Goal: Communication & Community: Participate in discussion

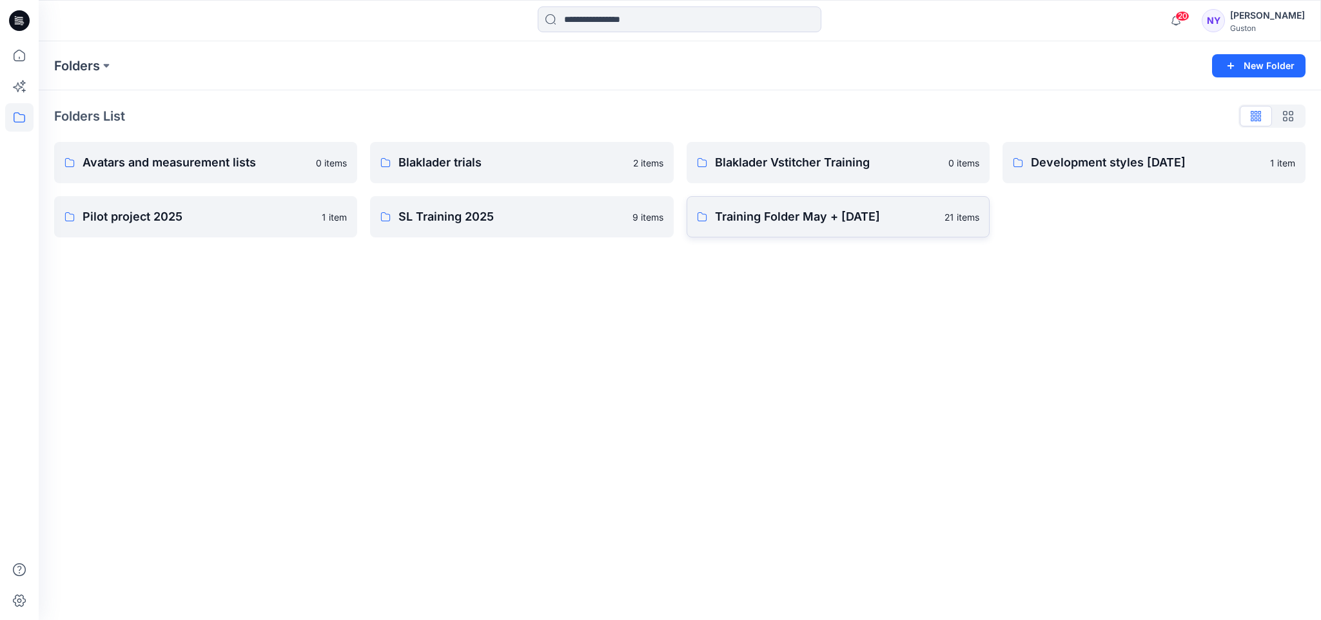
click at [785, 221] on p "Training Folder May + June 2025" at bounding box center [826, 217] width 222 height 18
click at [805, 217] on p "Training Folder May + June 2025" at bounding box center [826, 217] width 222 height 18
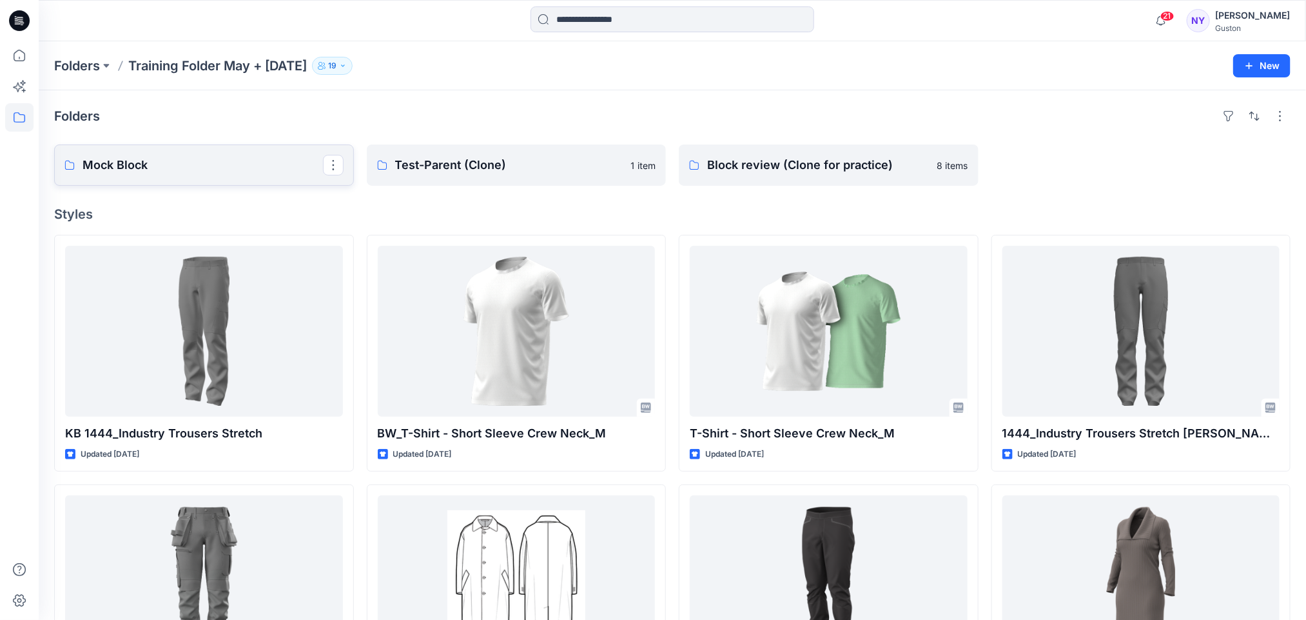
click at [224, 166] on p "Mock Block" at bounding box center [203, 165] width 240 height 18
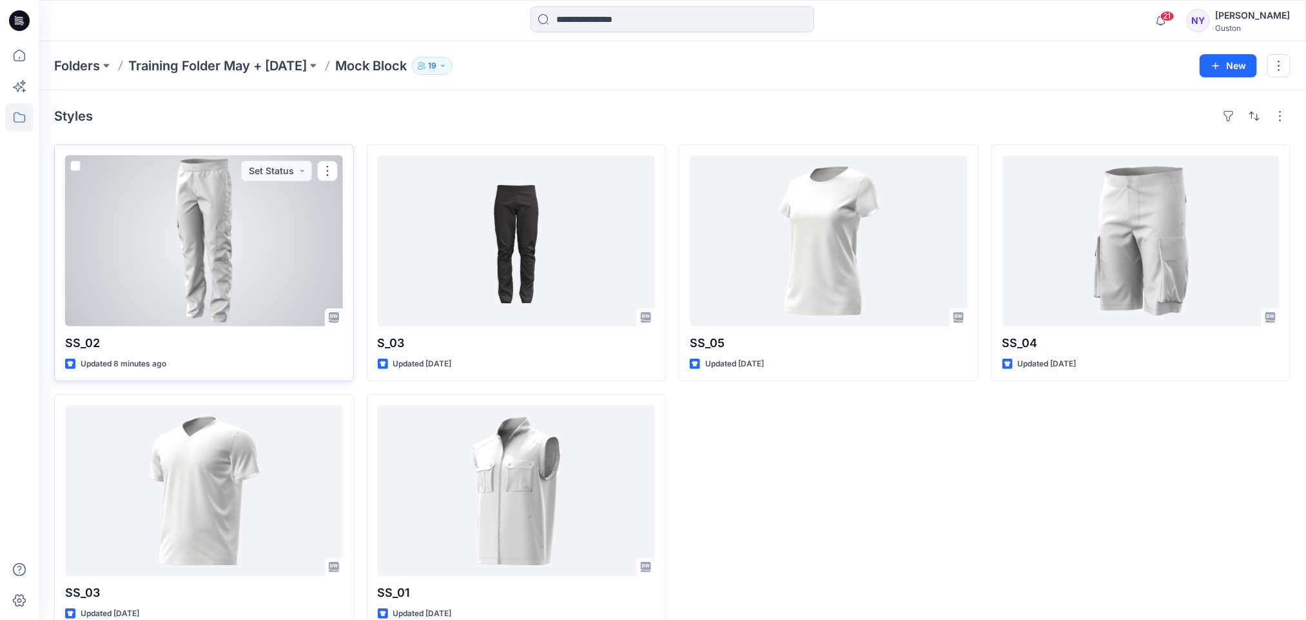
click at [234, 249] on div at bounding box center [204, 240] width 278 height 171
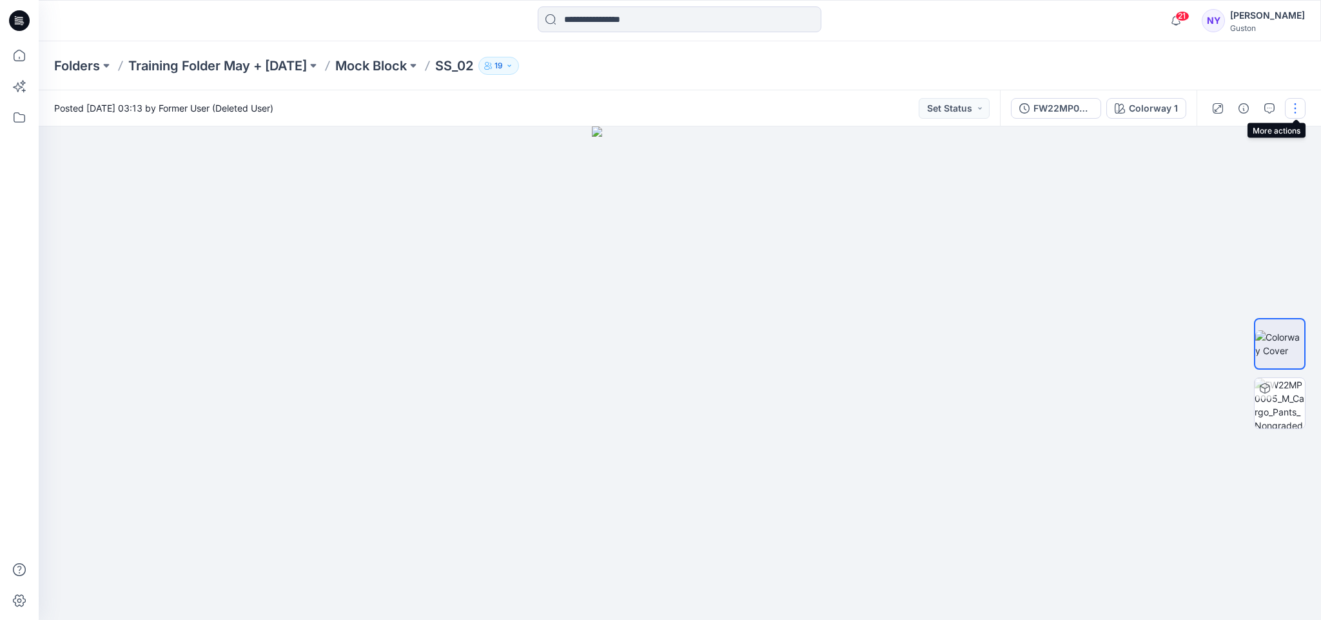
click at [1294, 104] on button "button" at bounding box center [1295, 108] width 21 height 21
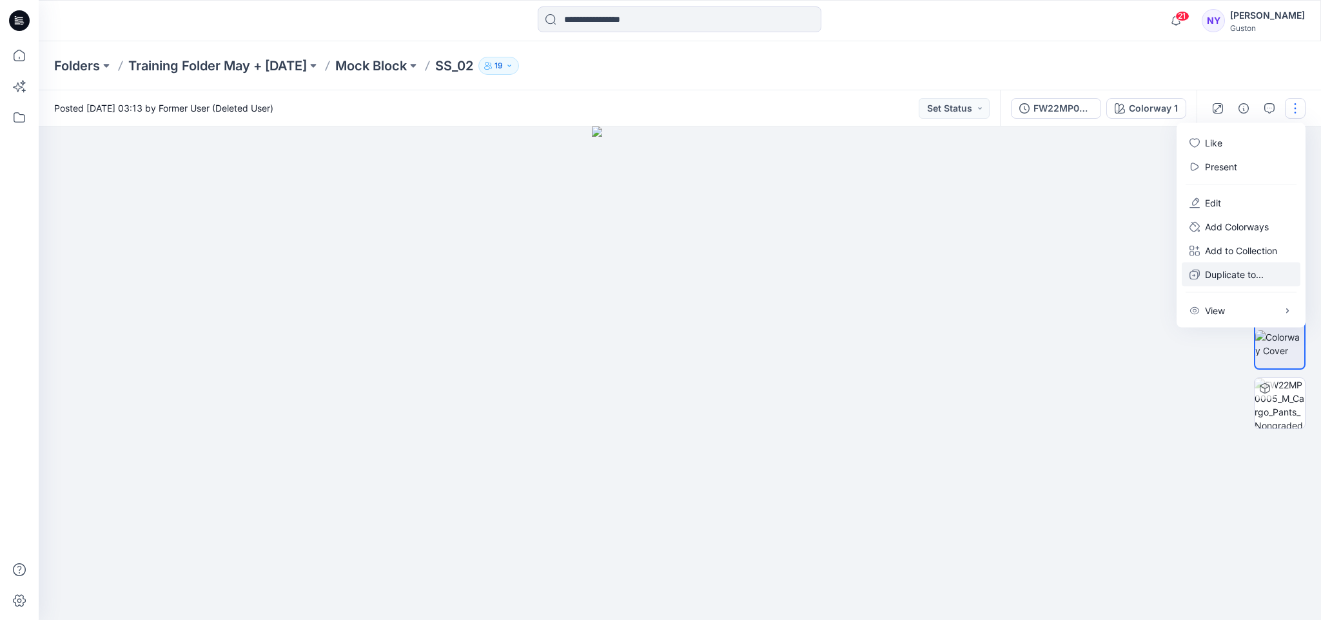
click at [1238, 275] on p "Duplicate to..." at bounding box center [1234, 275] width 59 height 14
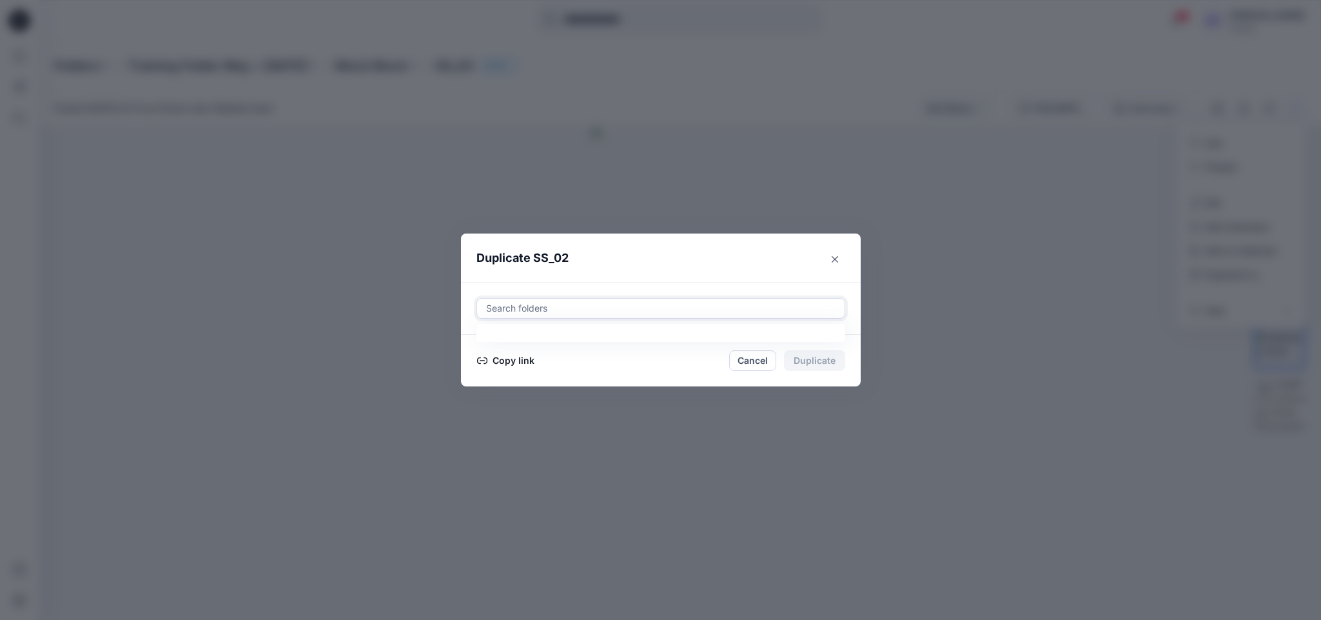
click at [554, 304] on div at bounding box center [661, 307] width 352 height 15
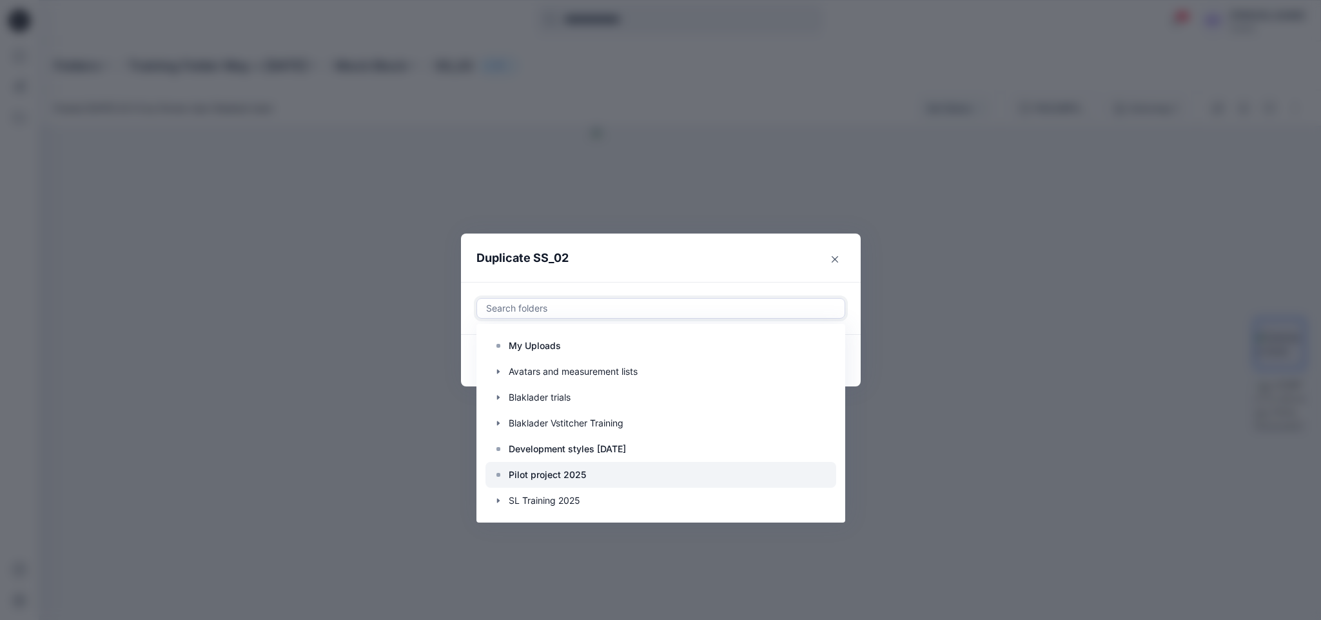
scroll to position [26, 0]
click at [600, 298] on div "Search folders" at bounding box center [660, 307] width 367 height 19
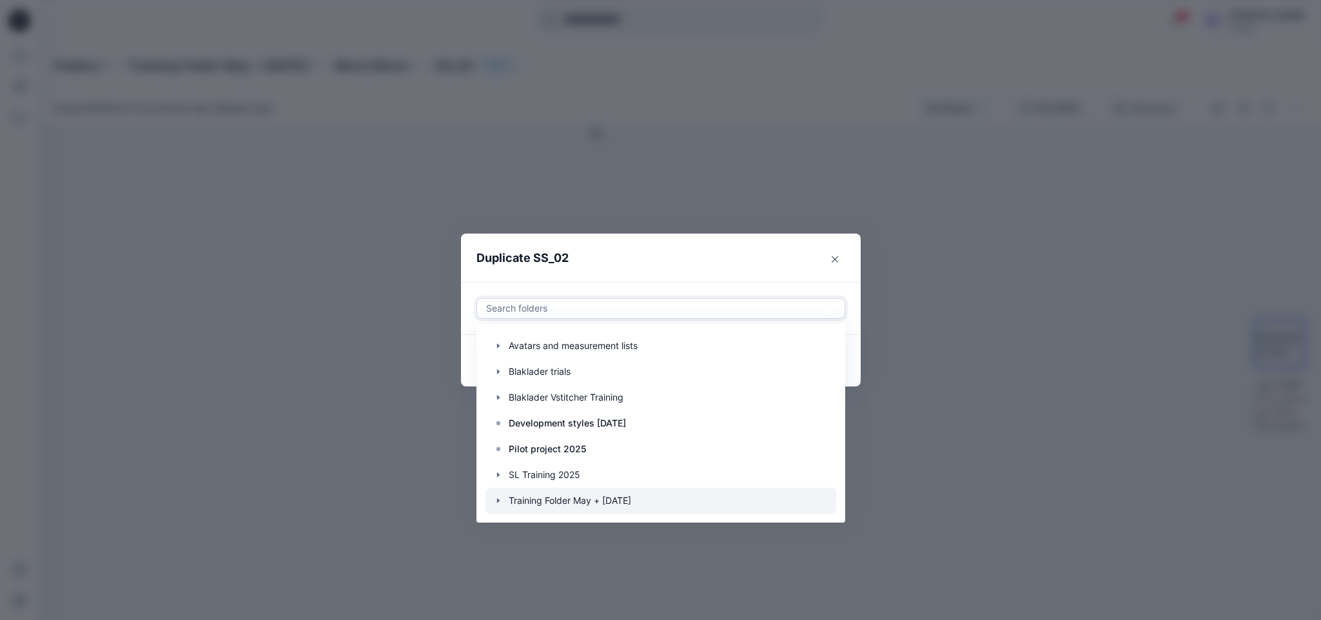
click at [501, 501] on icon "button" at bounding box center [498, 500] width 10 height 10
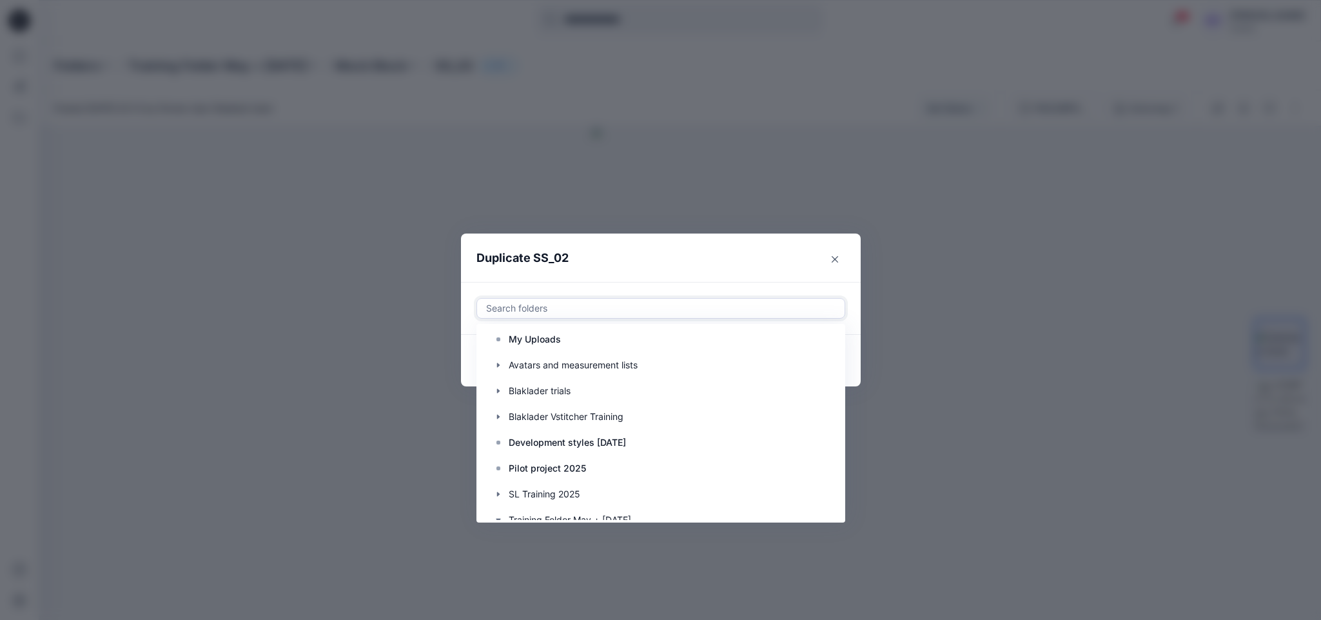
scroll to position [0, 0]
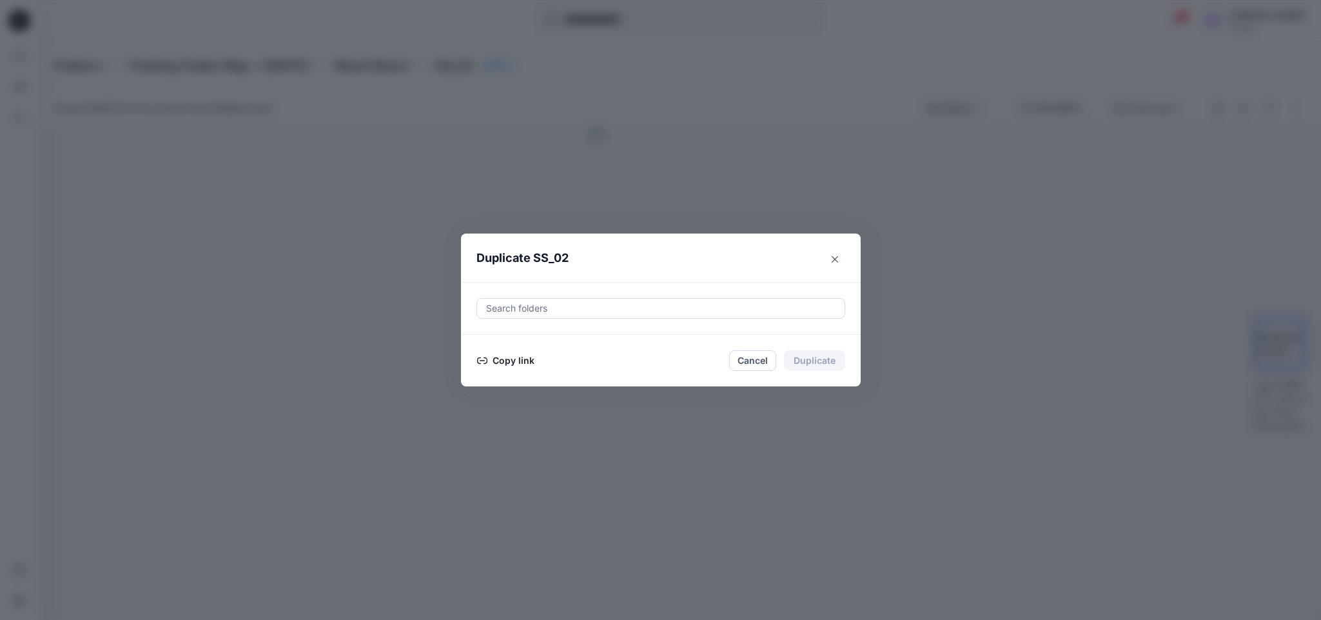
click at [531, 308] on div at bounding box center [661, 307] width 352 height 15
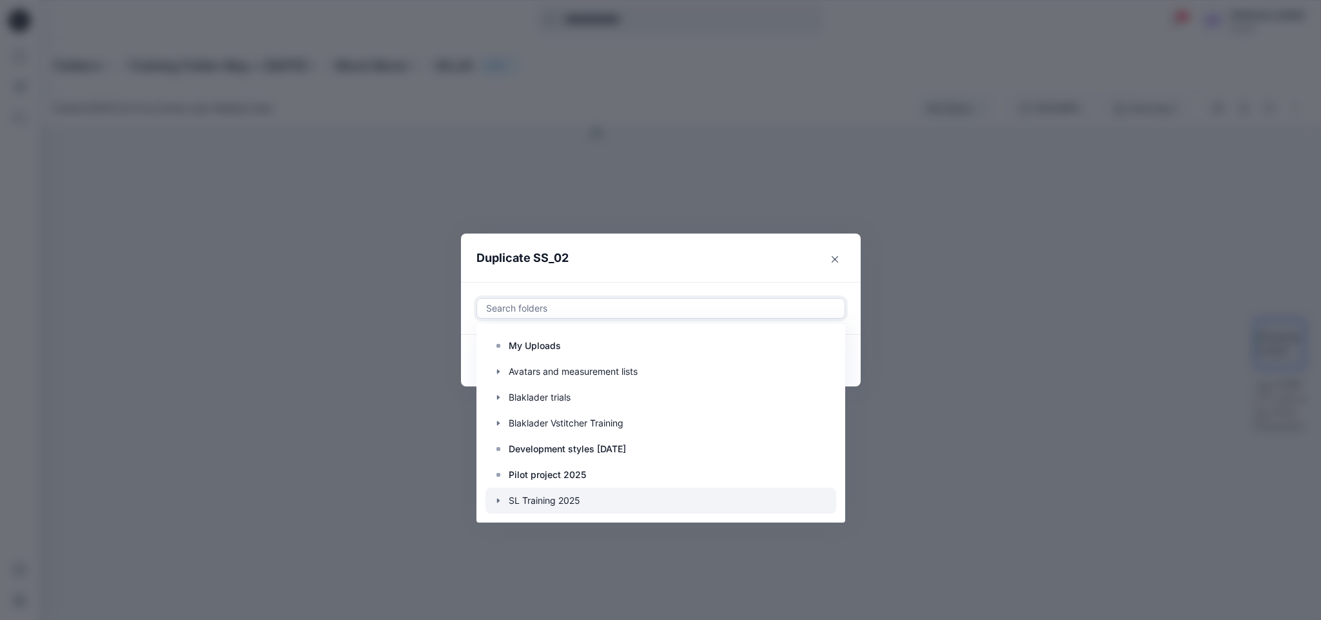
click at [567, 499] on div at bounding box center [660, 500] width 351 height 26
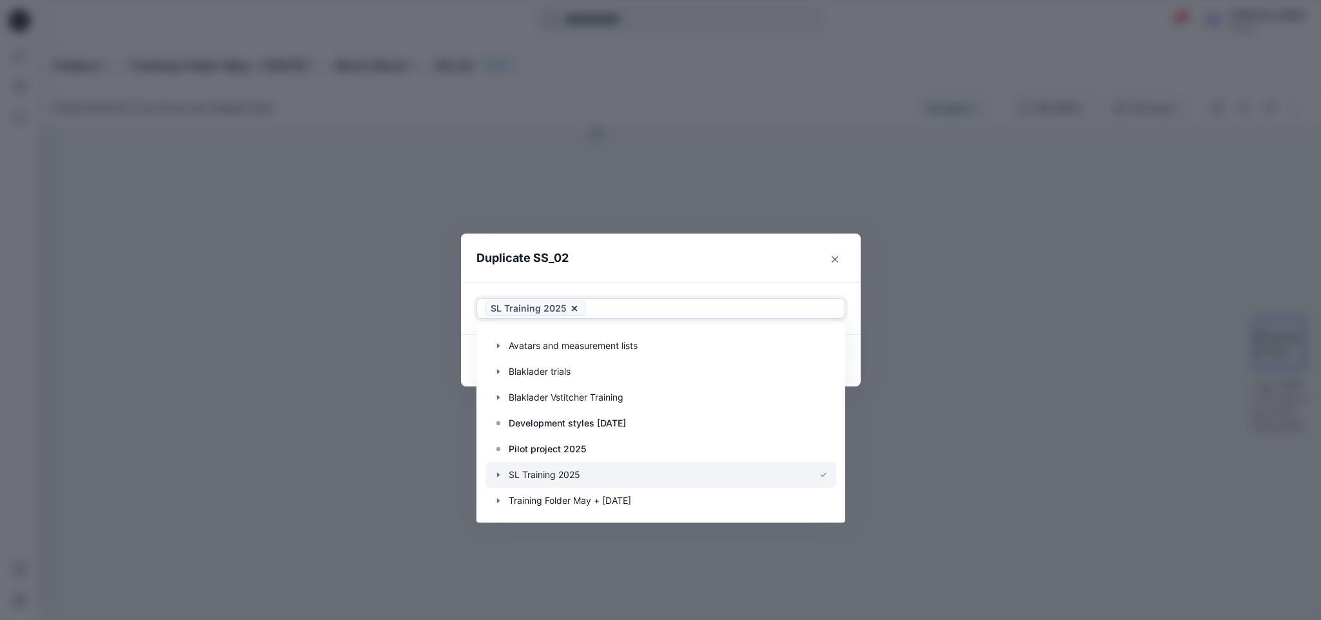
click at [496, 474] on icon "button" at bounding box center [498, 474] width 10 height 10
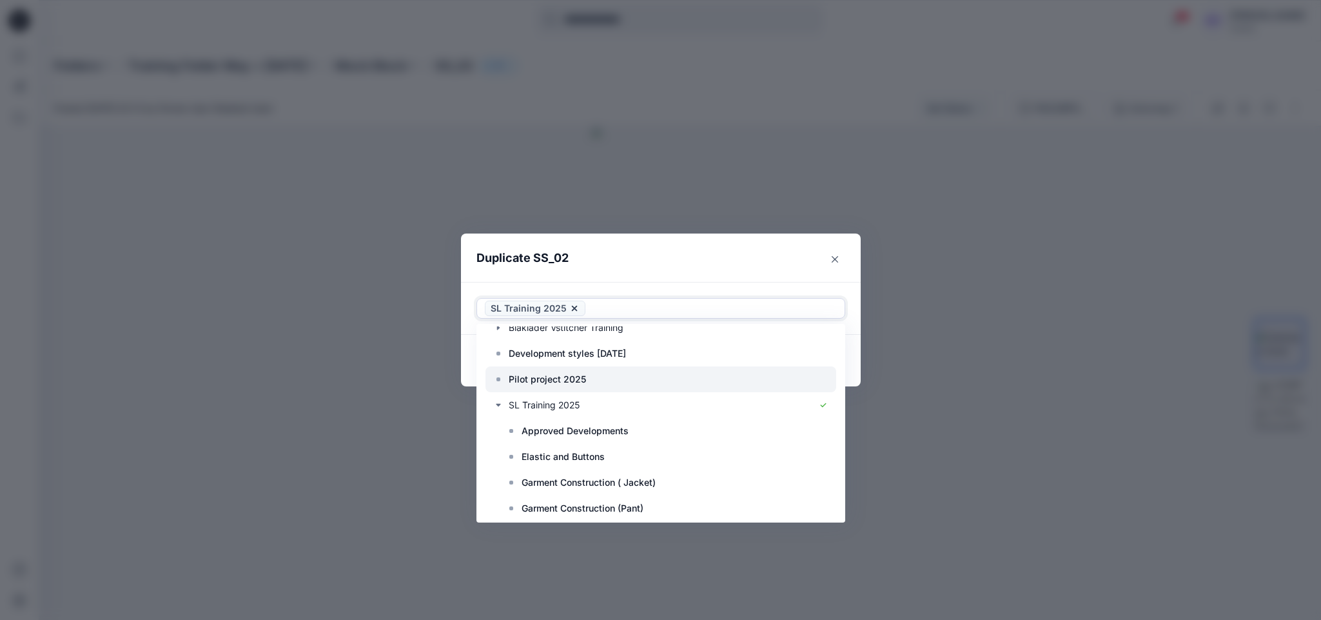
scroll to position [122, 0]
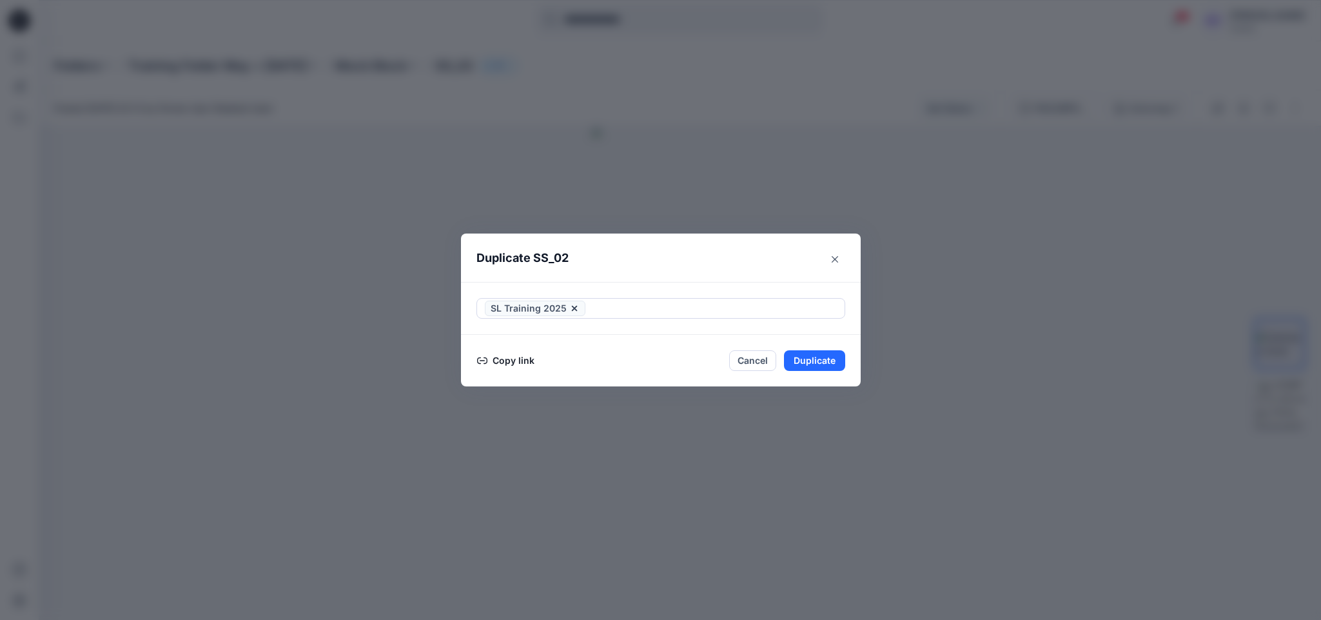
click at [572, 309] on icon at bounding box center [574, 308] width 10 height 10
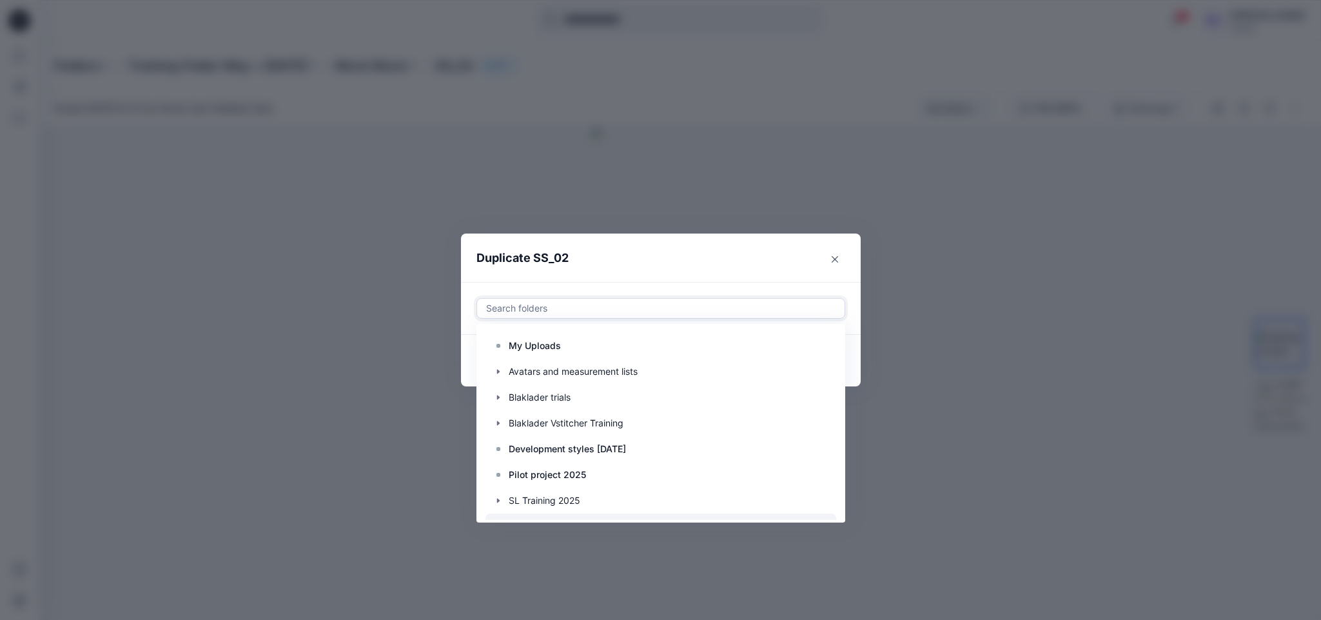
scroll to position [26, 0]
click at [495, 471] on icon "button" at bounding box center [498, 474] width 10 height 10
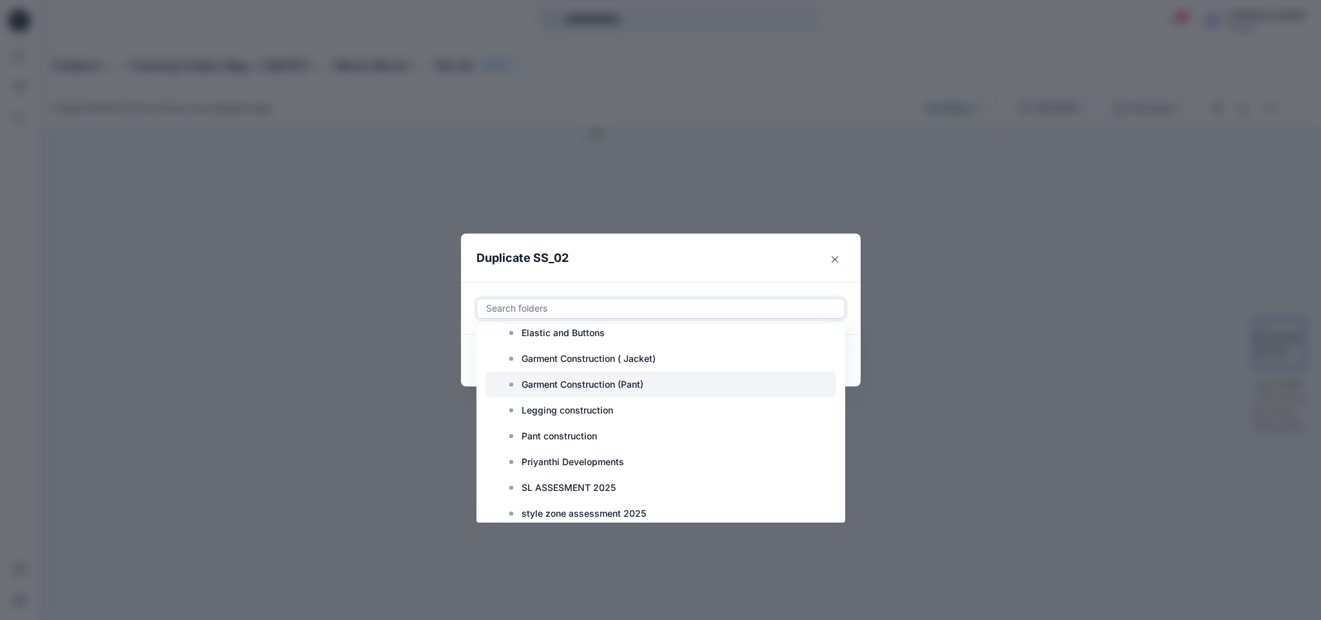
scroll to position [283, 0]
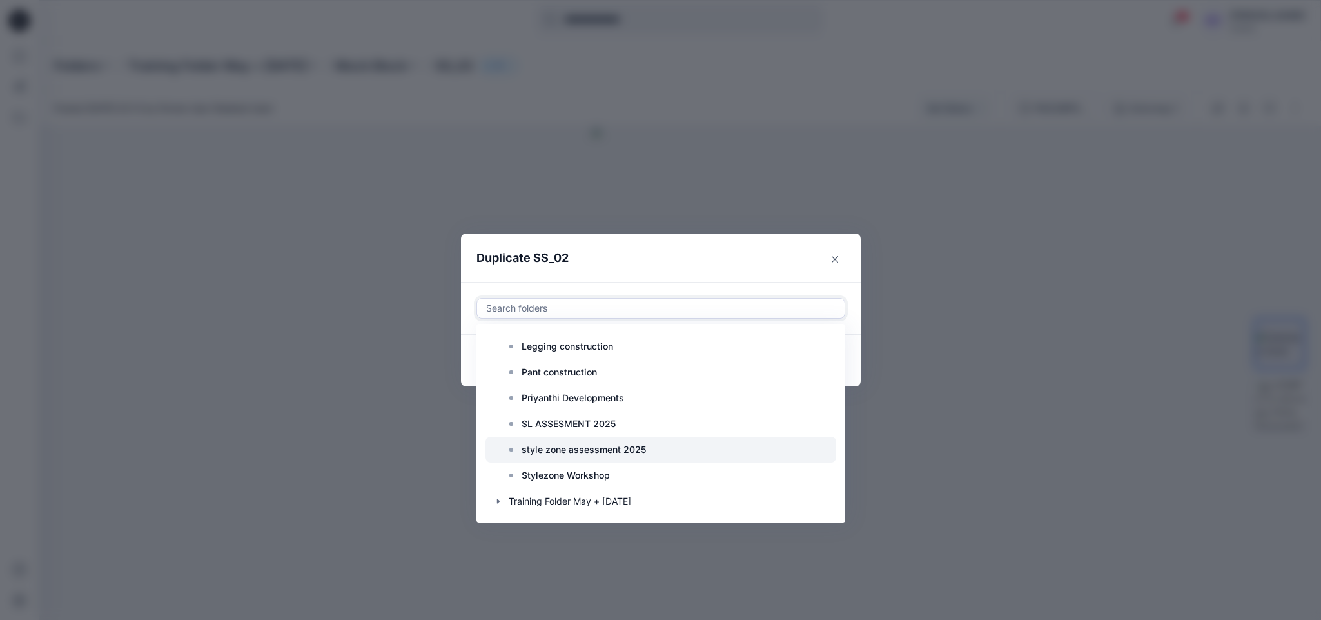
click at [620, 451] on p "style zone assessment 2025" at bounding box center [584, 449] width 124 height 15
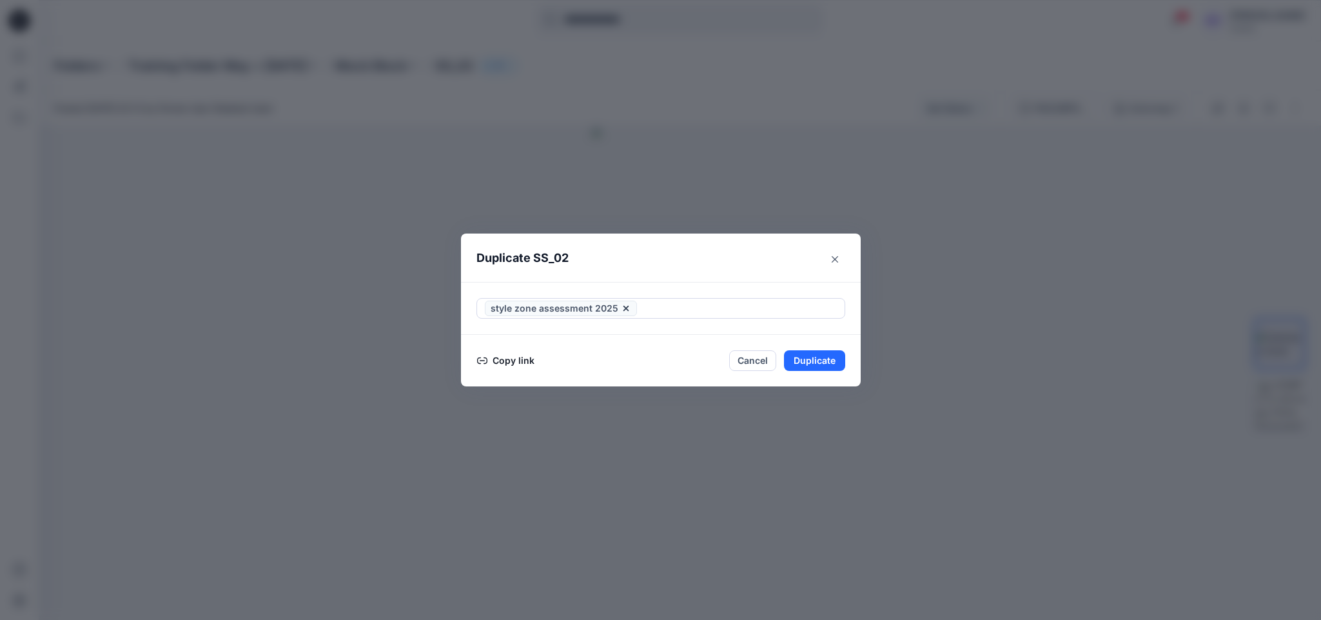
click at [1001, 457] on div "Duplicate SS_02 style zone assessment 2025 Copy link Cancel Duplicate" at bounding box center [660, 310] width 1321 height 620
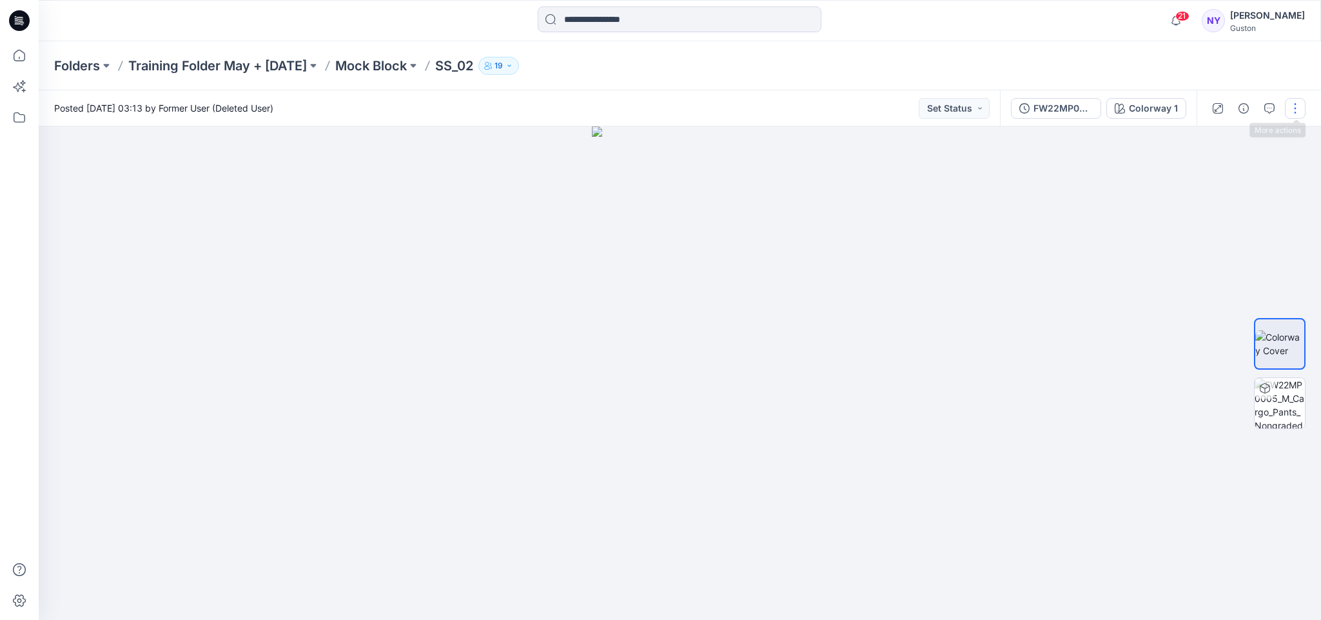
click at [1302, 109] on button "button" at bounding box center [1295, 108] width 21 height 21
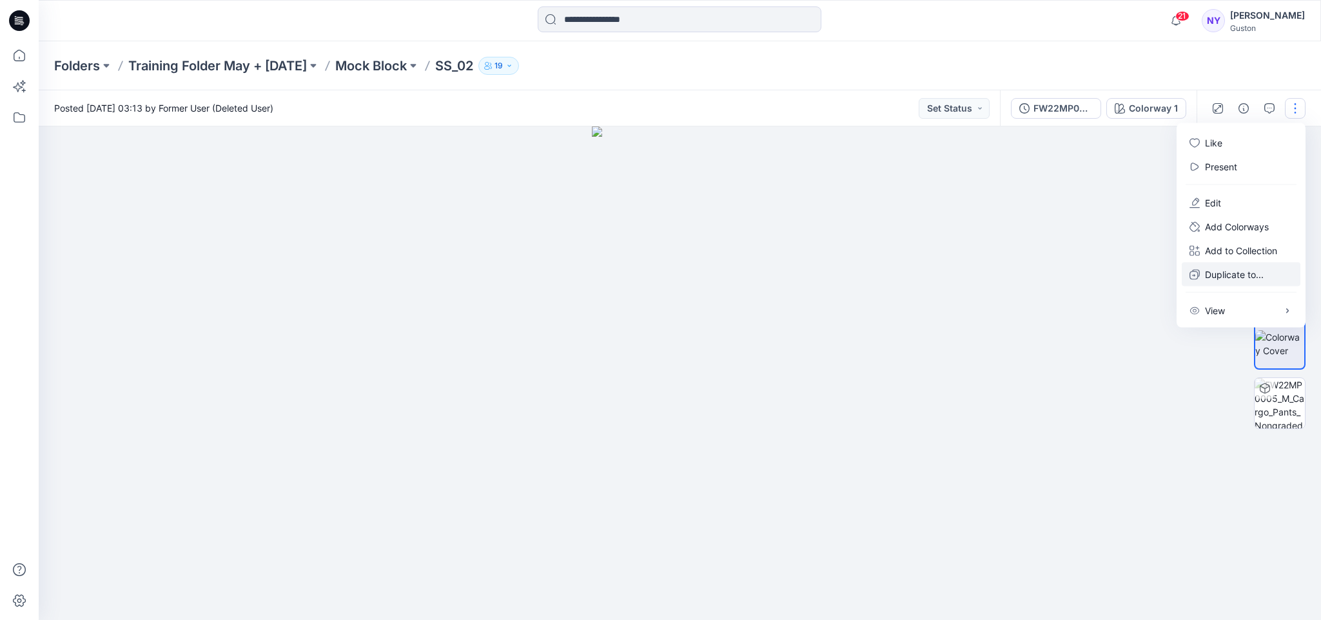
click at [1234, 275] on p "Duplicate to..." at bounding box center [1234, 275] width 59 height 14
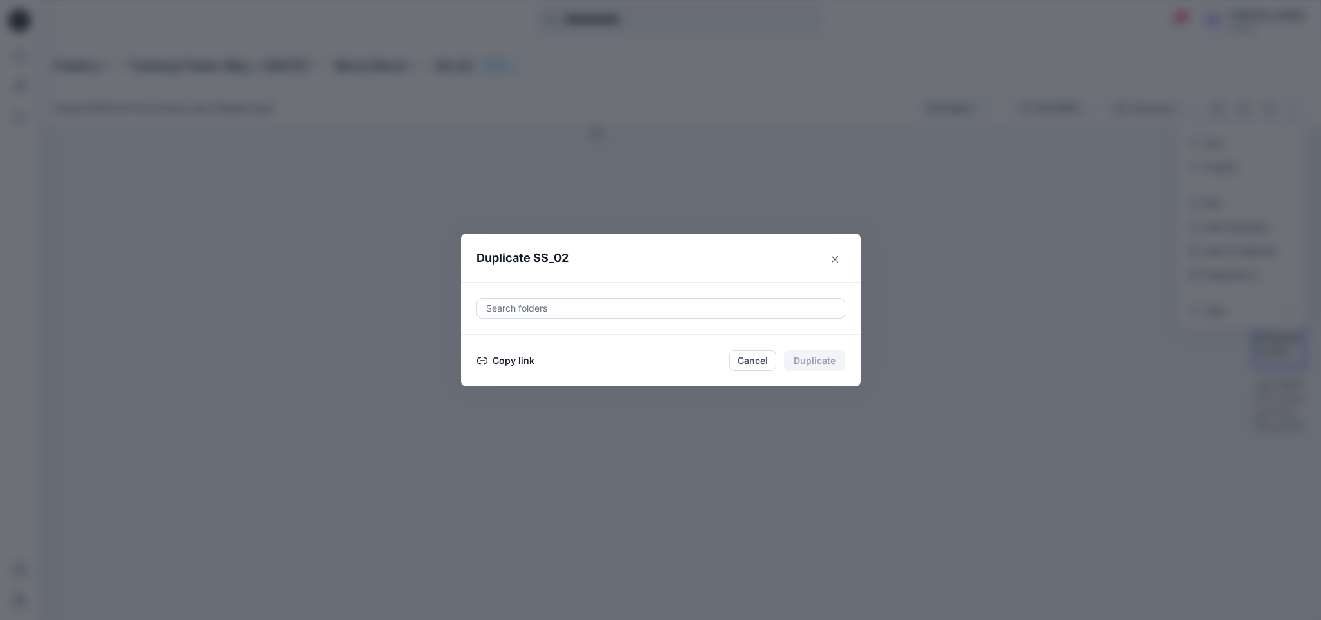
click at [515, 360] on button "Copy link" at bounding box center [505, 360] width 59 height 15
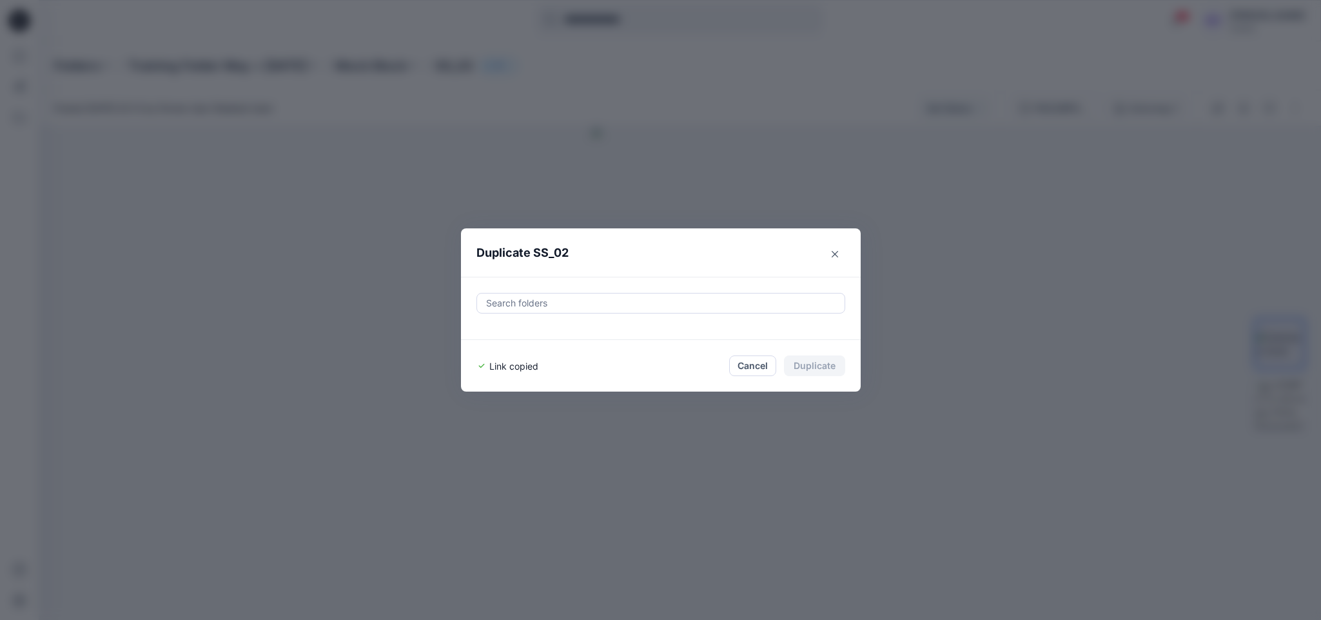
click at [596, 300] on div at bounding box center [661, 302] width 352 height 15
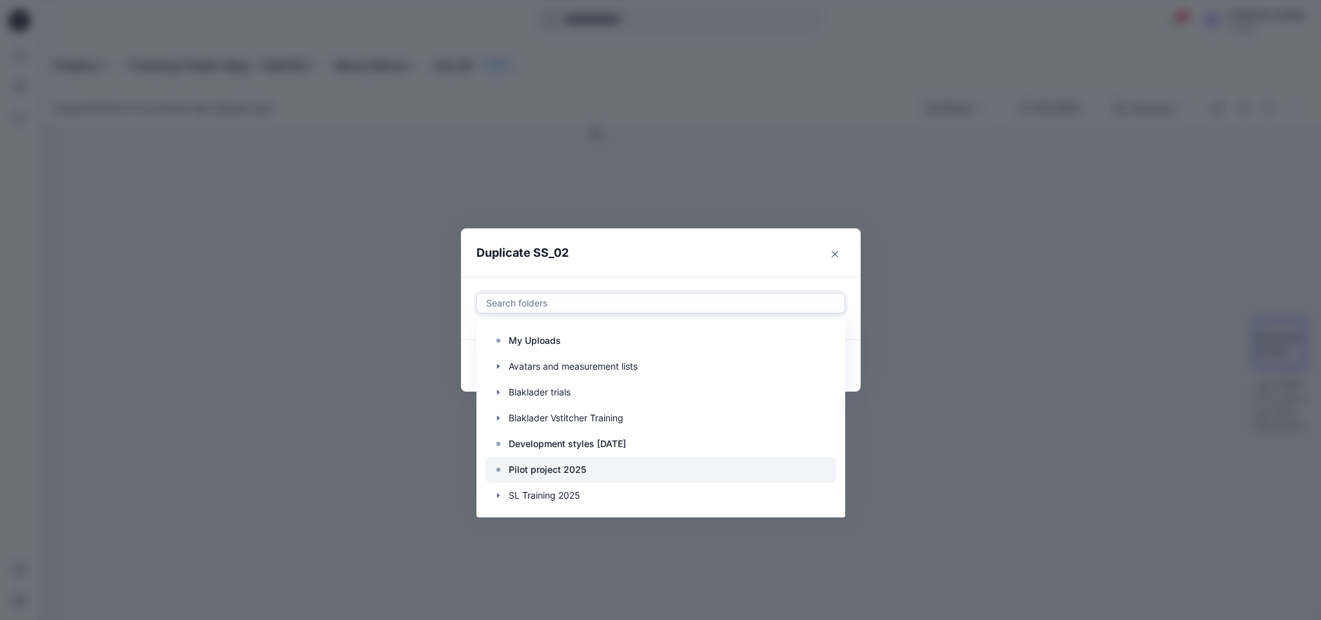
scroll to position [26, 0]
click at [503, 469] on icon "button" at bounding box center [498, 469] width 10 height 10
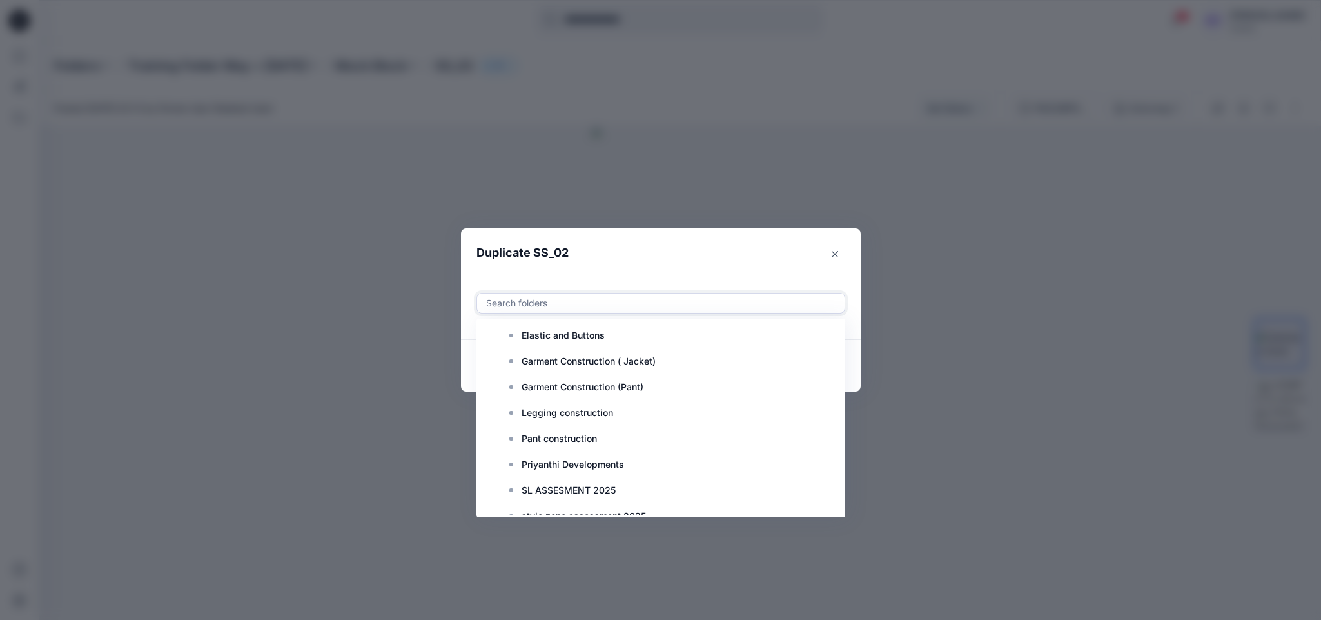
scroll to position [283, 0]
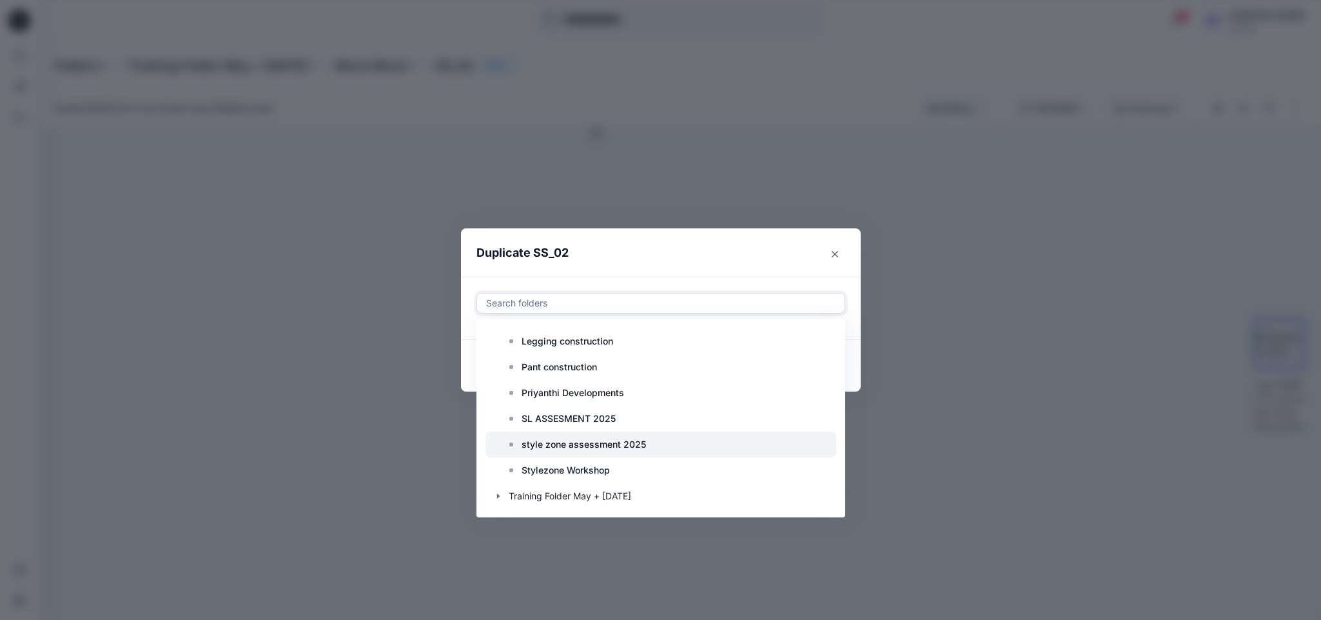
click at [513, 445] on rect at bounding box center [511, 444] width 4 height 4
click at [687, 304] on div at bounding box center [737, 302] width 197 height 15
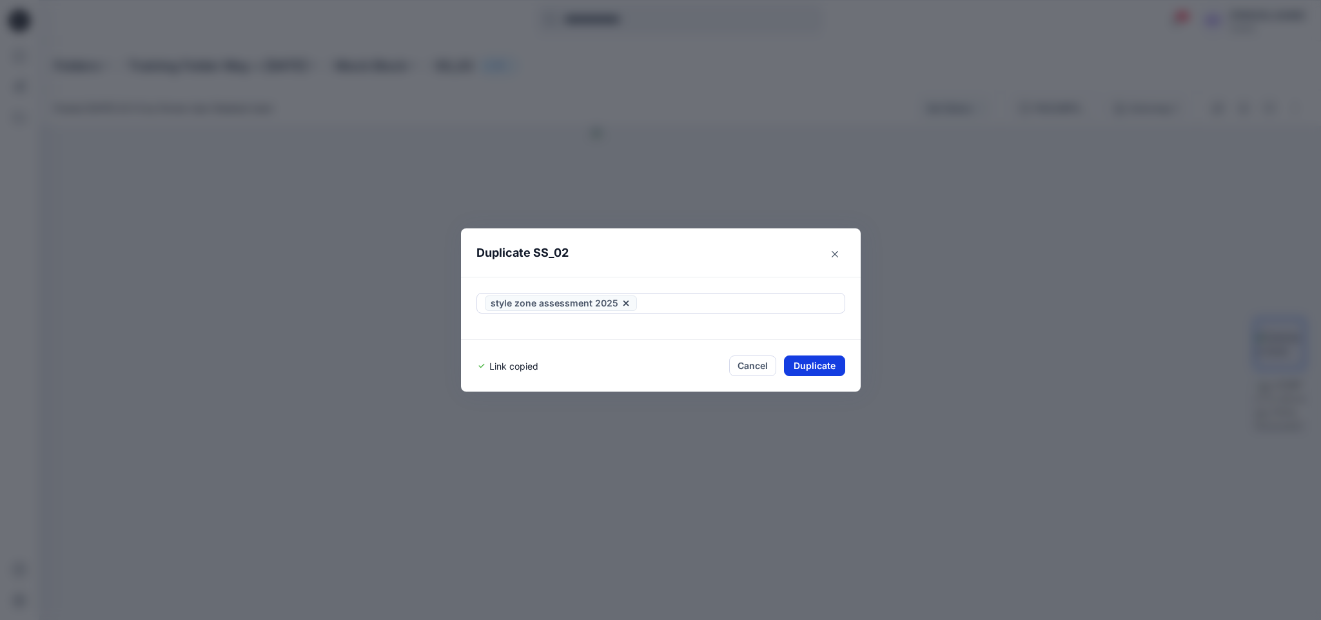
click at [821, 367] on button "Duplicate" at bounding box center [814, 365] width 61 height 21
click at [832, 41] on div "Duplicate SS_02 Your styles were duplicated successfully Link copied Close" at bounding box center [660, 310] width 1321 height 620
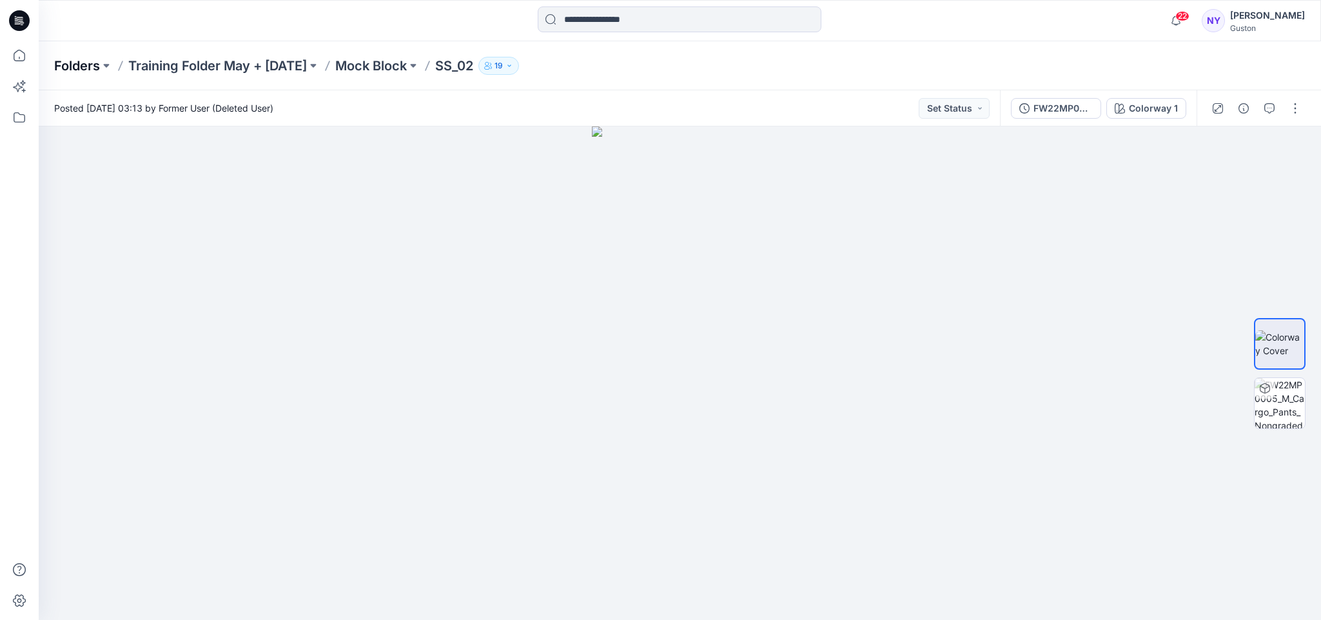
click at [84, 66] on p "Folders" at bounding box center [77, 66] width 46 height 18
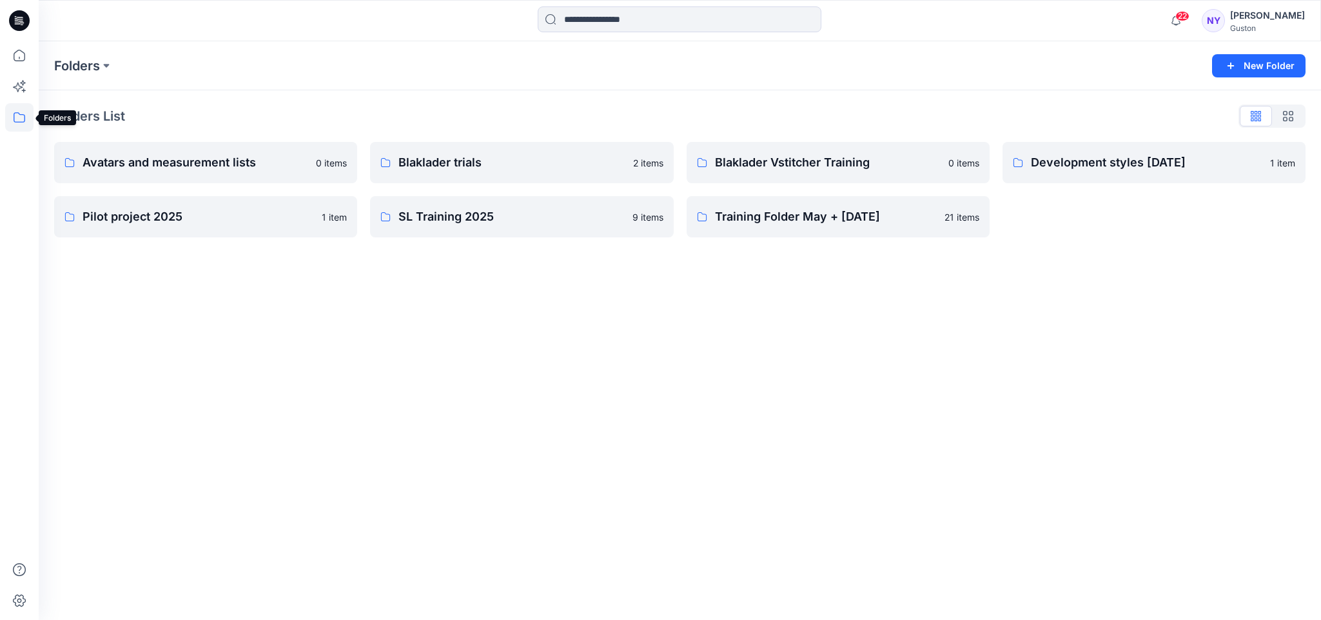
click at [12, 111] on icon at bounding box center [19, 117] width 28 height 28
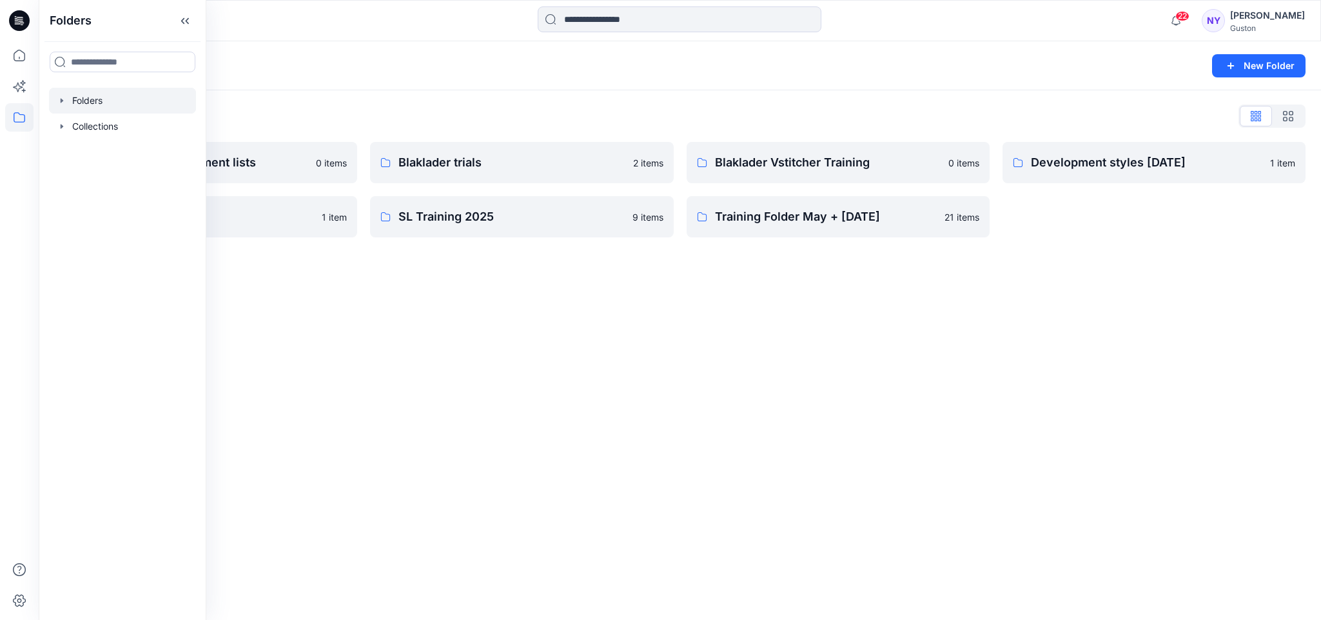
click at [64, 106] on div at bounding box center [122, 101] width 147 height 26
click at [63, 103] on icon "button" at bounding box center [62, 100] width 10 height 10
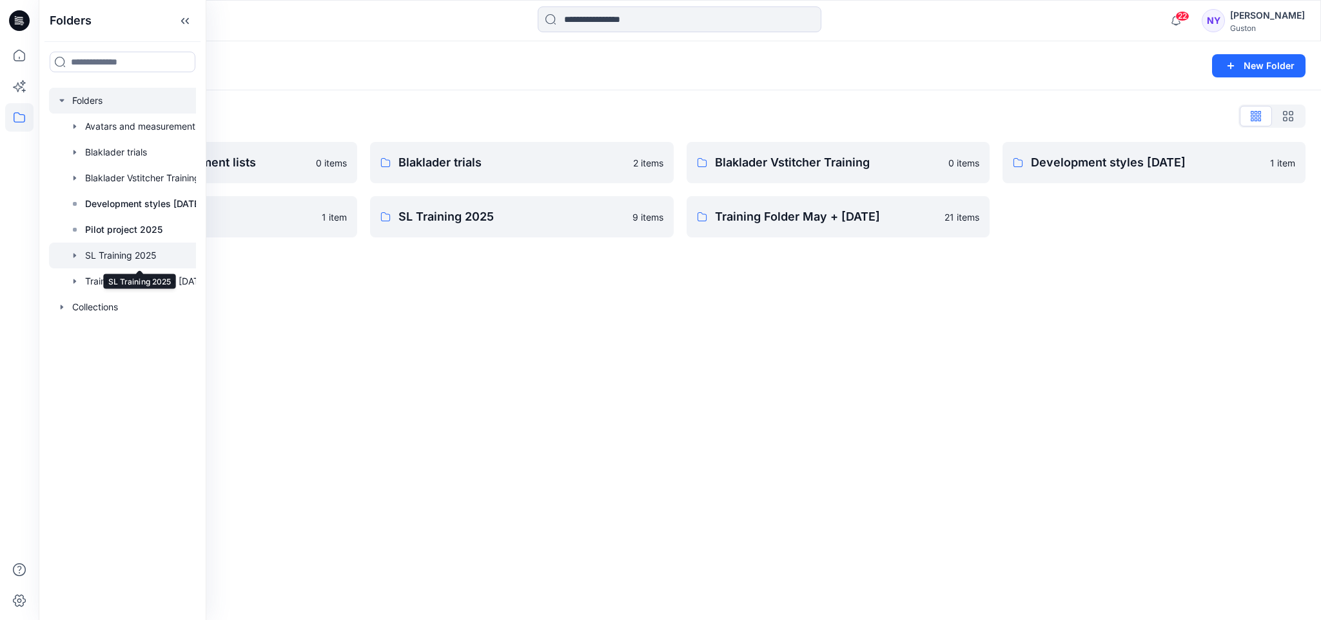
click at [116, 256] on div at bounding box center [135, 255] width 173 height 26
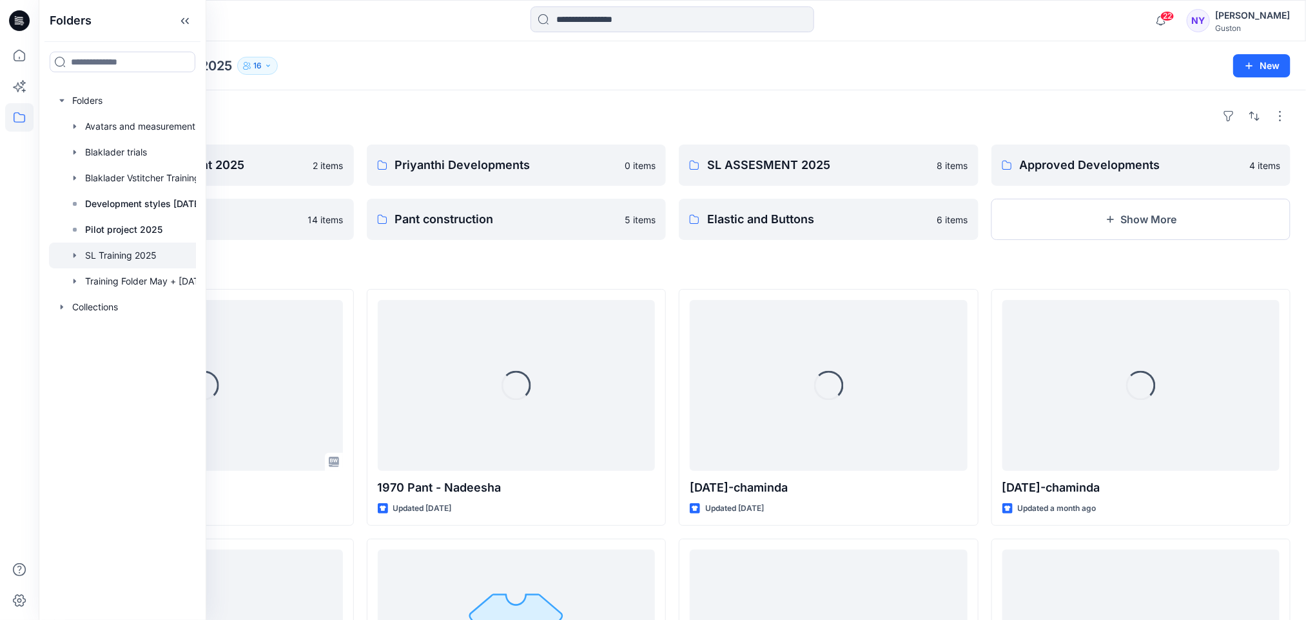
click at [963, 92] on div "Folders style zone assessment 2025 2 items Stylezone Workshop 14 items Priyanth…" at bounding box center [672, 565] width 1267 height 950
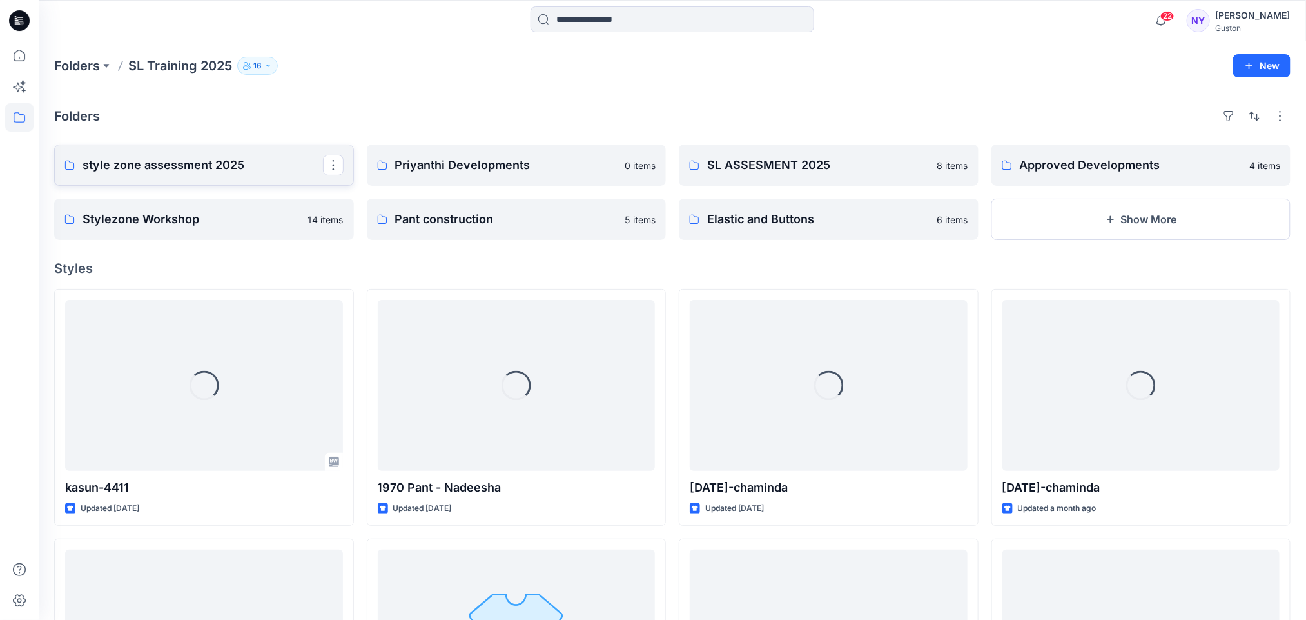
click at [240, 168] on p "style zone assessment 2025" at bounding box center [203, 165] width 240 height 18
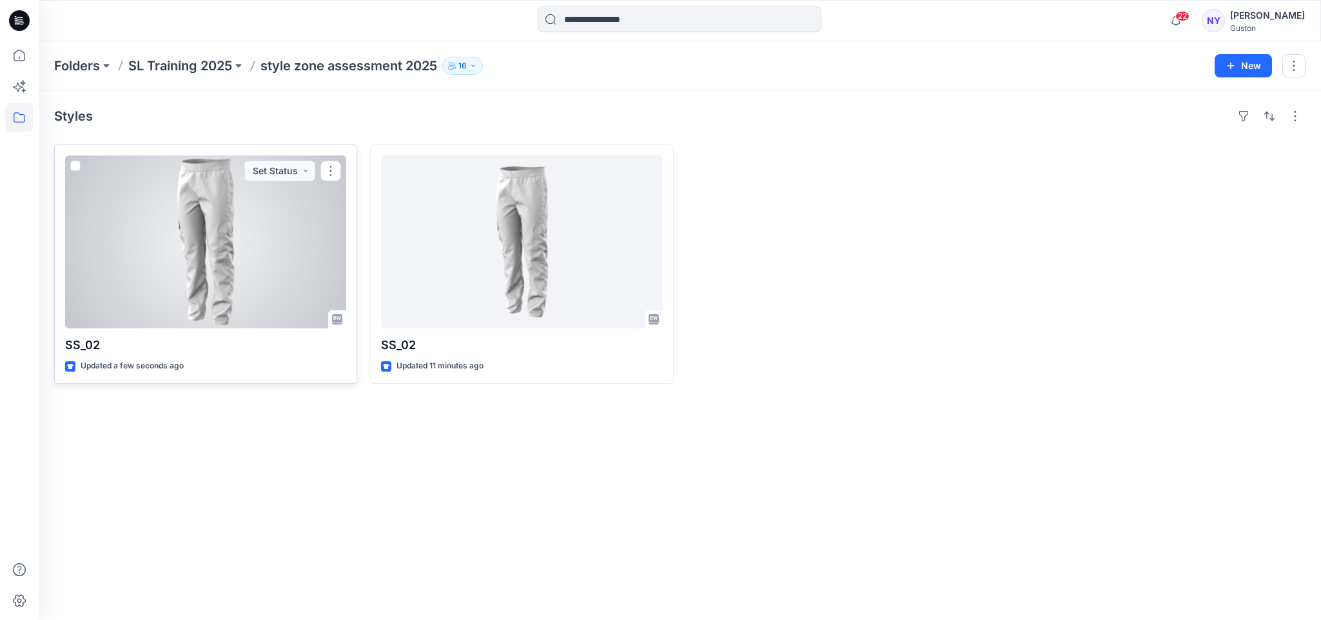
click at [252, 240] on div at bounding box center [205, 241] width 281 height 173
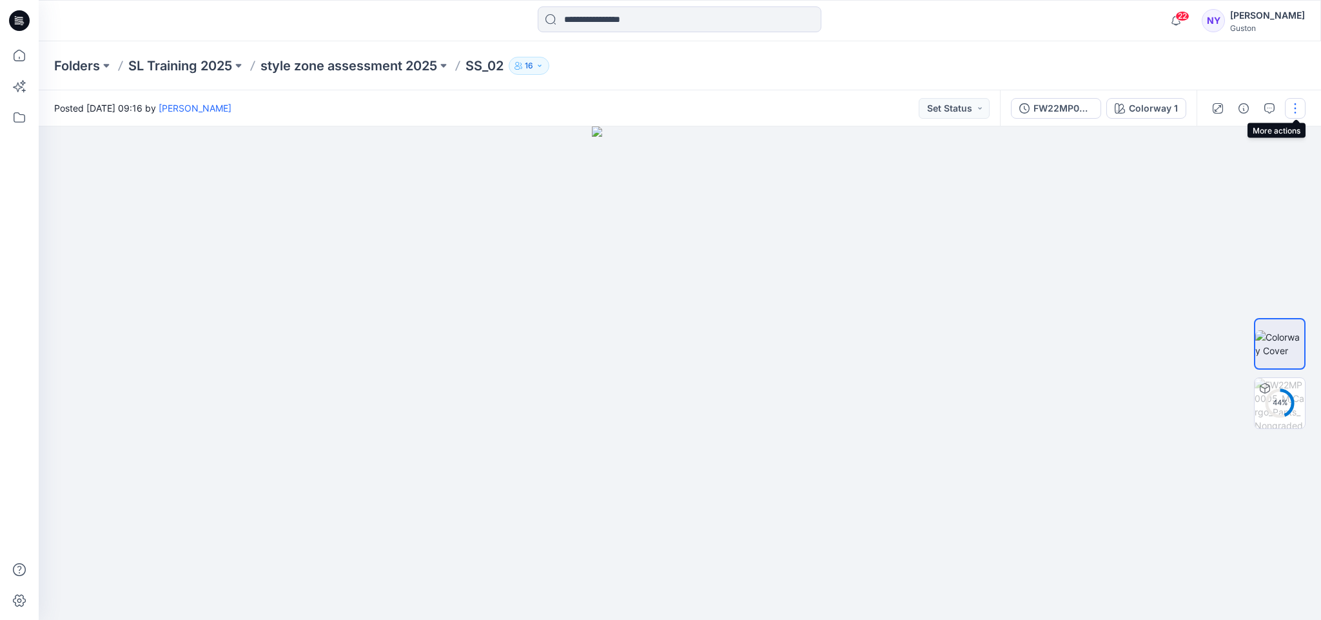
click at [1294, 110] on button "button" at bounding box center [1295, 108] width 21 height 21
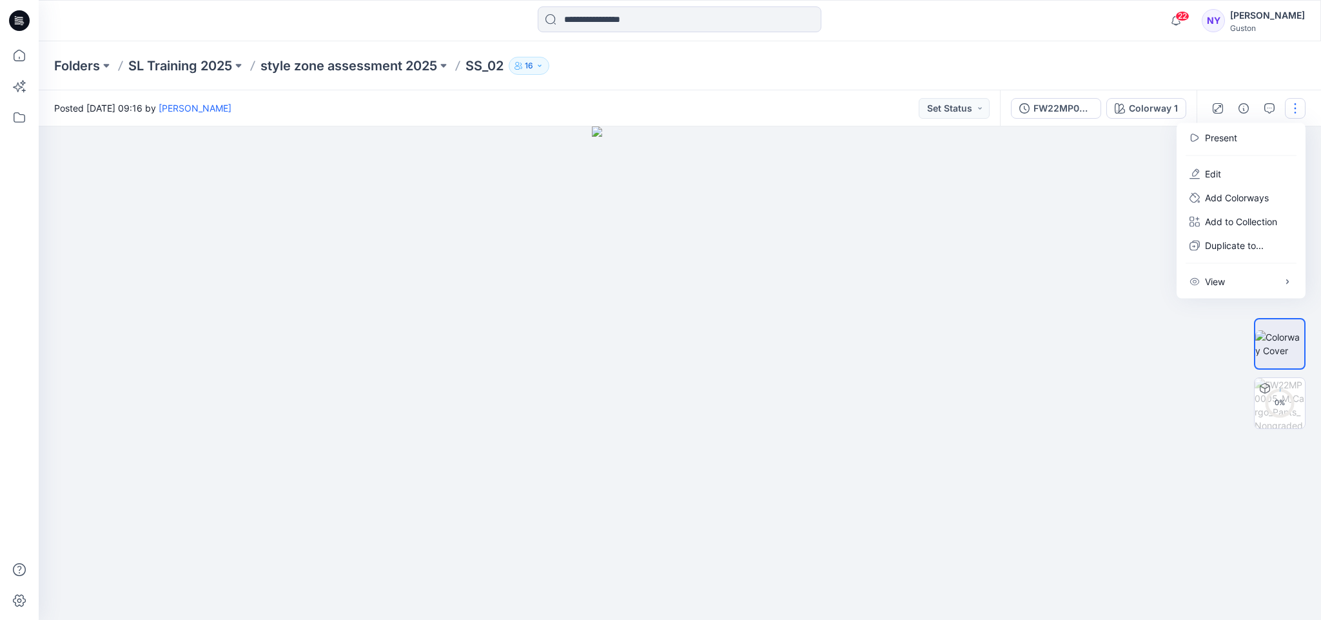
click at [1290, 103] on button "button" at bounding box center [1295, 108] width 21 height 21
click at [1294, 108] on button "button" at bounding box center [1295, 108] width 21 height 21
click at [1224, 176] on button "Edit" at bounding box center [1241, 174] width 119 height 24
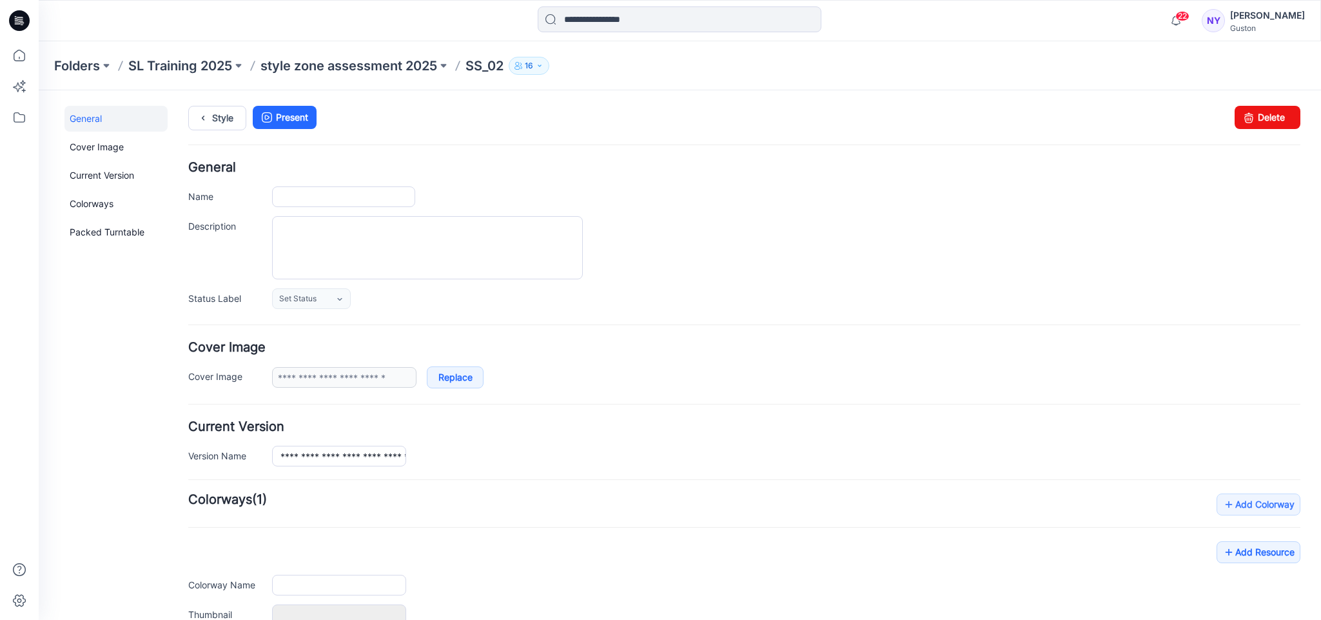
type input "*****"
type input "**********"
drag, startPoint x: 316, startPoint y: 195, endPoint x: 258, endPoint y: 195, distance: 58.0
click at [258, 195] on div "Name *****" at bounding box center [744, 196] width 1112 height 21
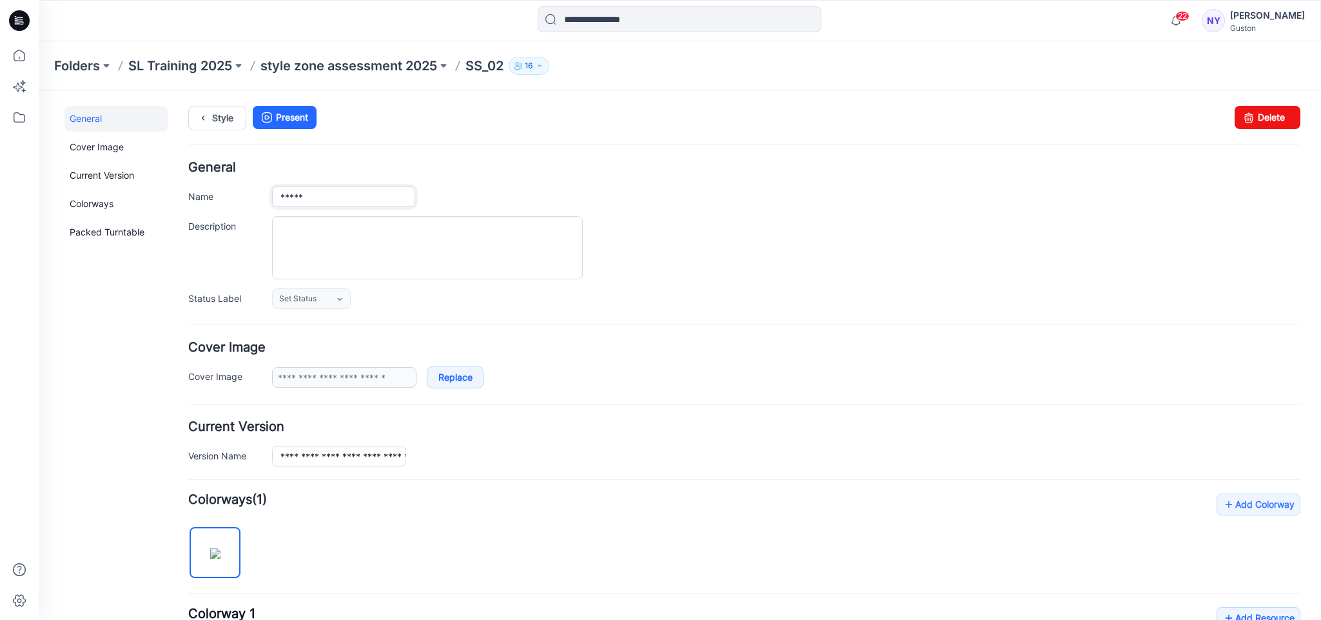
click at [341, 192] on input "*****" at bounding box center [343, 196] width 143 height 21
click at [342, 195] on input "*****" at bounding box center [343, 196] width 143 height 21
type input "**********"
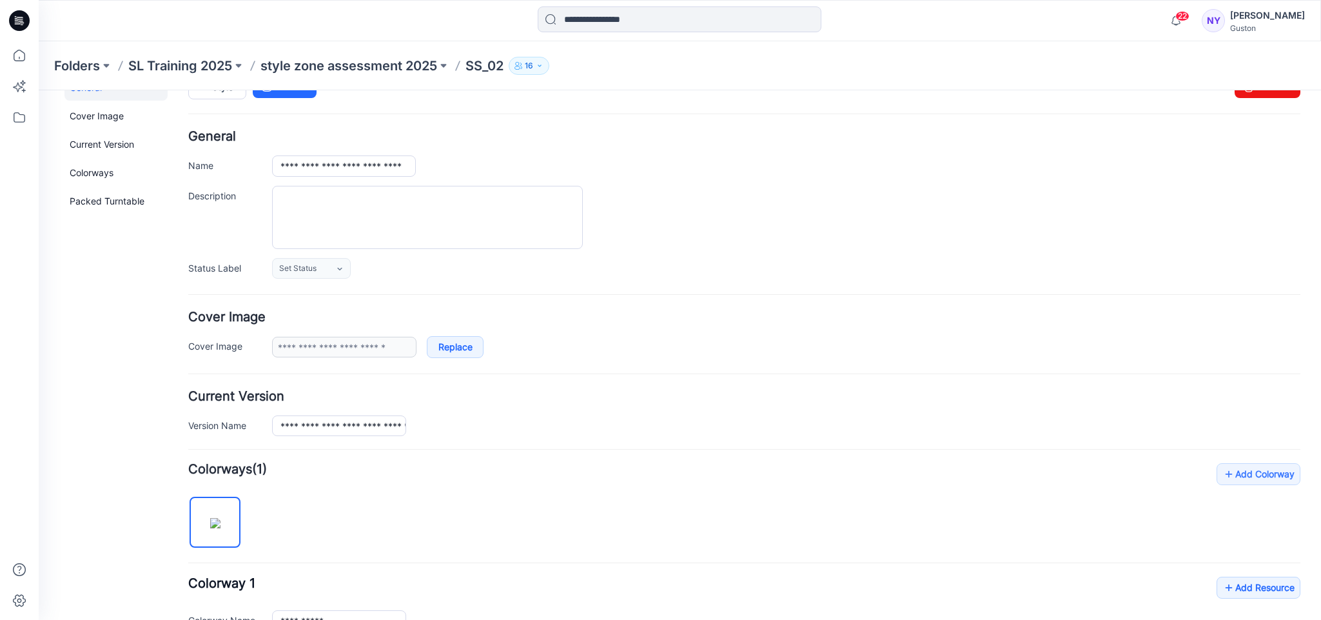
scroll to position [0, 0]
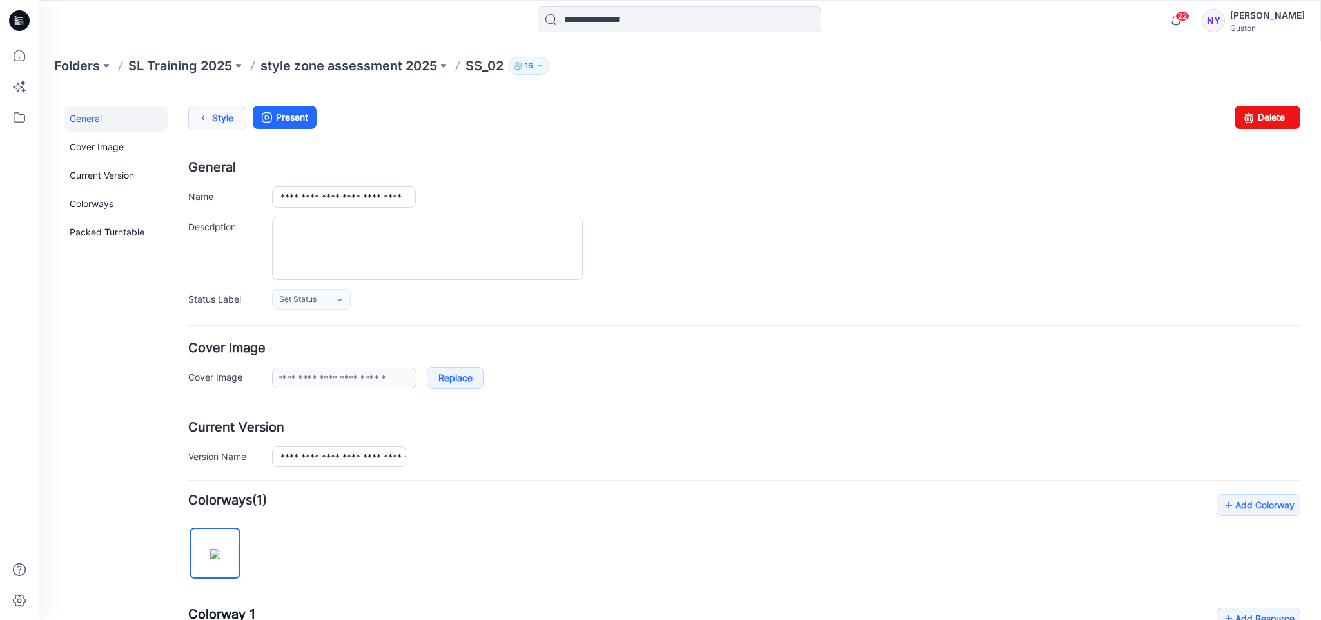
click at [209, 117] on icon at bounding box center [203, 117] width 18 height 23
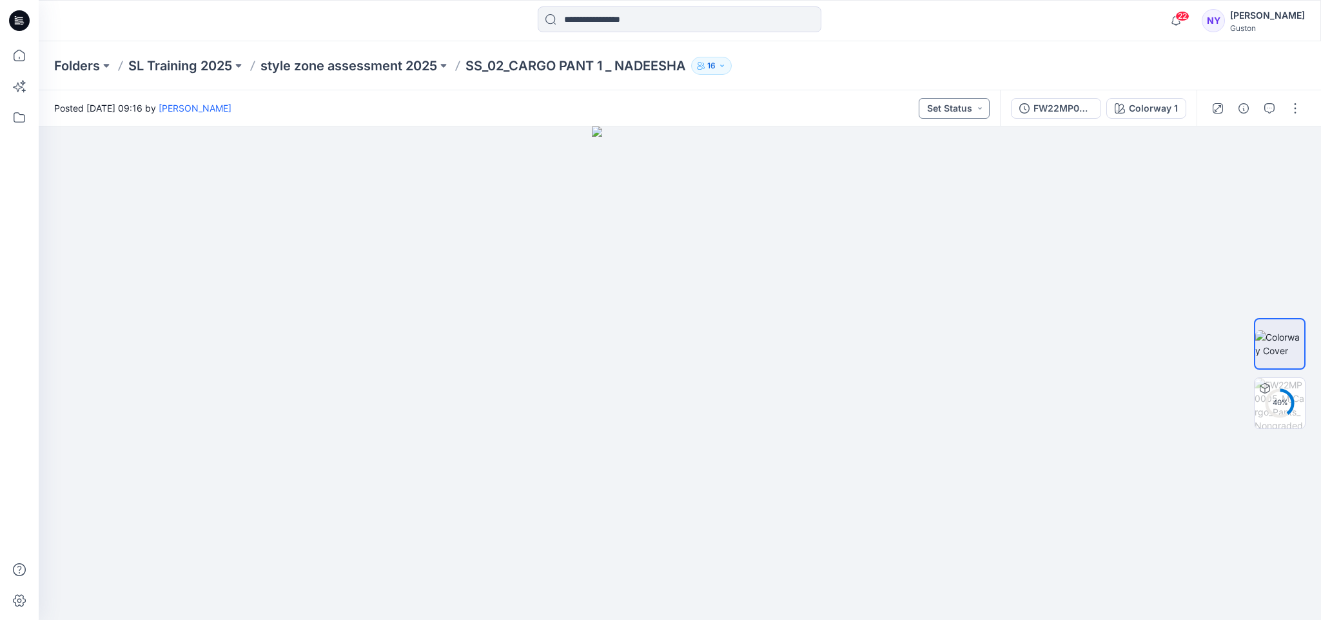
click at [975, 105] on button "Set Status" at bounding box center [954, 108] width 71 height 21
click at [915, 164] on p "In progres" at bounding box center [920, 167] width 43 height 17
click at [921, 282] on div at bounding box center [680, 372] width 1282 height 493
click at [1294, 107] on button "button" at bounding box center [1295, 108] width 21 height 21
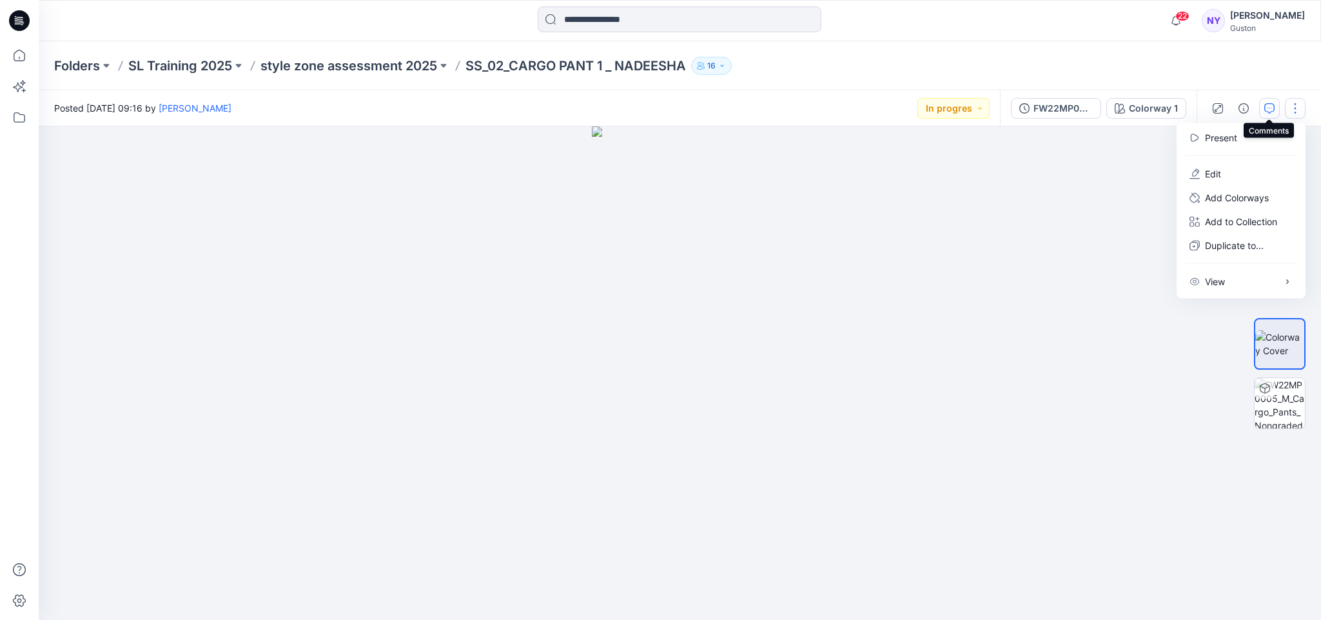
click at [1269, 105] on icon "button" at bounding box center [1269, 108] width 10 height 10
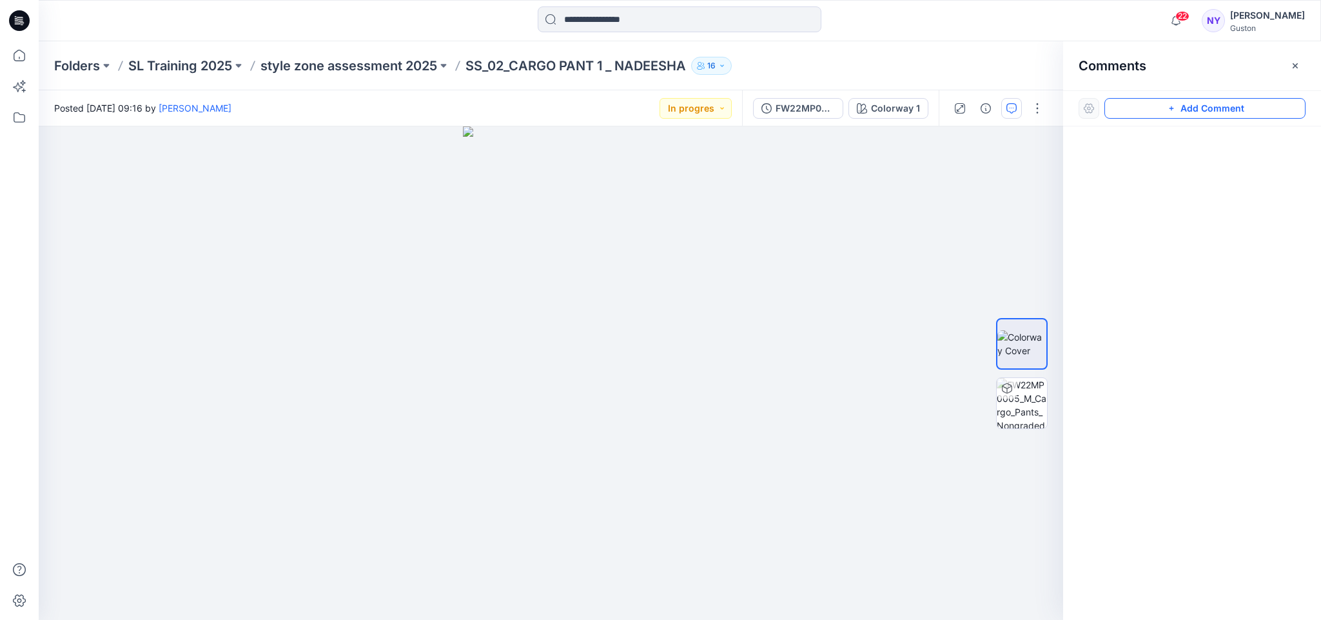
click at [1191, 104] on button "Add Comment" at bounding box center [1204, 108] width 201 height 21
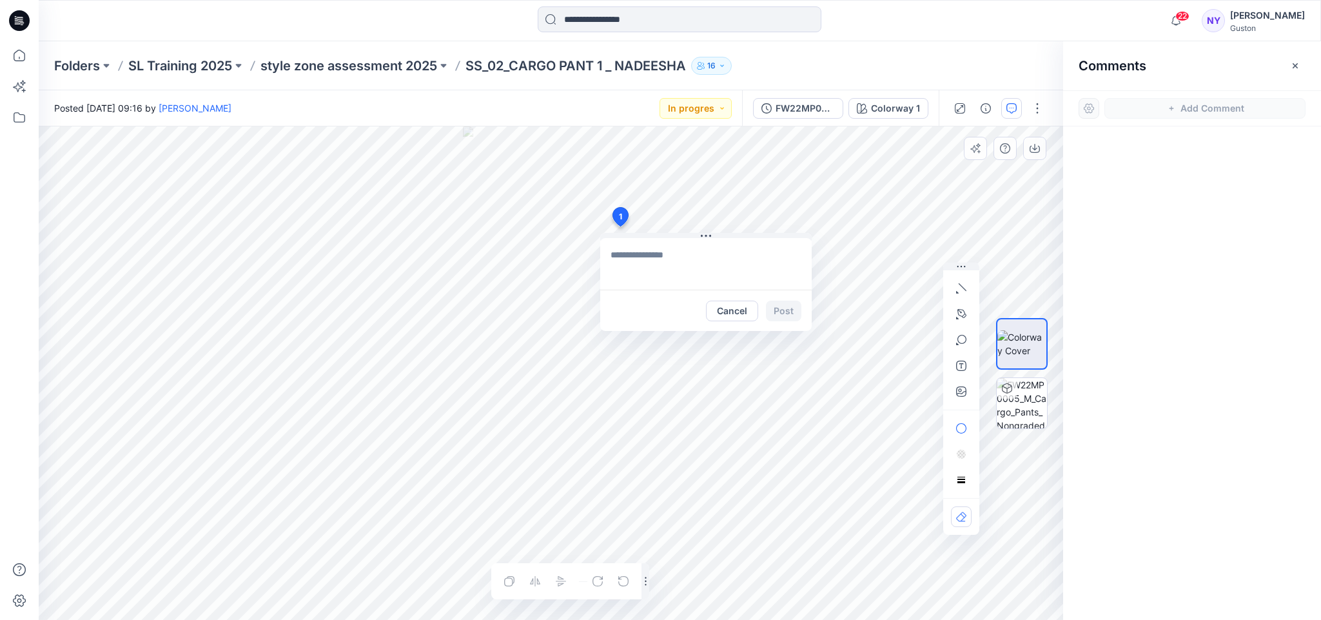
click at [620, 226] on div "1 Cancel Post Layer 1" at bounding box center [551, 372] width 1024 height 493
click at [650, 256] on textarea at bounding box center [705, 264] width 211 height 52
paste textarea "**********"
type textarea "**********"
click at [954, 315] on button "button" at bounding box center [961, 314] width 21 height 21
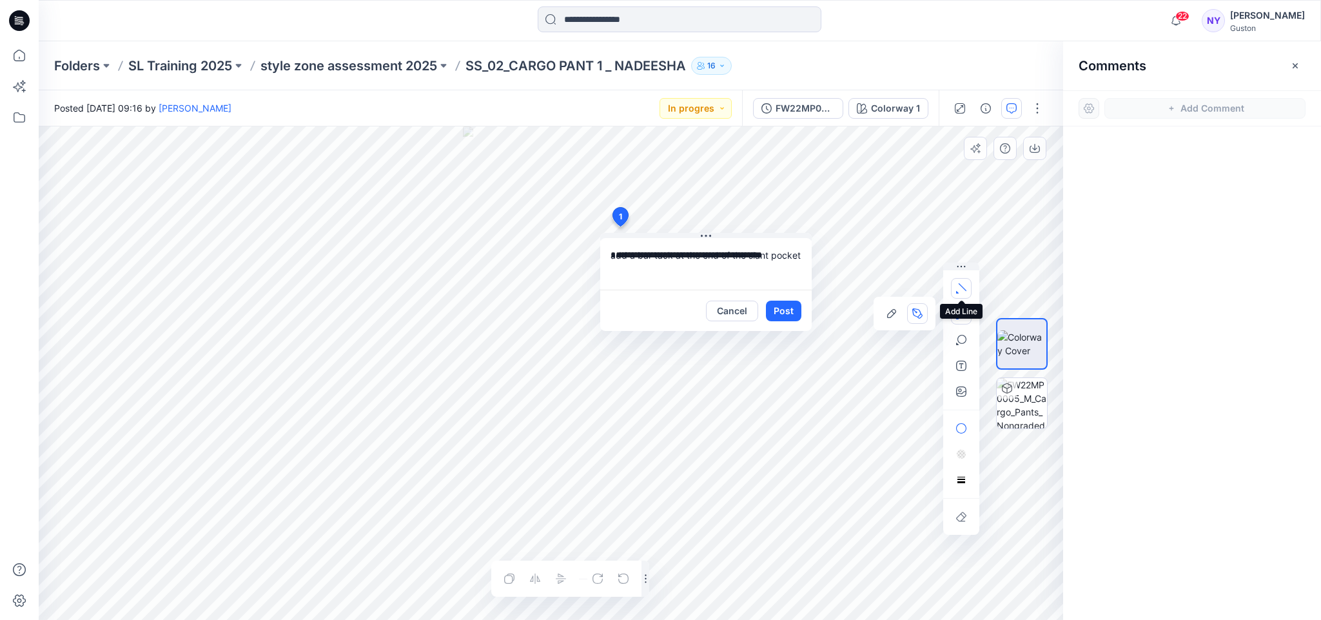
click at [957, 291] on icon "button" at bounding box center [961, 288] width 10 height 10
click at [890, 280] on icon "button" at bounding box center [888, 280] width 5 height 1
click at [619, 230] on div "**********" at bounding box center [551, 372] width 1024 height 493
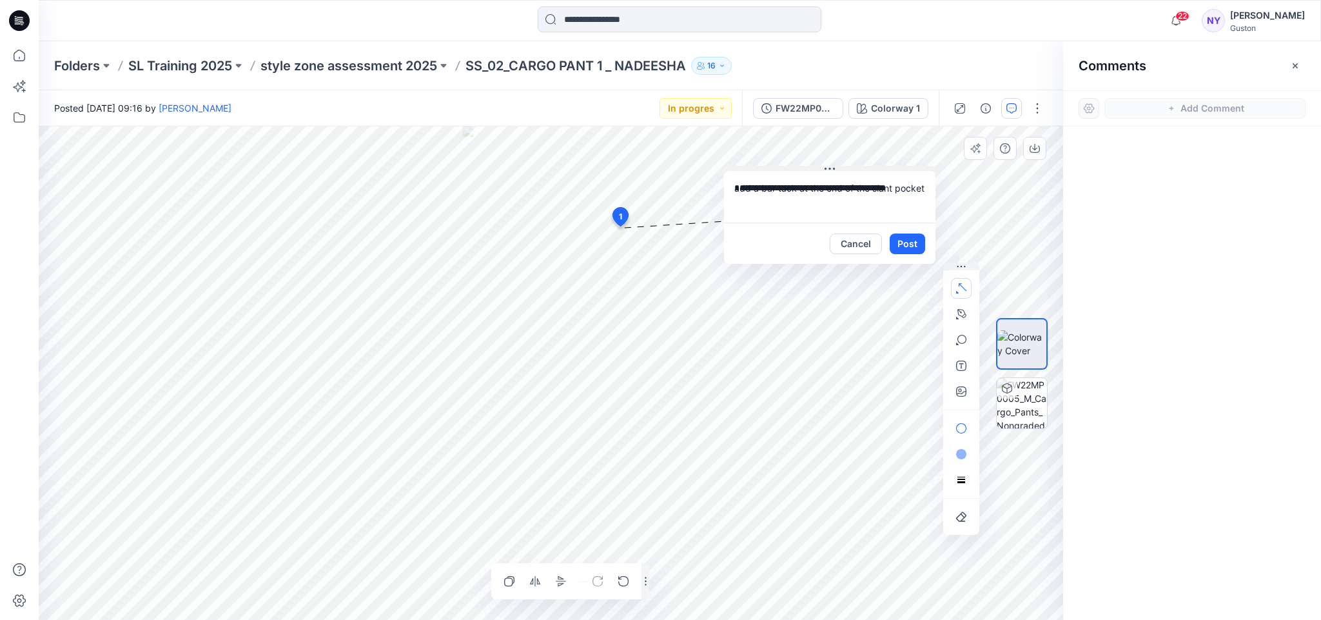
drag, startPoint x: 673, startPoint y: 234, endPoint x: 797, endPoint y: 167, distance: 140.8
click at [797, 167] on button at bounding box center [829, 170] width 211 height 8
click at [903, 239] on button "Post" at bounding box center [907, 243] width 35 height 21
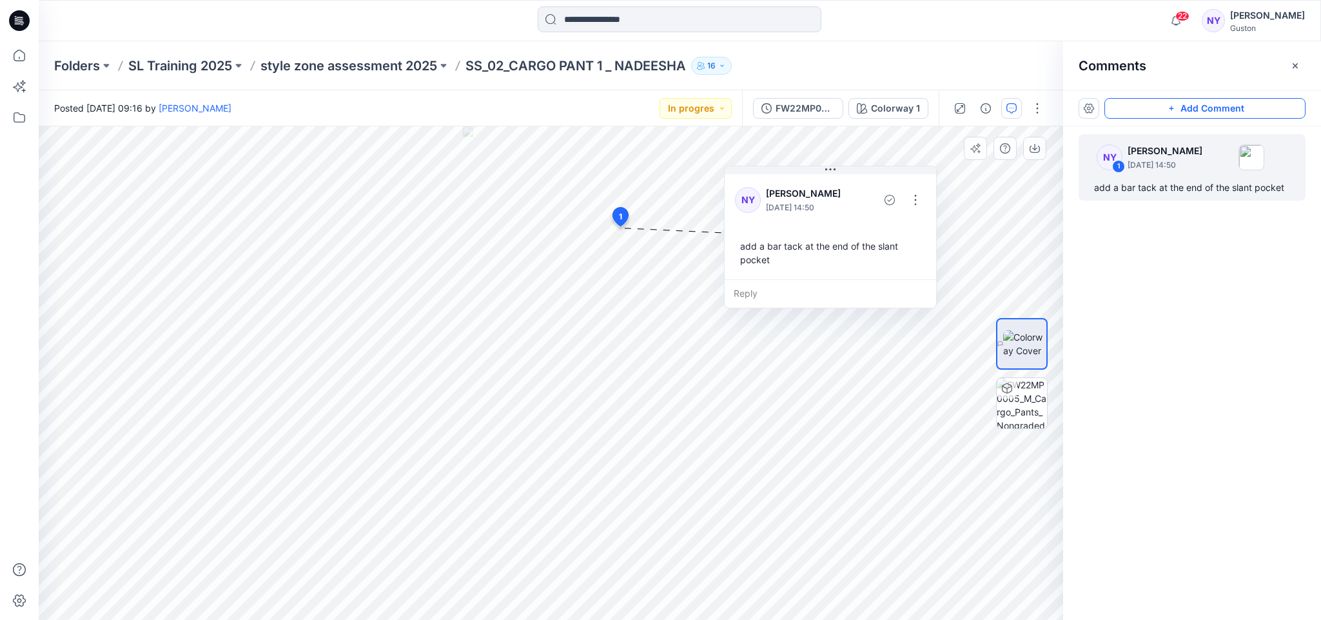
click at [1172, 103] on icon "button" at bounding box center [1171, 108] width 10 height 10
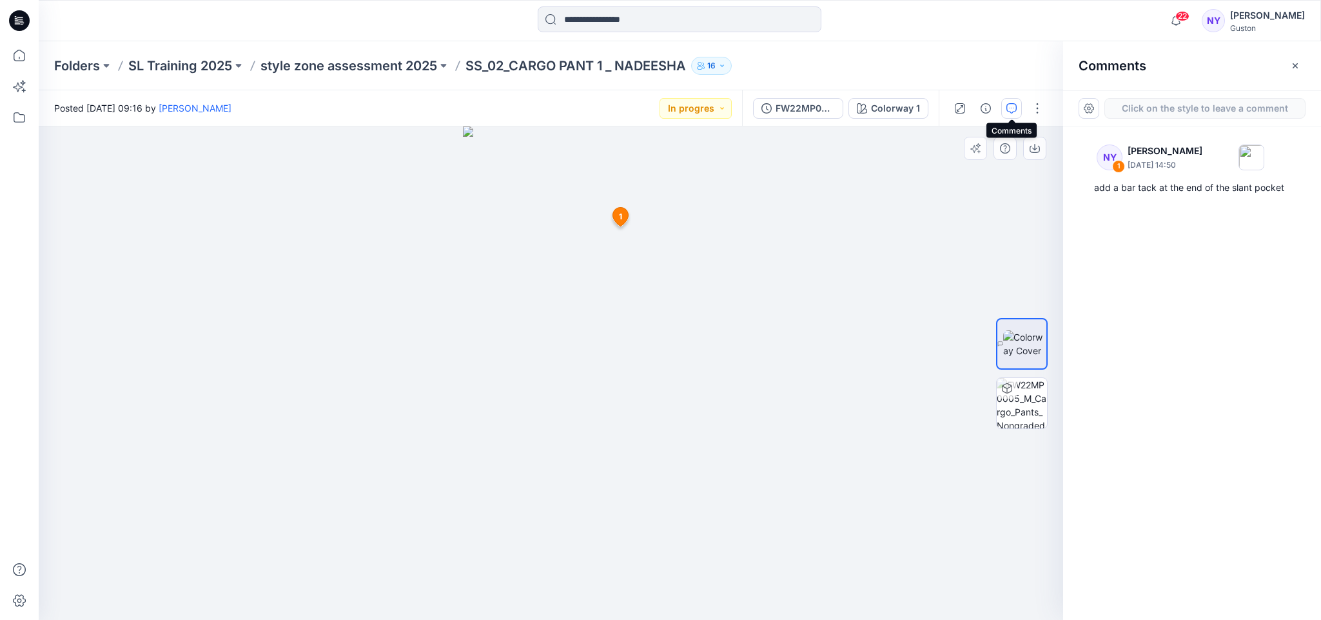
click at [1008, 103] on icon "button" at bounding box center [1011, 108] width 10 height 10
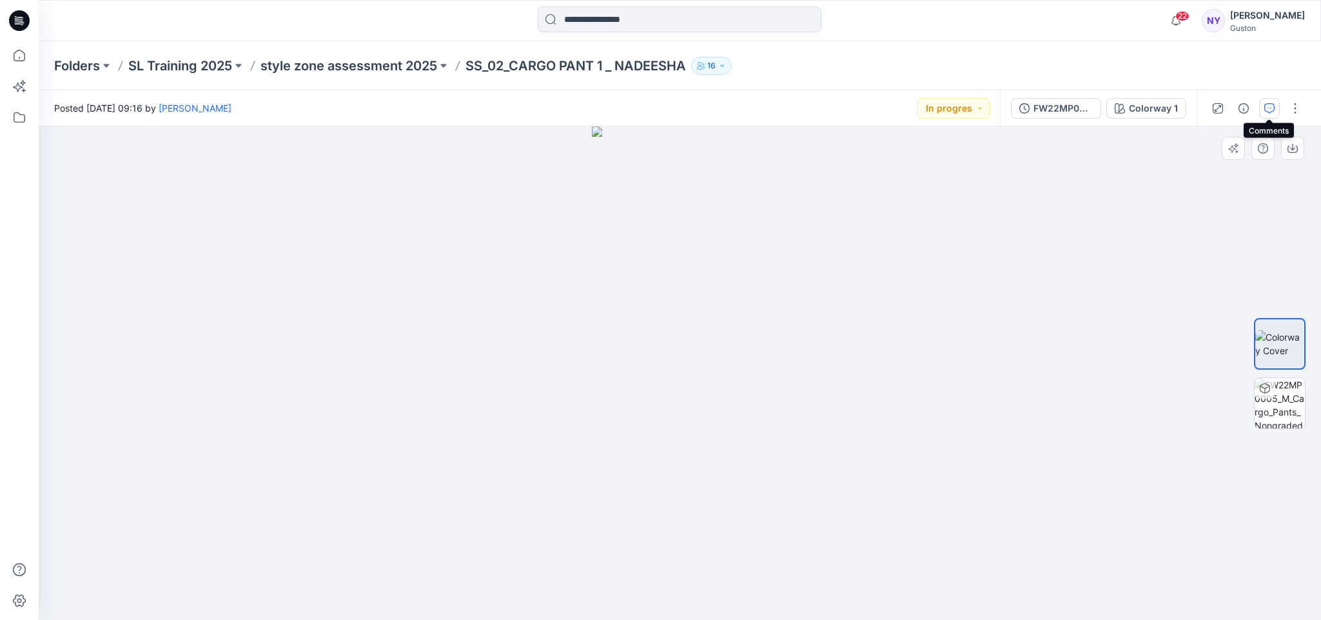
click at [1265, 104] on icon "button" at bounding box center [1269, 108] width 10 height 10
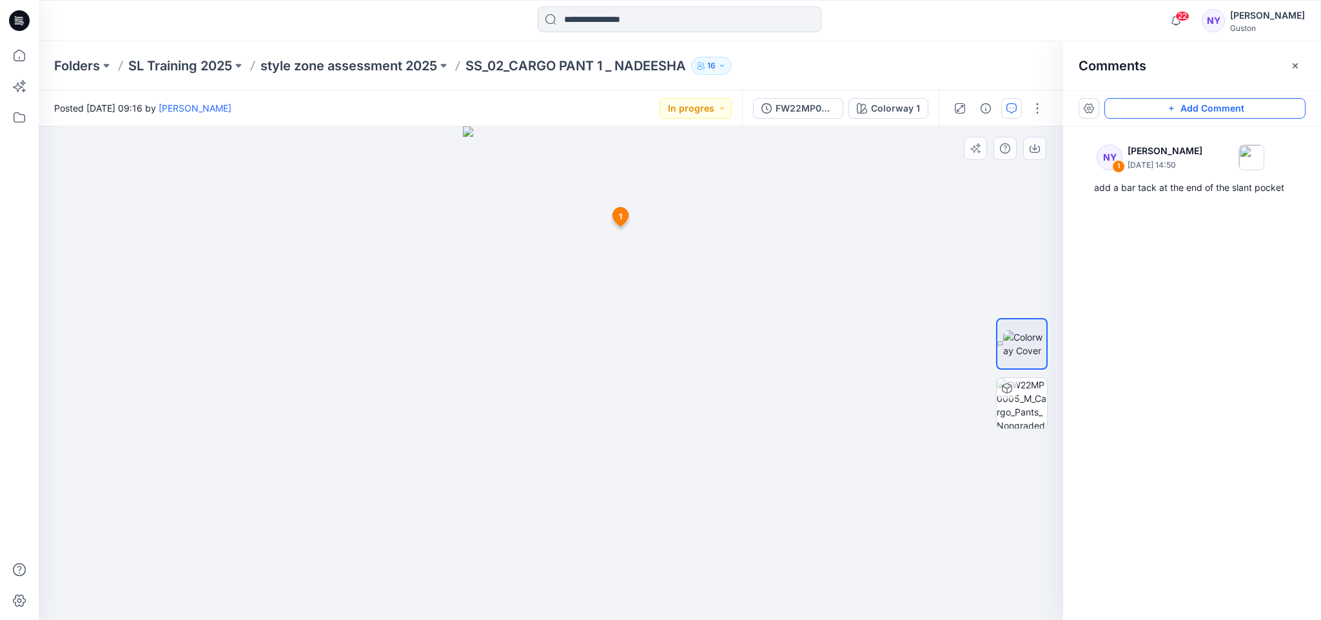
click at [1197, 107] on button "Add Comment" at bounding box center [1204, 108] width 201 height 21
click at [592, 337] on div "2 1 NY Nadeesha Yapa August 21, 2025 14:50 add a bar tack at the end of the sla…" at bounding box center [551, 372] width 1024 height 493
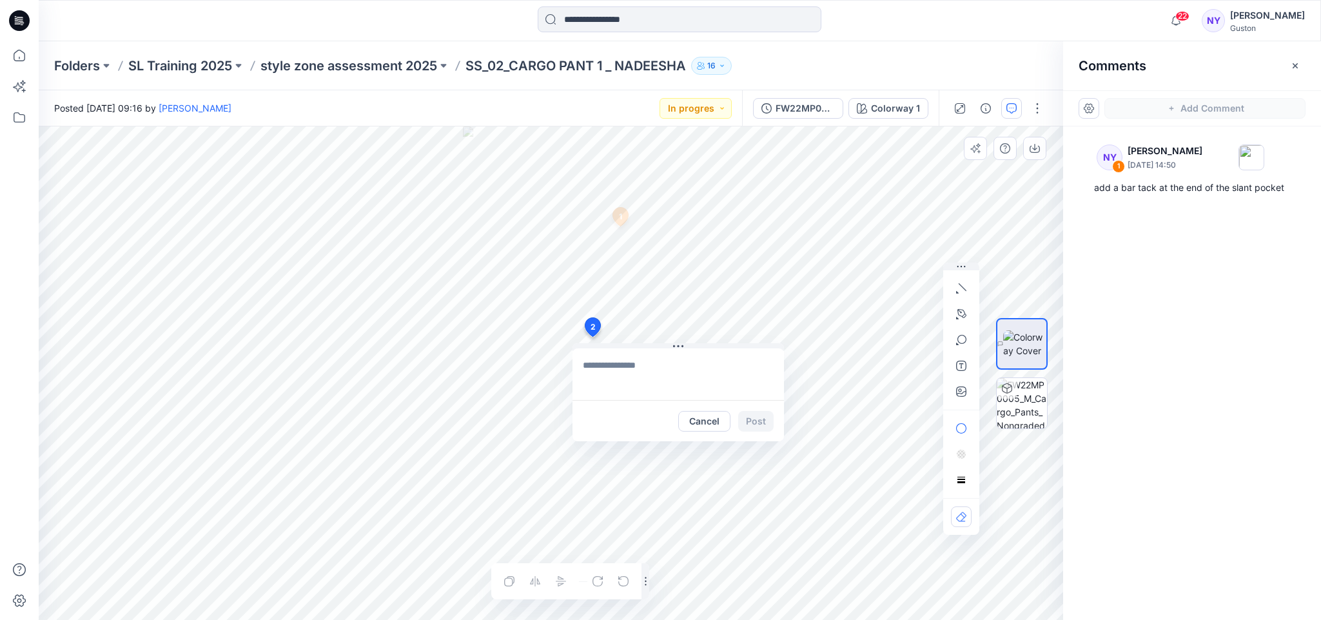
click at [618, 366] on textarea at bounding box center [677, 374] width 211 height 52
paste textarea "**********"
type textarea "**********"
click at [957, 393] on icon "button" at bounding box center [961, 391] width 10 height 10
click at [960, 387] on icon "button" at bounding box center [961, 391] width 10 height 10
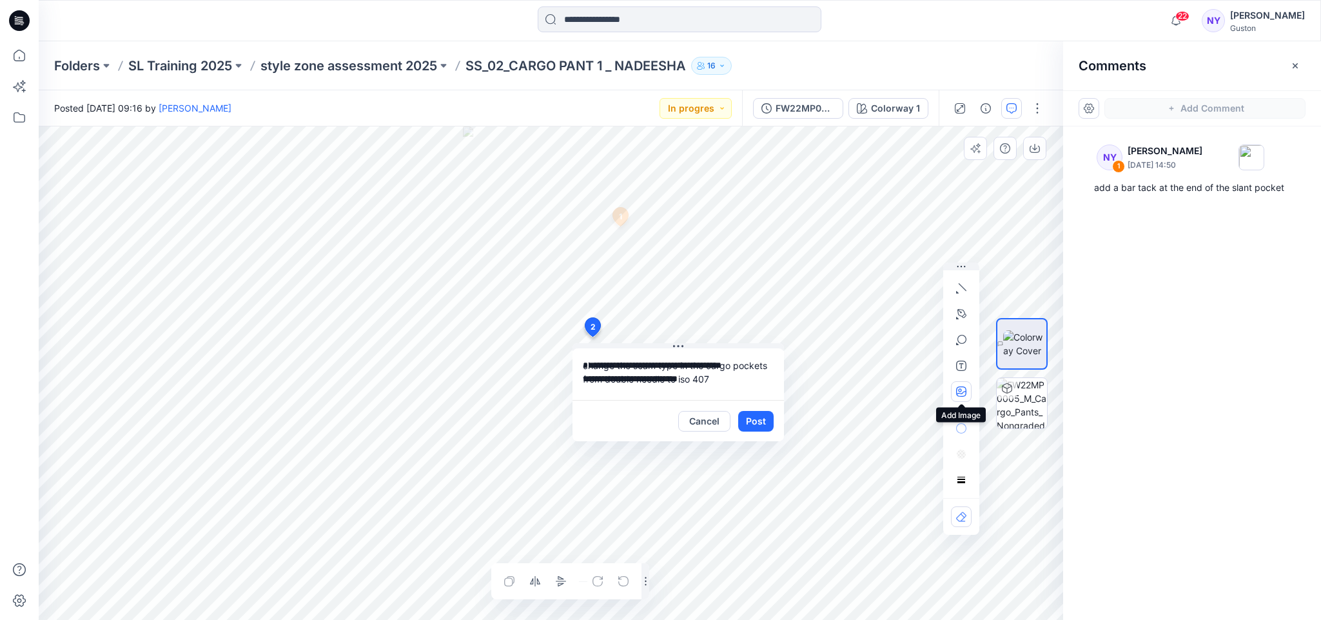
type input"] "**********"
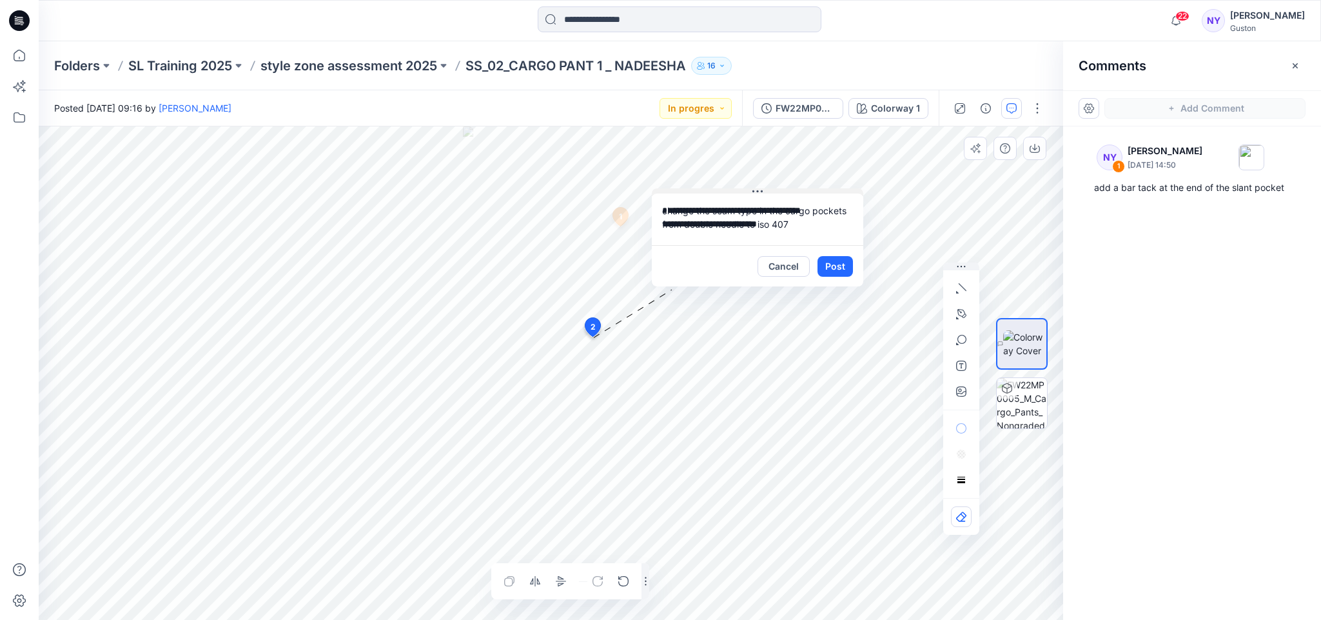
drag, startPoint x: 660, startPoint y: 345, endPoint x: 739, endPoint y: 190, distance: 173.9
click at [739, 190] on button at bounding box center [757, 192] width 211 height 8
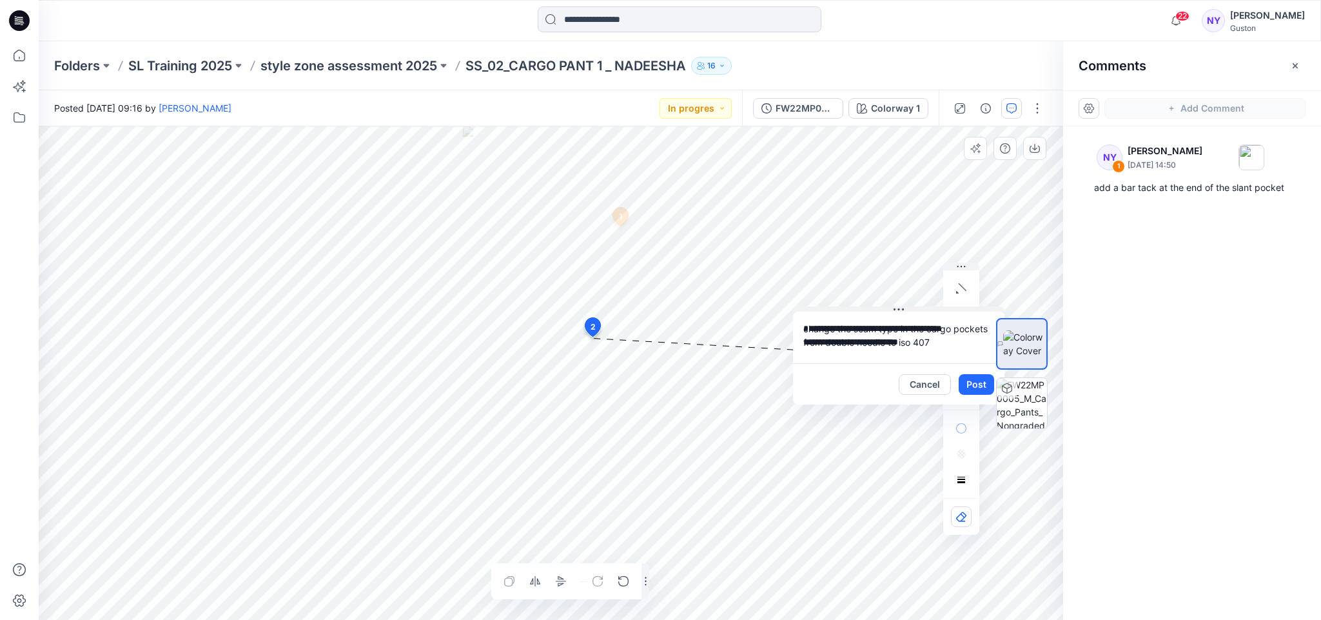
drag, startPoint x: 726, startPoint y: 190, endPoint x: 867, endPoint y: 308, distance: 184.0
click at [867, 308] on button at bounding box center [898, 310] width 211 height 8
click at [852, 312] on textarea "**********" at bounding box center [898, 337] width 211 height 52
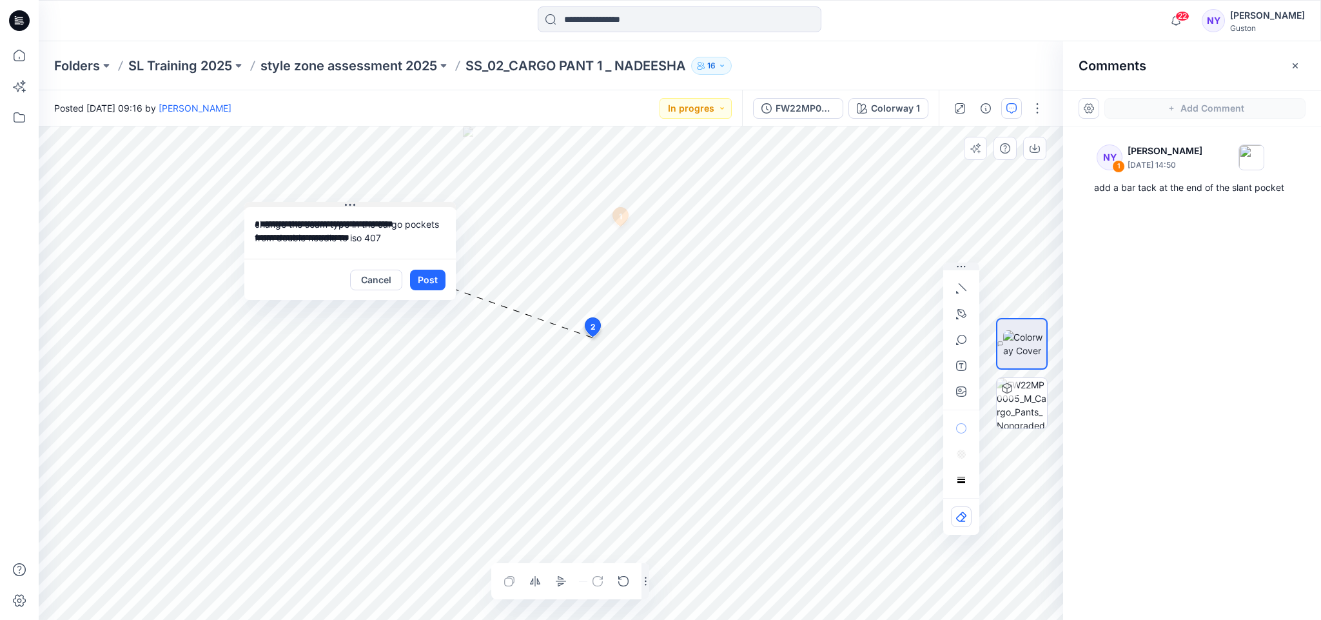
drag, startPoint x: 853, startPoint y: 308, endPoint x: 304, endPoint y: 204, distance: 558.5
click at [304, 204] on button at bounding box center [349, 206] width 211 height 8
click at [956, 290] on icon "button" at bounding box center [961, 288] width 10 height 10
click at [890, 280] on icon "button" at bounding box center [888, 280] width 5 height 1
click at [957, 293] on icon "button" at bounding box center [957, 292] width 3 height 3
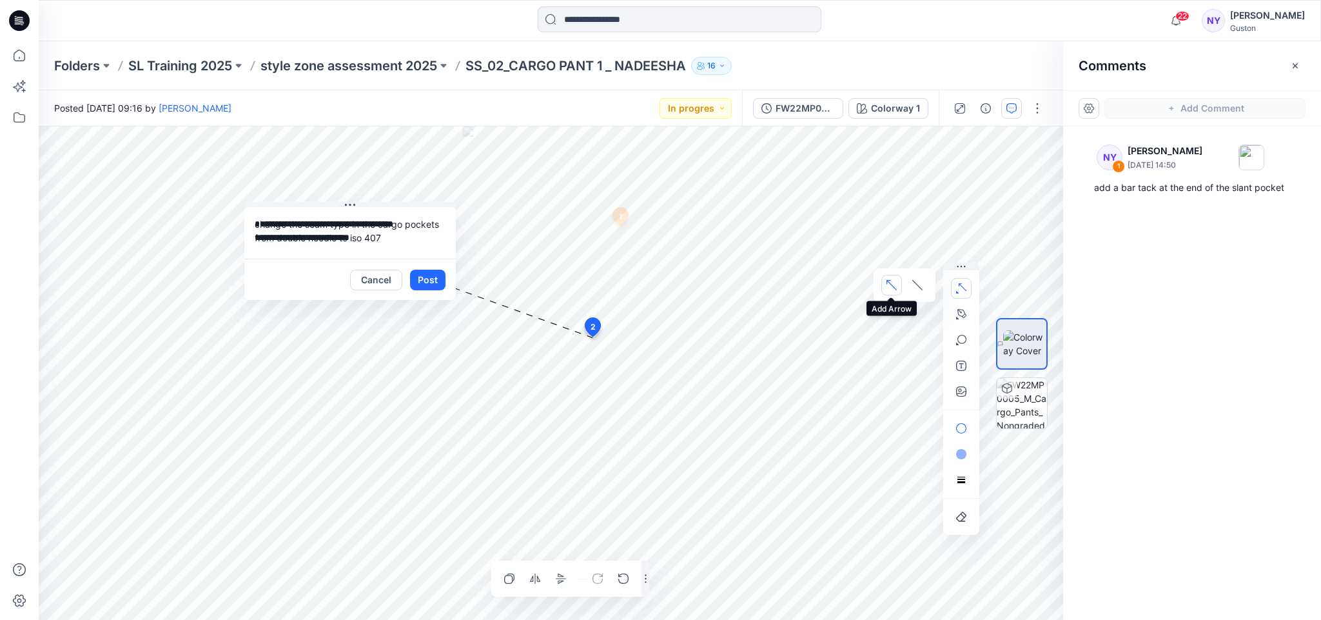
click at [893, 280] on icon "button" at bounding box center [891, 285] width 10 height 10
click at [426, 279] on button "Post" at bounding box center [427, 279] width 35 height 21
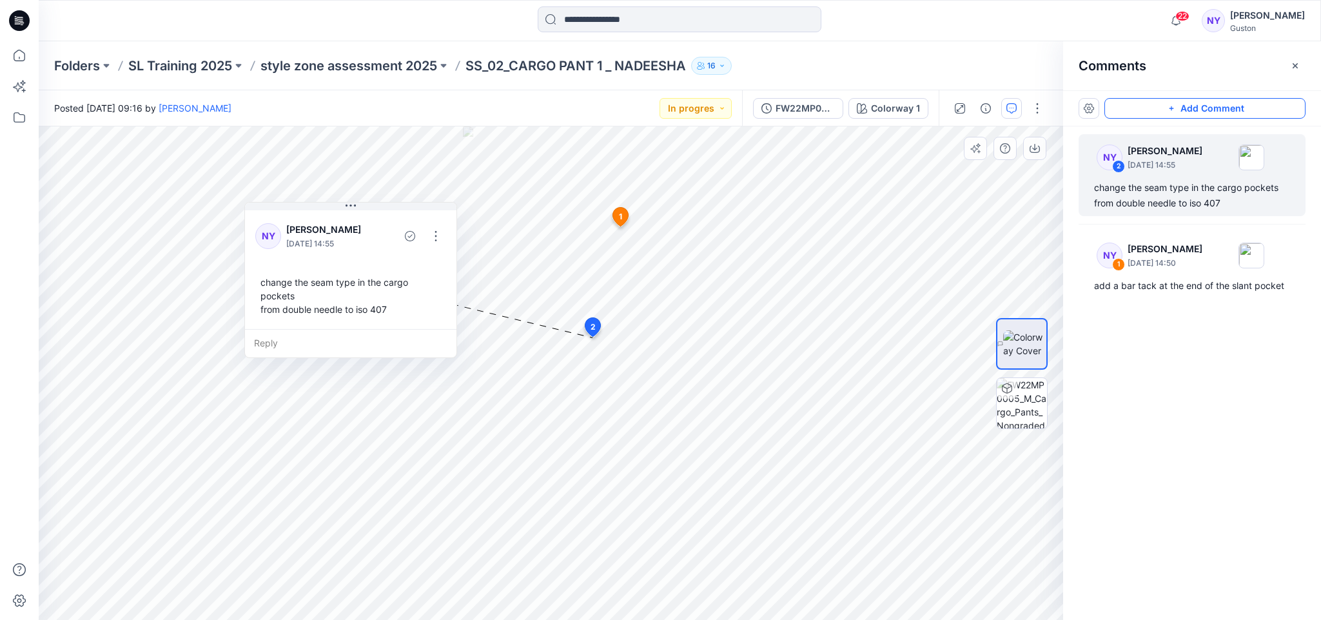
click at [1189, 105] on button "Add Comment" at bounding box center [1204, 108] width 201 height 21
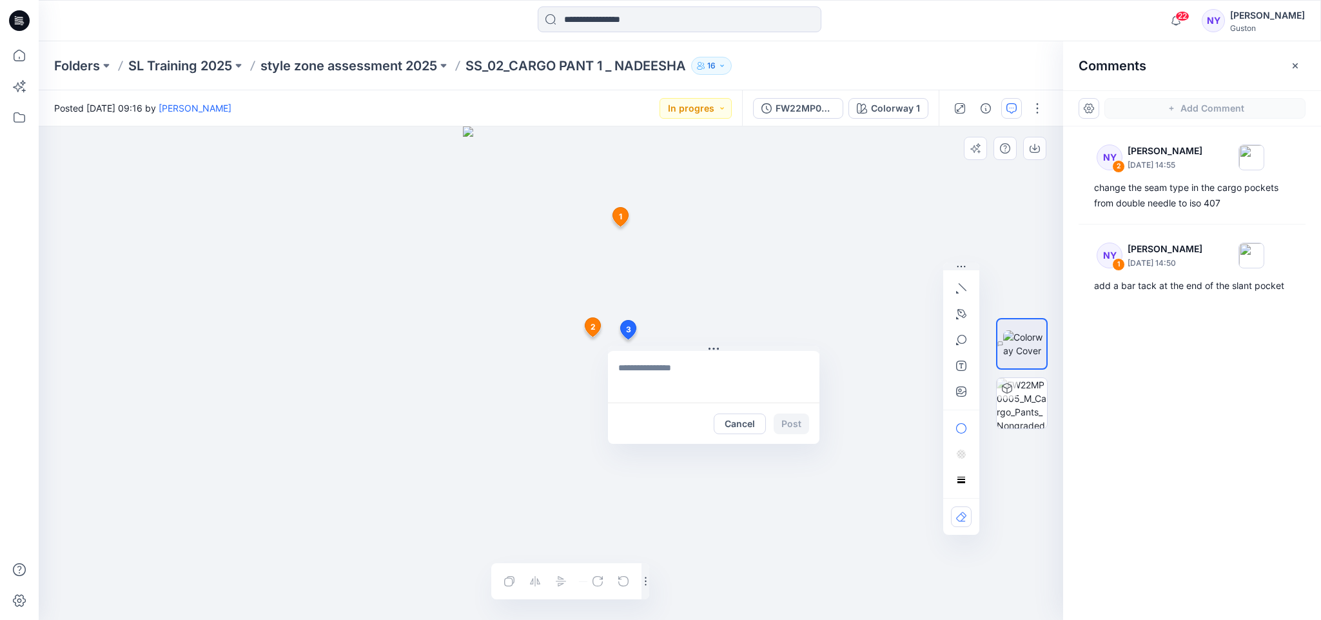
click at [627, 339] on div "3 Cancel Post 1 NY Nadeesha Yapa August 21, 2025 14:50 add a bar tack at the en…" at bounding box center [551, 372] width 1024 height 493
click at [671, 371] on textarea at bounding box center [713, 377] width 211 height 52
paste textarea "**********"
click at [621, 380] on textarea "**********" at bounding box center [713, 377] width 211 height 52
click at [770, 366] on textarea "**********" at bounding box center [713, 377] width 211 height 52
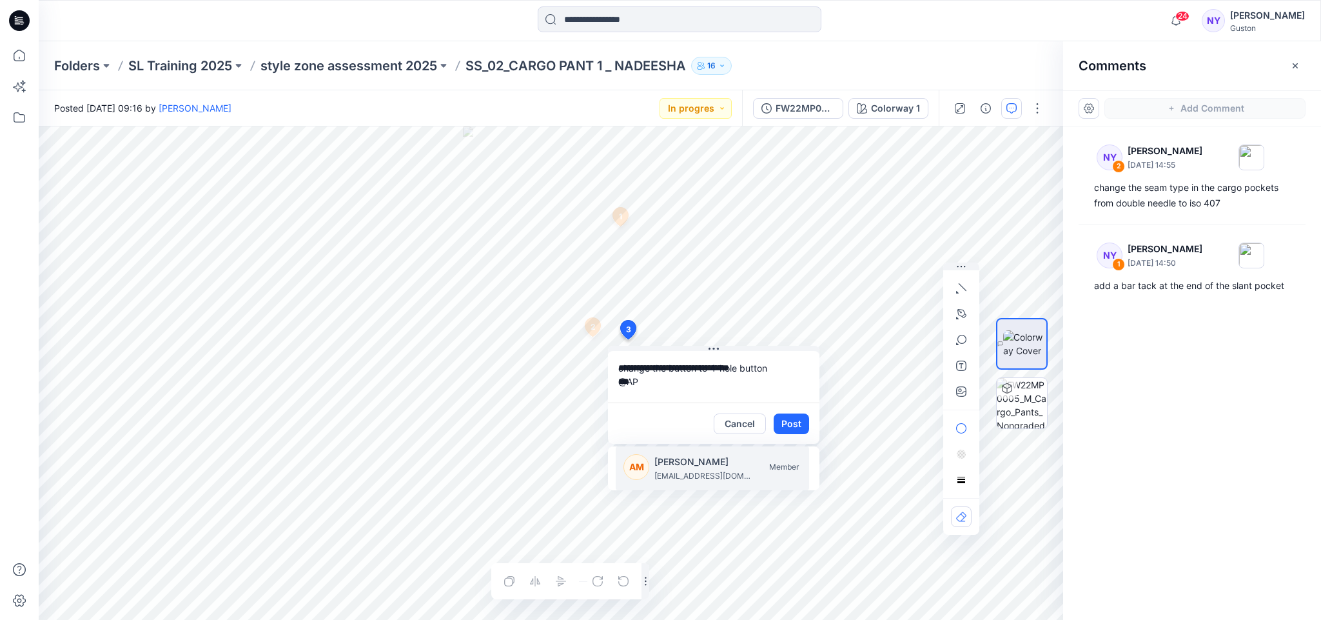
click at [696, 462] on p "[PERSON_NAME]" at bounding box center [702, 461] width 97 height 15
type textarea "**********"
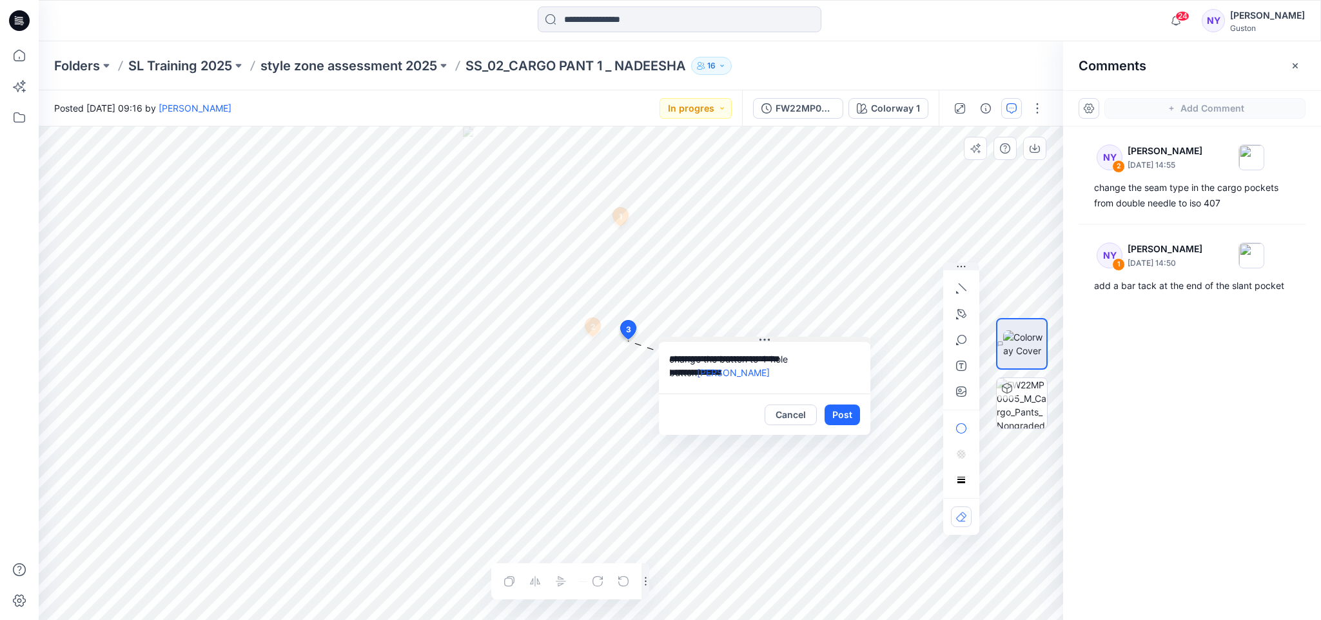
drag, startPoint x: 681, startPoint y: 348, endPoint x: 732, endPoint y: 339, distance: 51.7
click at [732, 339] on button at bounding box center [764, 341] width 211 height 8
click at [958, 389] on icon "button" at bounding box center [959, 389] width 3 height 3
type input"] "**********"
click at [739, 413] on div "**********" at bounding box center [551, 372] width 1024 height 493
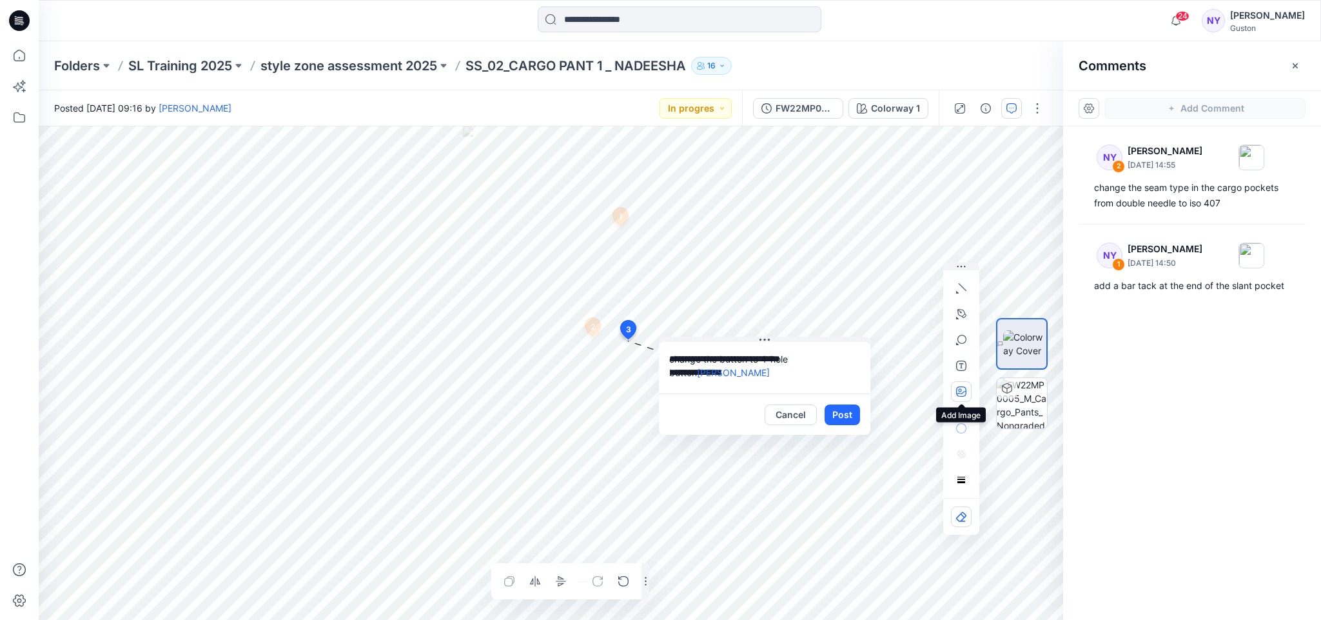
click at [962, 389] on icon "button" at bounding box center [961, 391] width 10 height 10
click at [846, 413] on button "Post" at bounding box center [842, 414] width 35 height 21
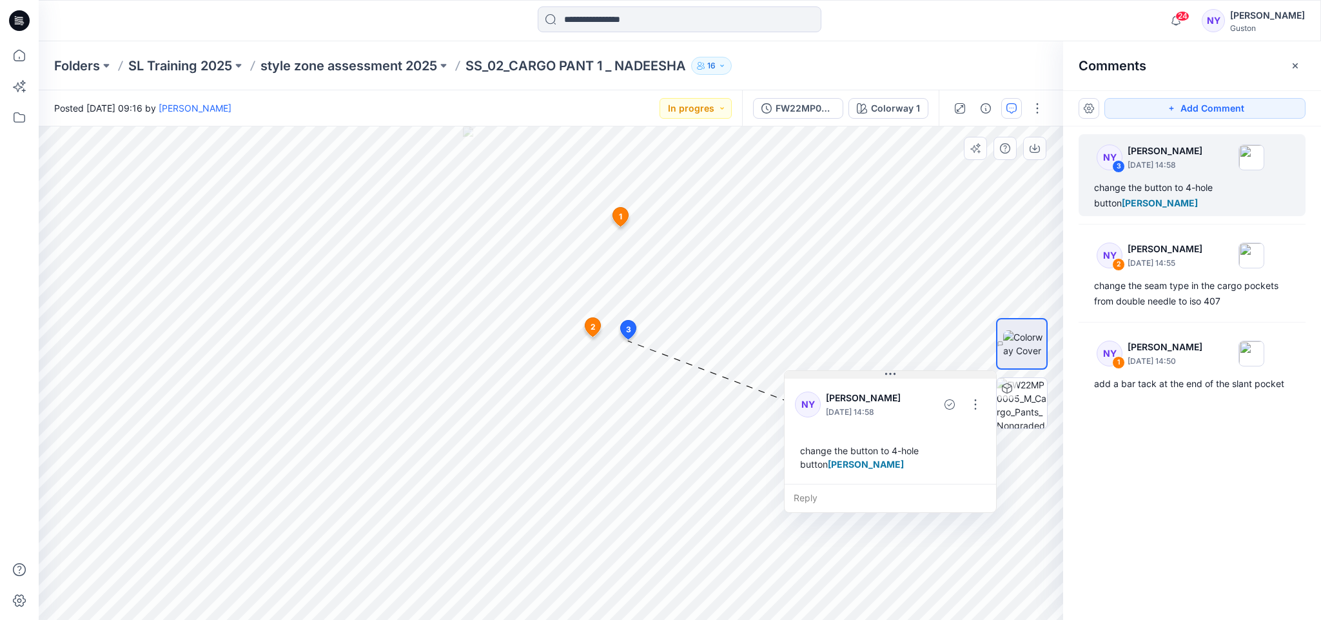
drag, startPoint x: 763, startPoint y: 342, endPoint x: 888, endPoint y: 376, distance: 129.5
click at [888, 376] on icon at bounding box center [890, 374] width 10 height 10
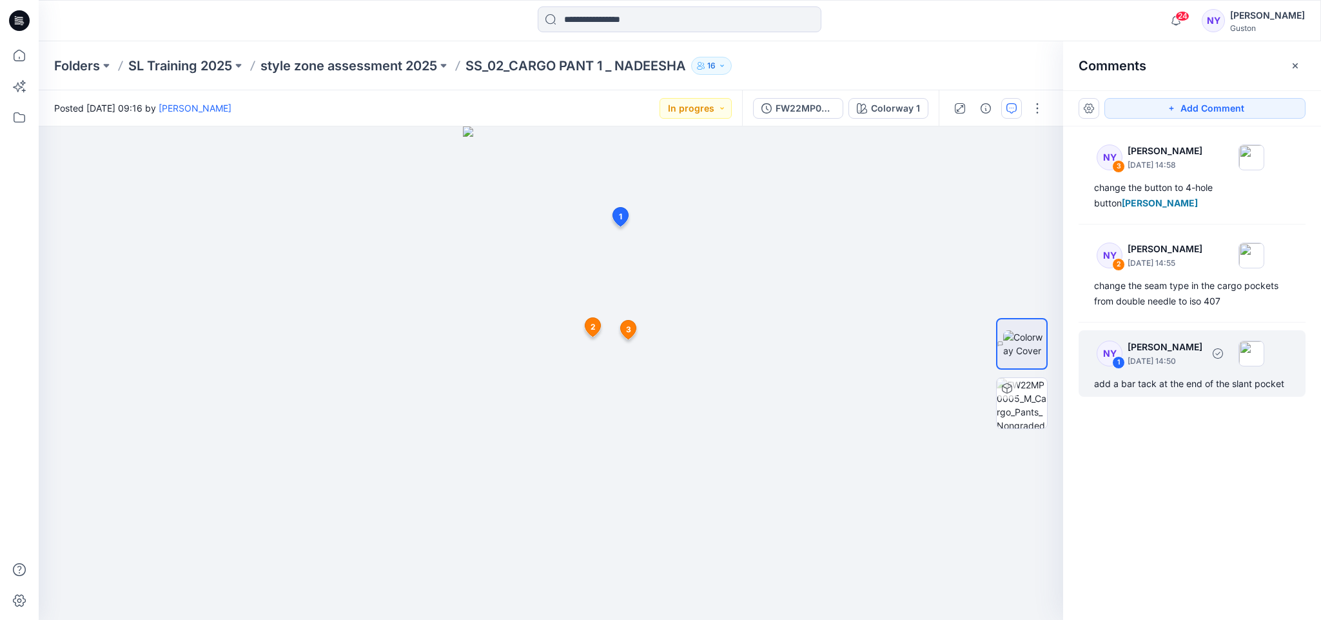
click at [1153, 159] on p "[PERSON_NAME]" at bounding box center [1165, 150] width 75 height 15
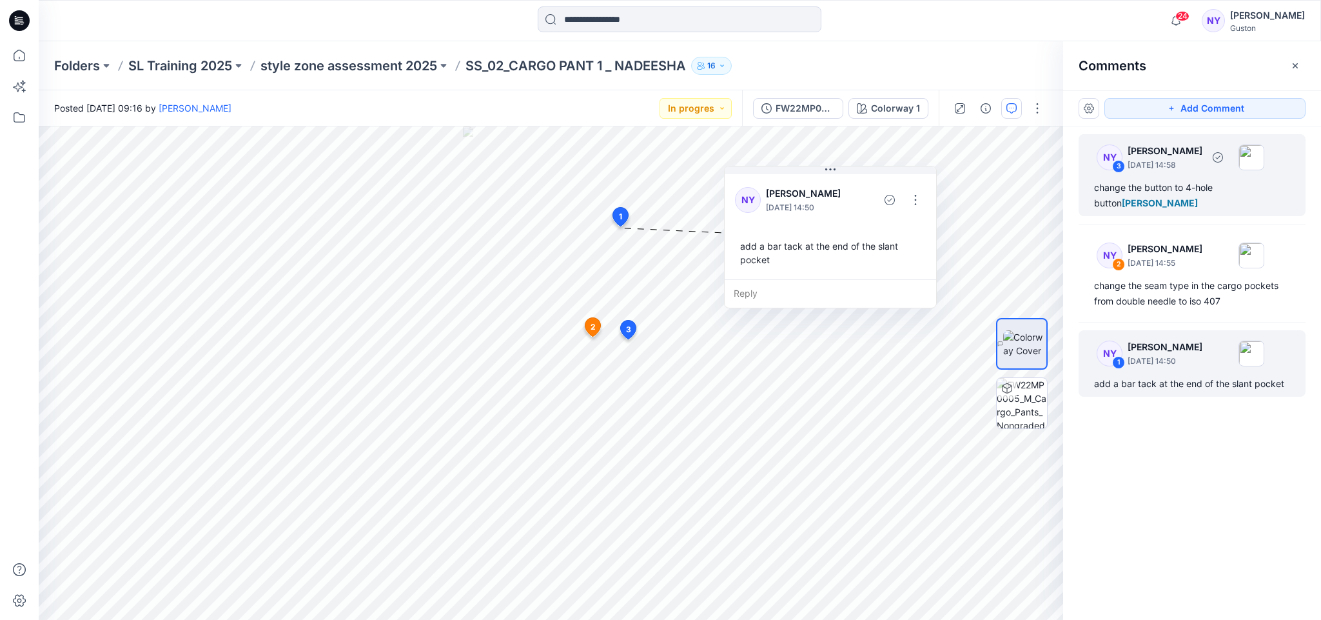
click at [1175, 157] on p "[PERSON_NAME]" at bounding box center [1165, 150] width 75 height 15
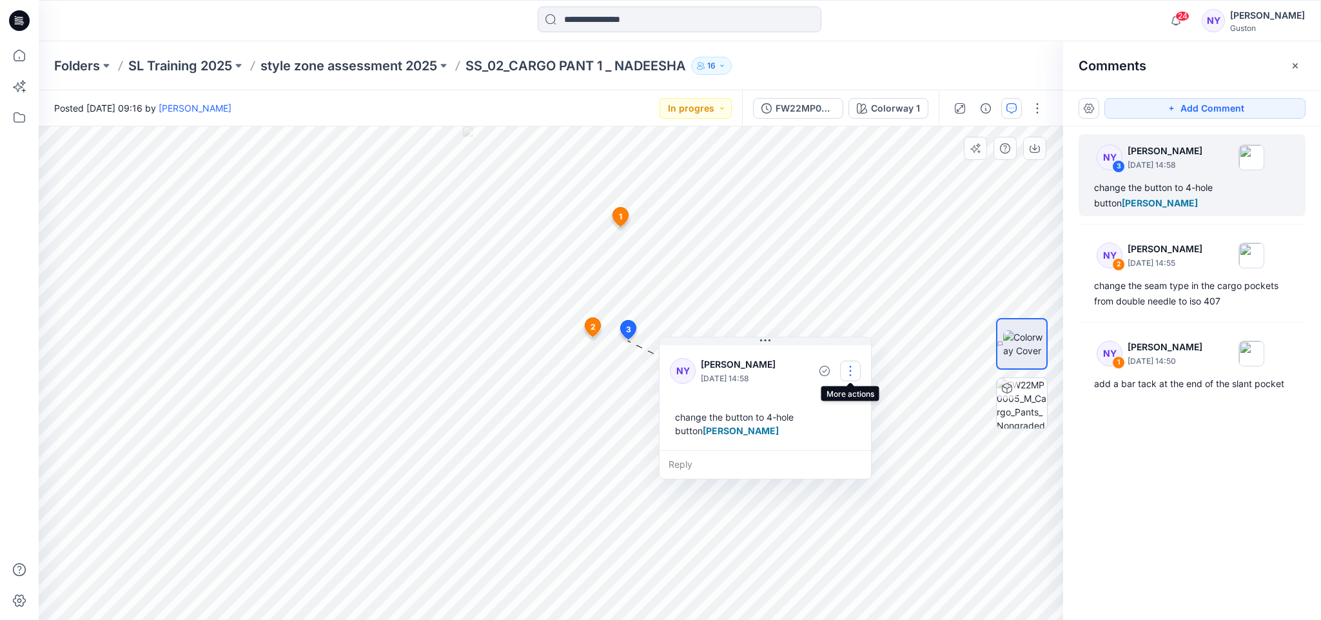
click at [848, 370] on button "button" at bounding box center [850, 370] width 21 height 21
click at [867, 399] on p "Edit comment" at bounding box center [854, 400] width 58 height 14
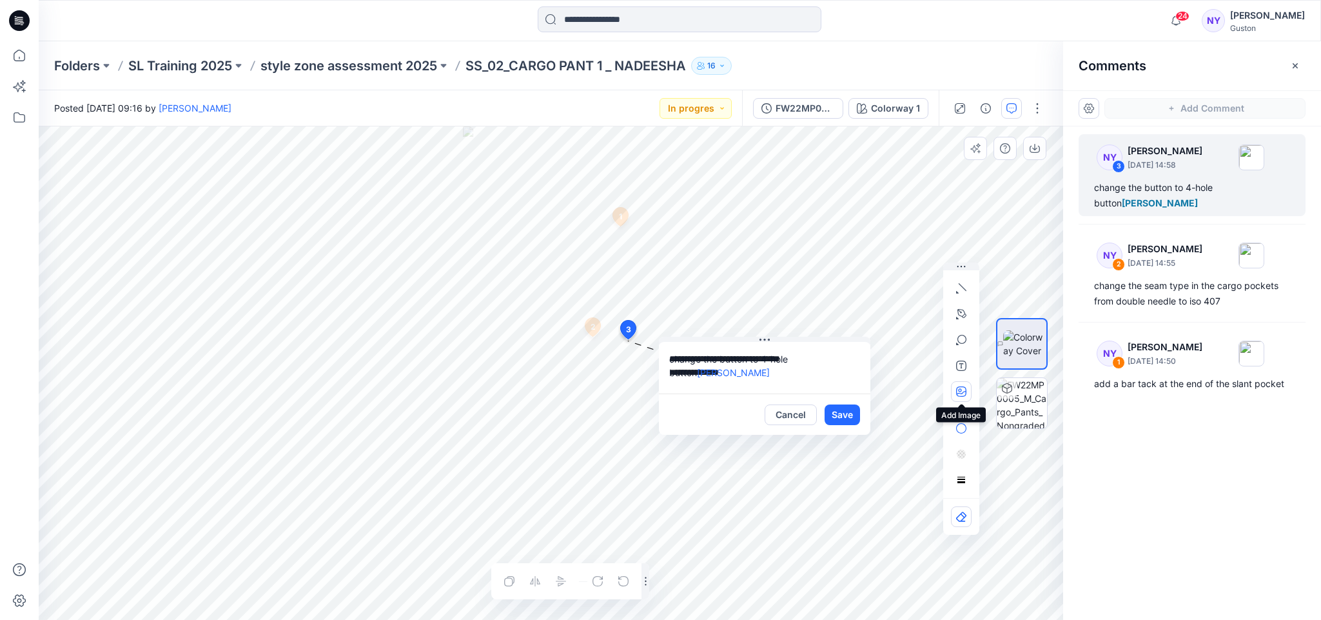
click at [962, 389] on icon "button" at bounding box center [961, 391] width 10 height 10
type input"] "**********"
click at [723, 343] on textarea "**********" at bounding box center [764, 368] width 211 height 52
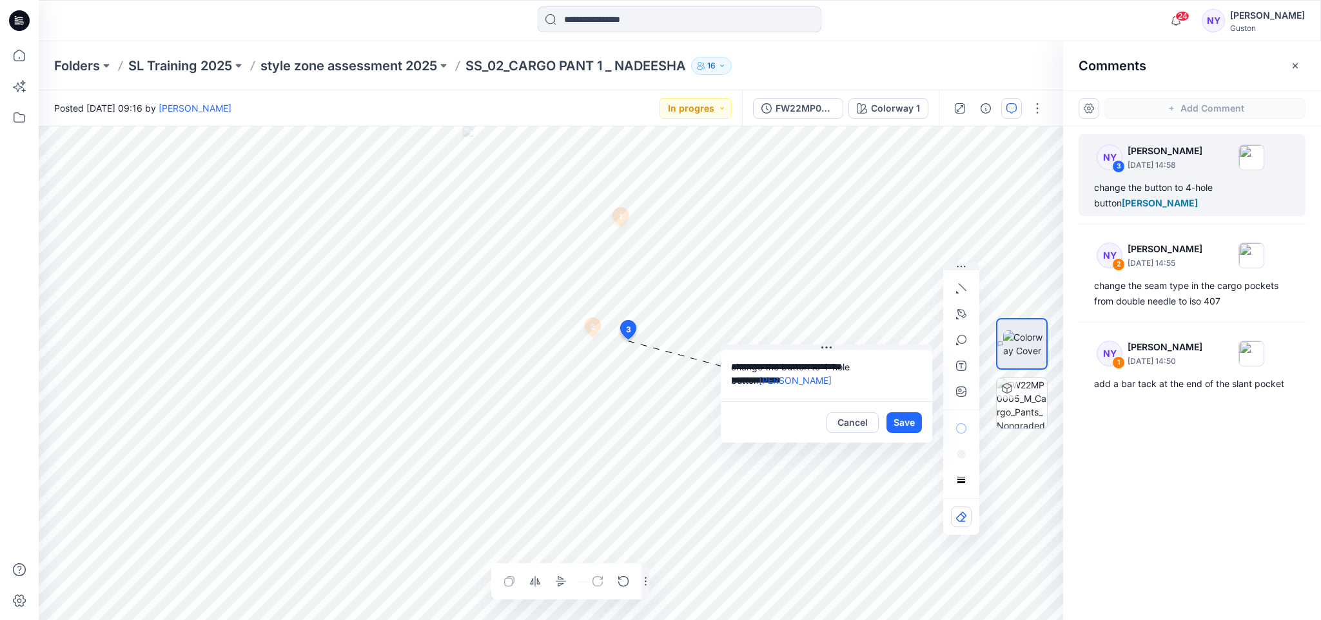
drag, startPoint x: 727, startPoint y: 340, endPoint x: 777, endPoint y: 366, distance: 56.2
click at [790, 347] on div "**********" at bounding box center [826, 393] width 211 height 98
drag, startPoint x: 892, startPoint y: 345, endPoint x: 880, endPoint y: 345, distance: 11.6
click at [880, 345] on button at bounding box center [815, 347] width 211 height 8
click at [957, 290] on icon "button" at bounding box center [961, 288] width 10 height 10
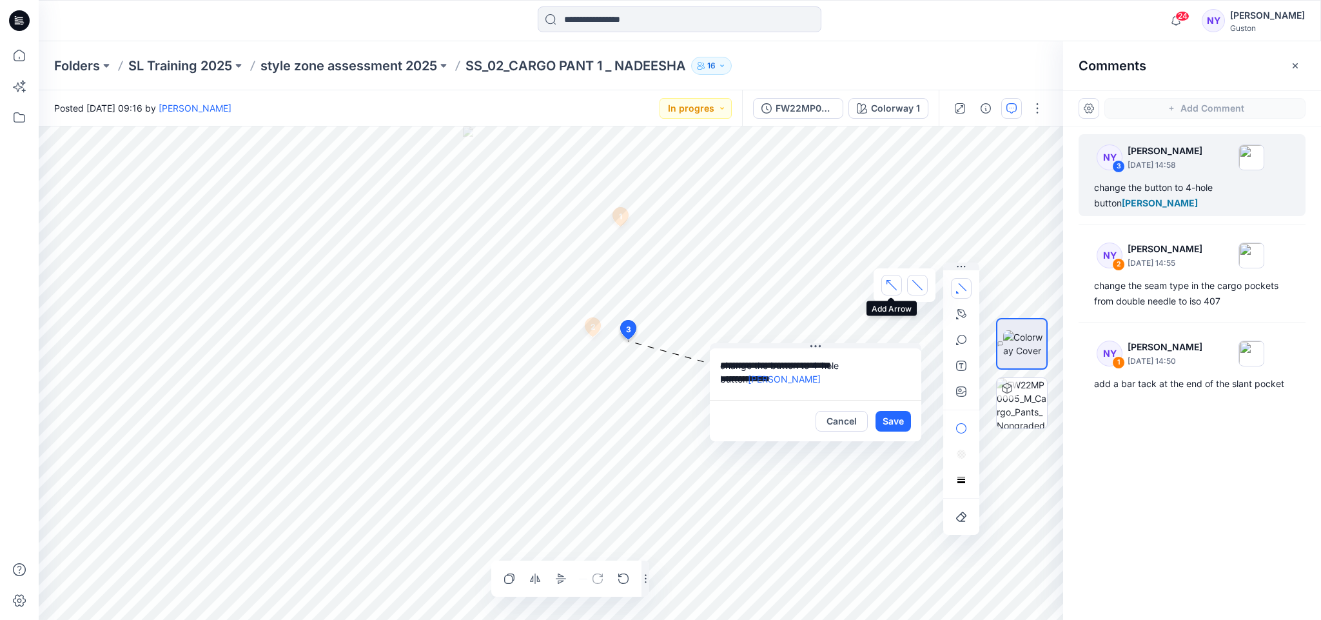
click at [890, 280] on icon "button" at bounding box center [888, 280] width 5 height 1
click at [888, 416] on button "Save" at bounding box center [892, 421] width 35 height 21
type textarea "**********"
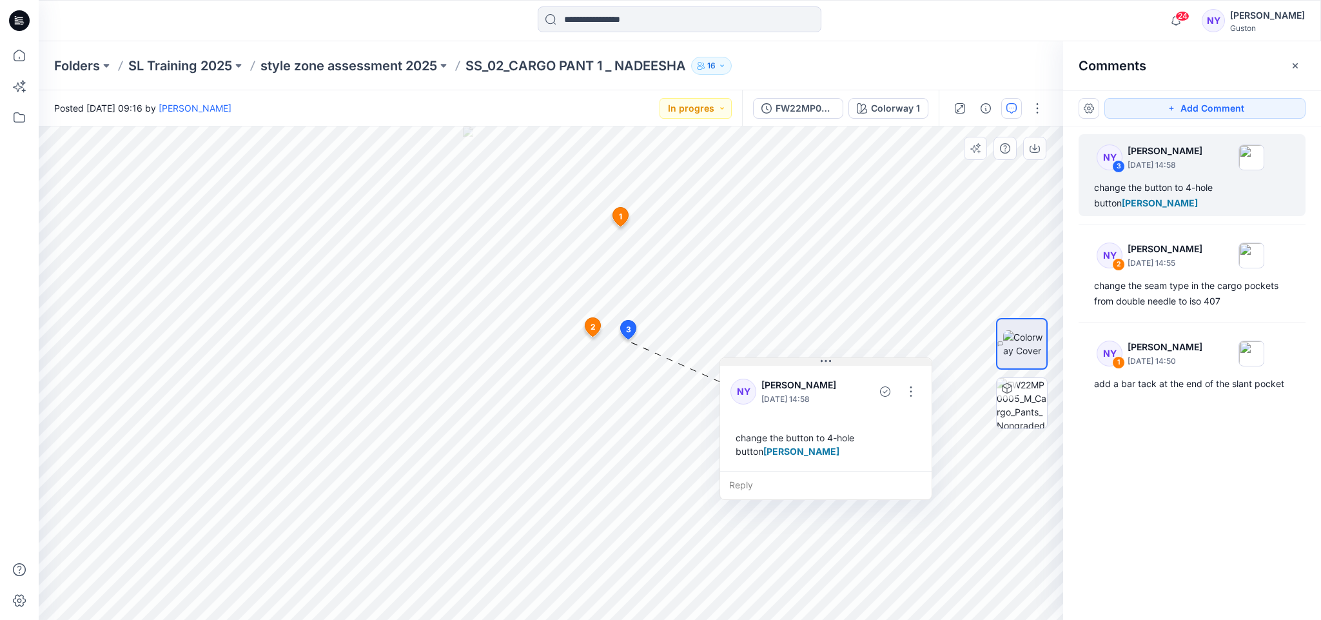
drag, startPoint x: 781, startPoint y: 350, endPoint x: 791, endPoint y: 364, distance: 17.2
click at [791, 364] on button at bounding box center [825, 362] width 211 height 8
click at [589, 323] on icon at bounding box center [592, 327] width 15 height 19
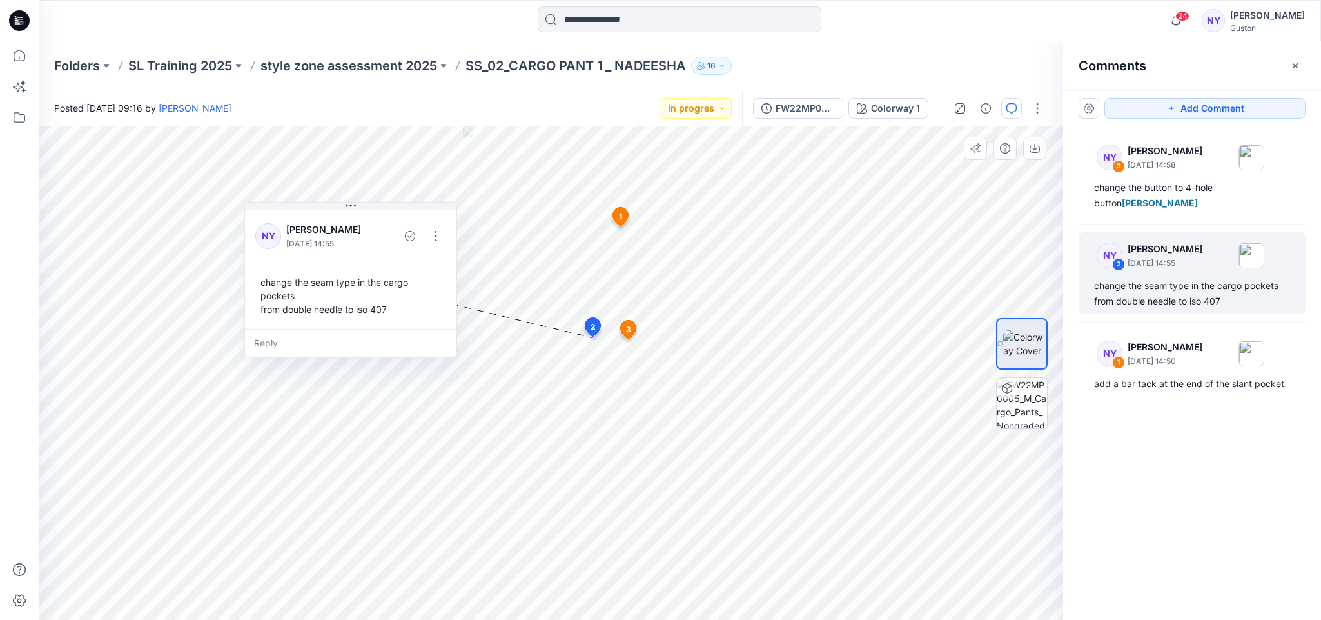
click at [621, 211] on span "1" at bounding box center [620, 217] width 3 height 12
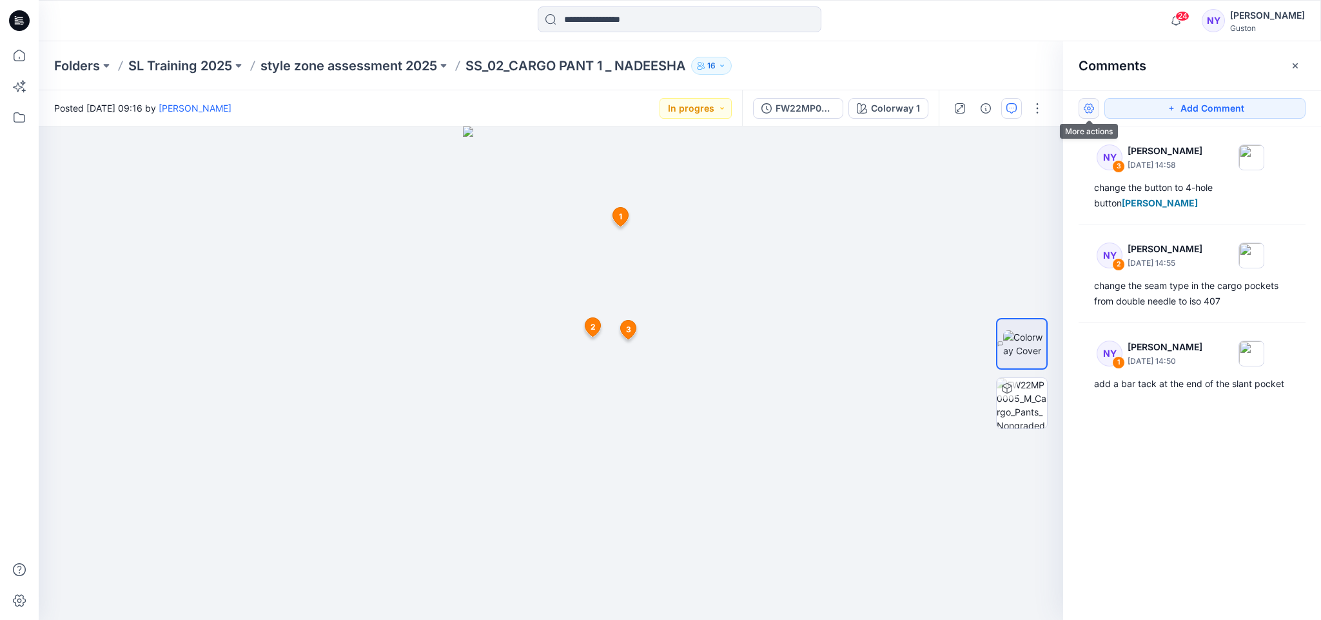
click at [1089, 104] on button "button" at bounding box center [1089, 108] width 21 height 21
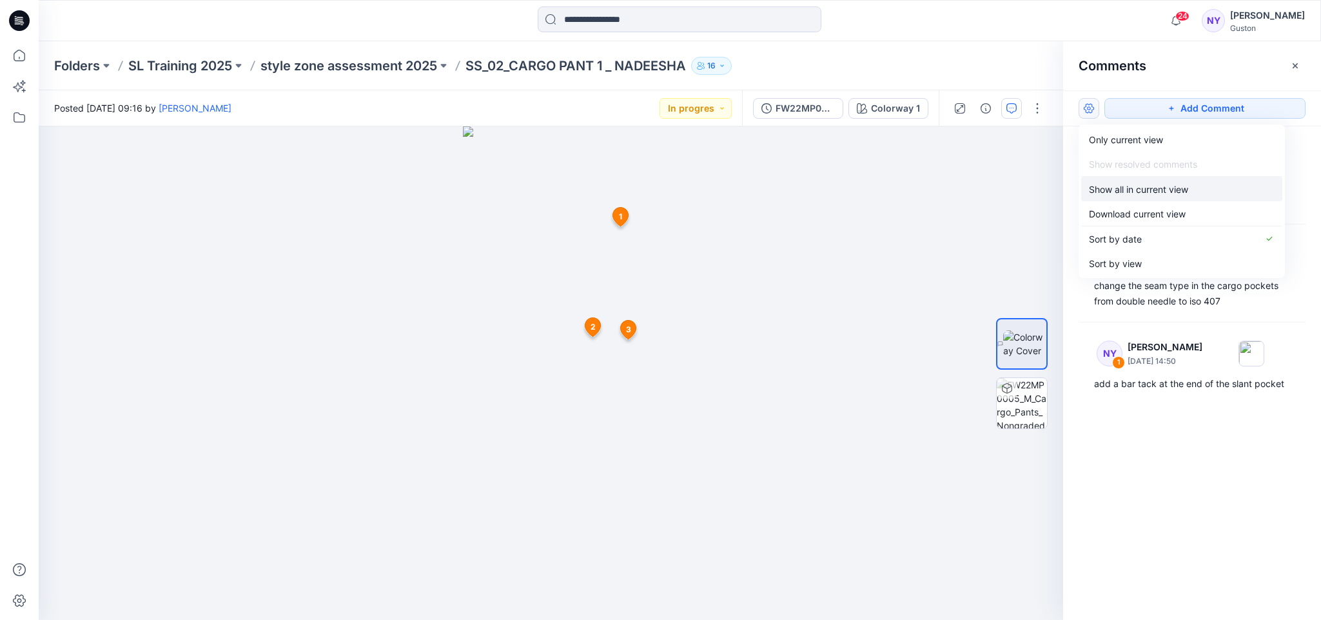
click at [1162, 186] on p "Show all in current view" at bounding box center [1138, 189] width 99 height 14
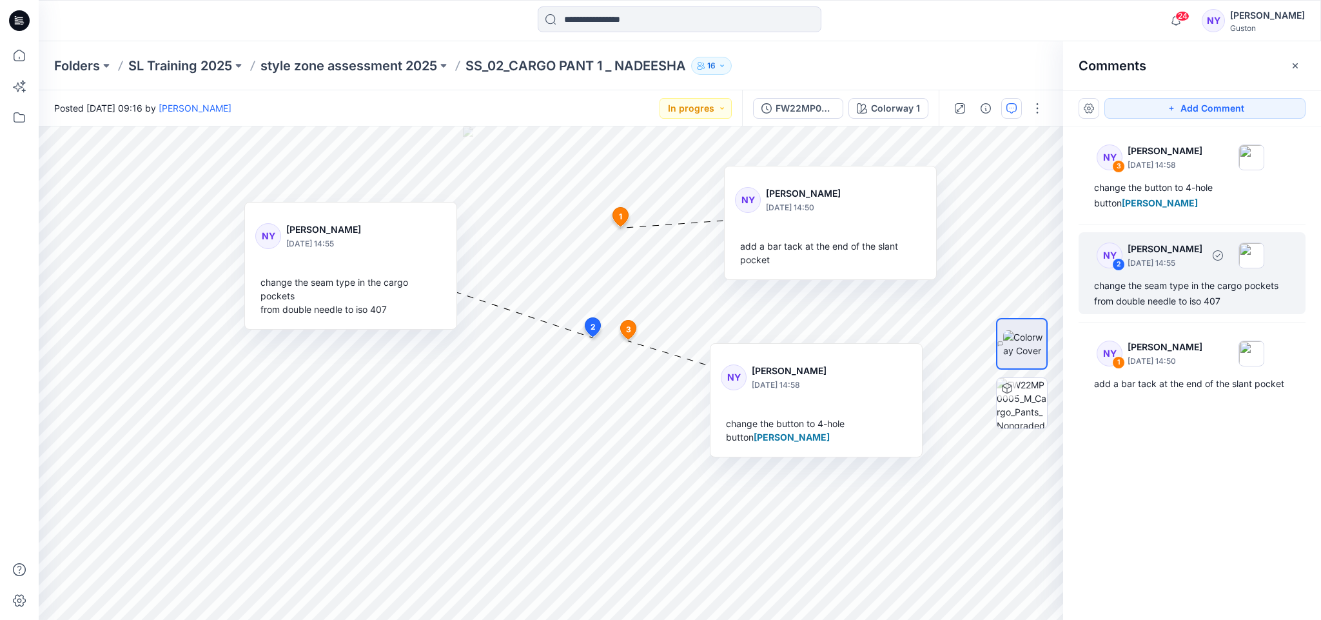
click at [1180, 159] on p "[PERSON_NAME]" at bounding box center [1165, 150] width 75 height 15
click at [1298, 252] on div "NY 2 Nadeesha Yapa August 21, 2025 14:55 change the seam type in the cargo pock…" at bounding box center [1192, 273] width 227 height 82
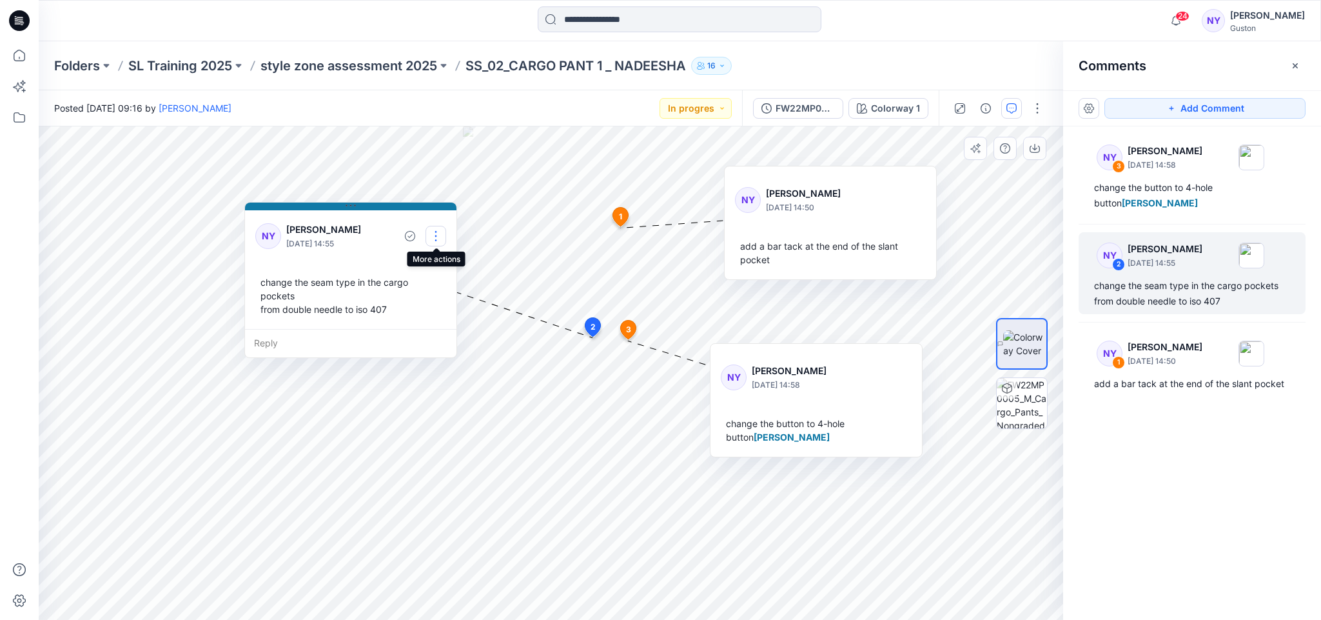
click at [435, 235] on button "button" at bounding box center [435, 236] width 21 height 21
click at [436, 260] on p "Edit comment" at bounding box center [439, 266] width 58 height 14
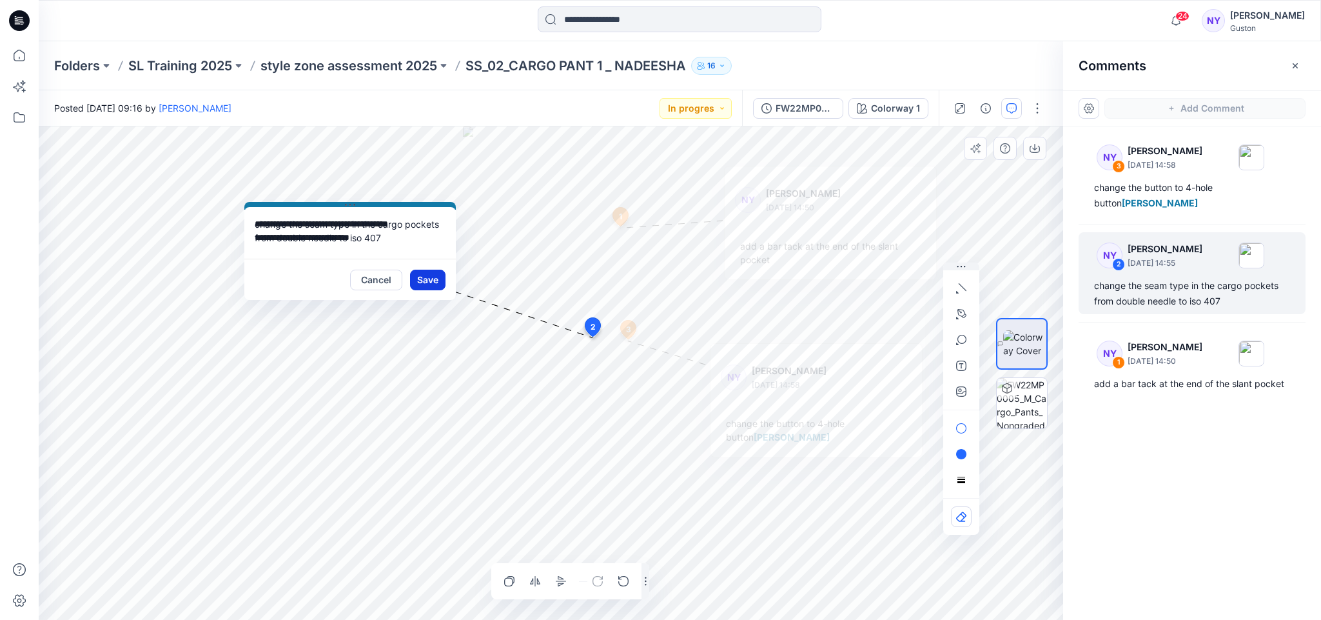
click at [431, 278] on button "Save" at bounding box center [427, 279] width 35 height 21
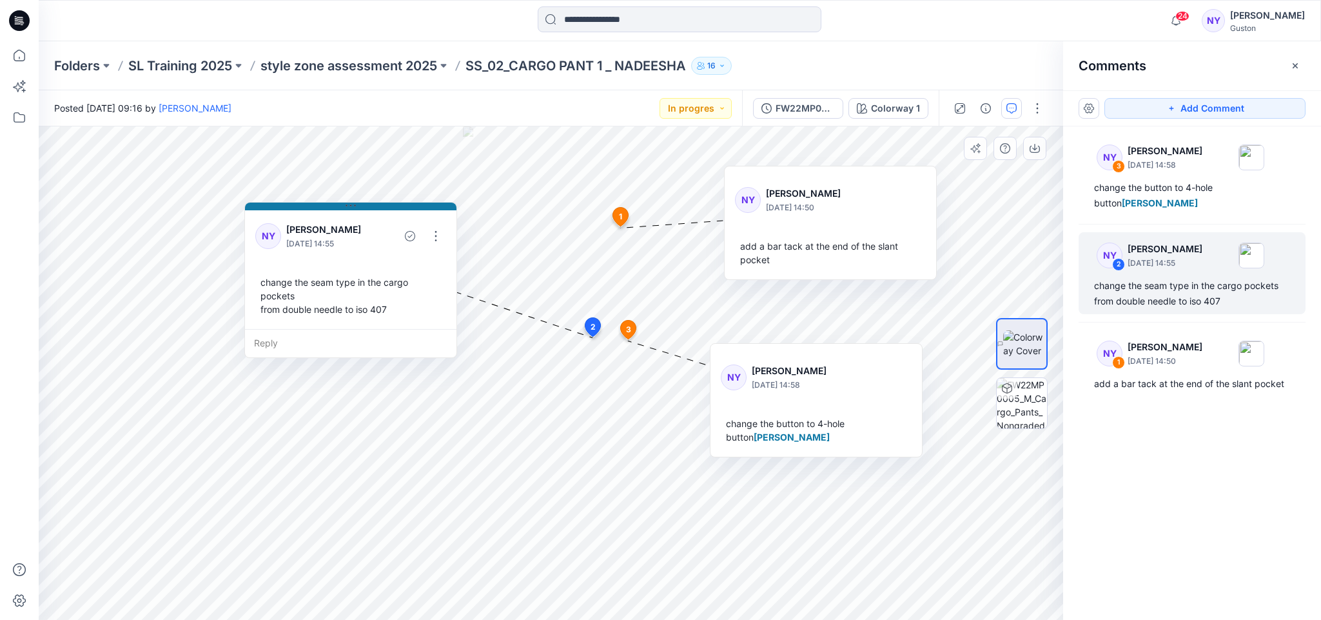
click at [828, 170] on div "NY Nadeesha Yapa August 21, 2025 14:50 add a bar tack at the end of the slant p…" at bounding box center [830, 223] width 213 height 114
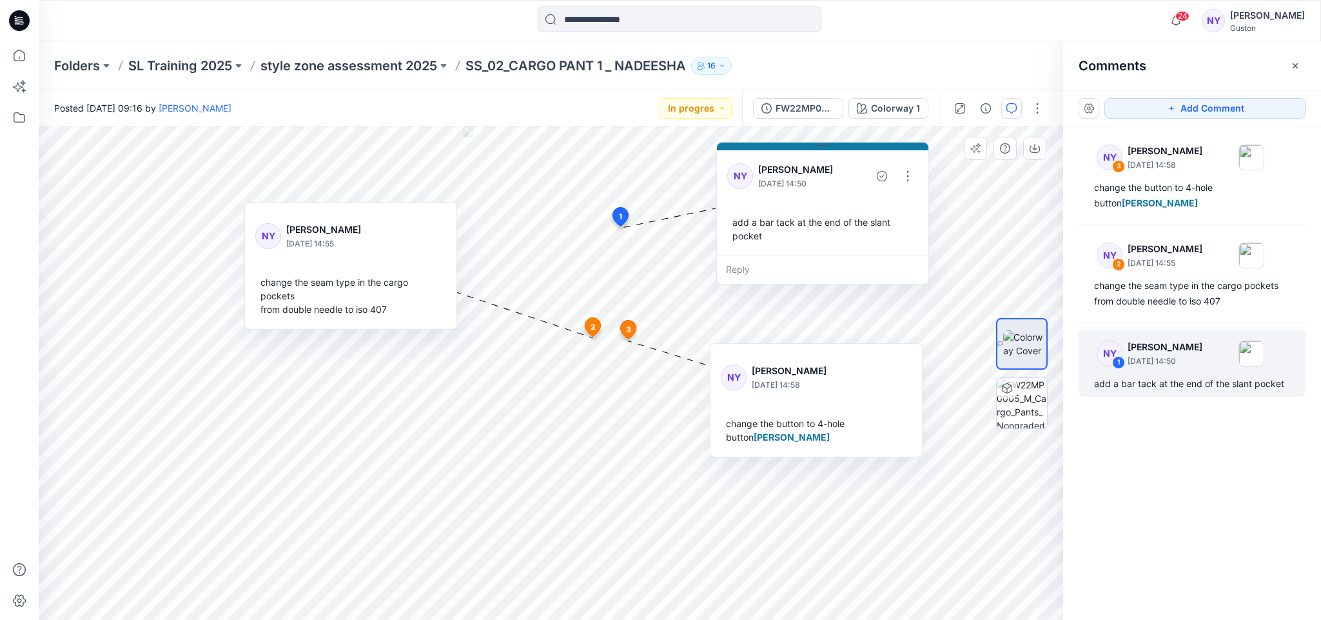
drag, startPoint x: 832, startPoint y: 171, endPoint x: 824, endPoint y: 147, distance: 25.1
click at [824, 147] on icon at bounding box center [822, 146] width 10 height 10
click at [782, 345] on div "NY Nadeesha Yapa August 21, 2025 14:58 change the button to 4-hole button Apsar…" at bounding box center [816, 400] width 213 height 114
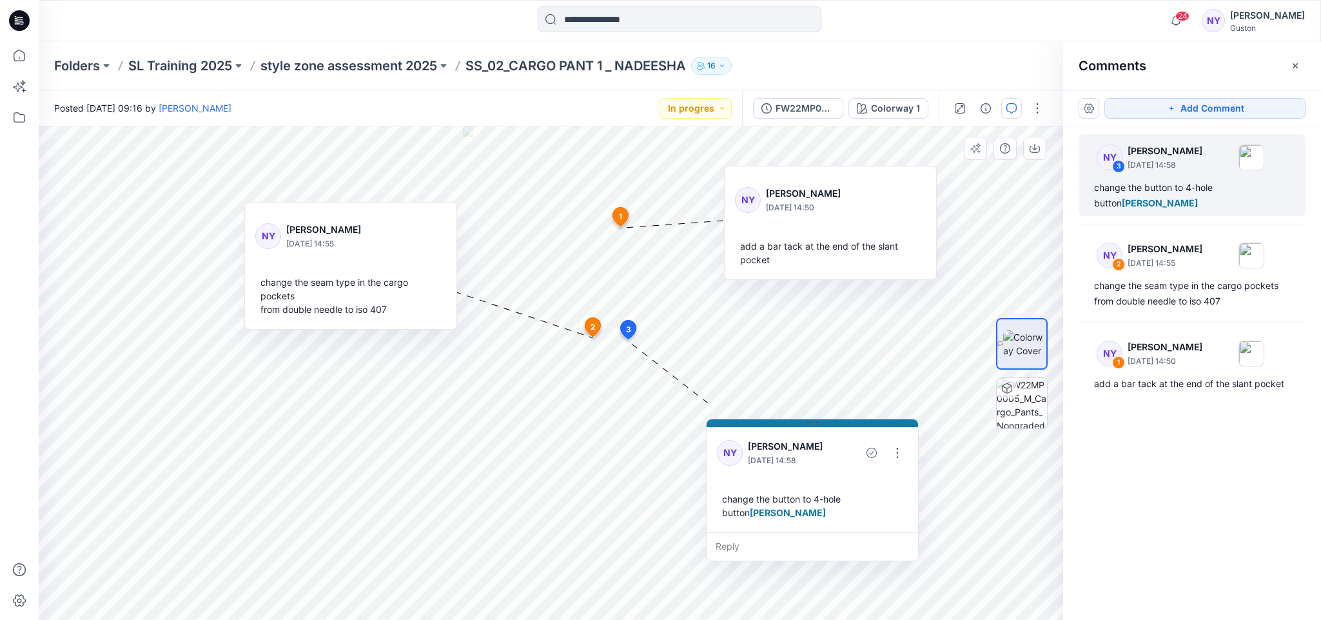
drag, startPoint x: 788, startPoint y: 345, endPoint x: 784, endPoint y: 420, distance: 75.5
click at [784, 420] on button at bounding box center [812, 423] width 211 height 8
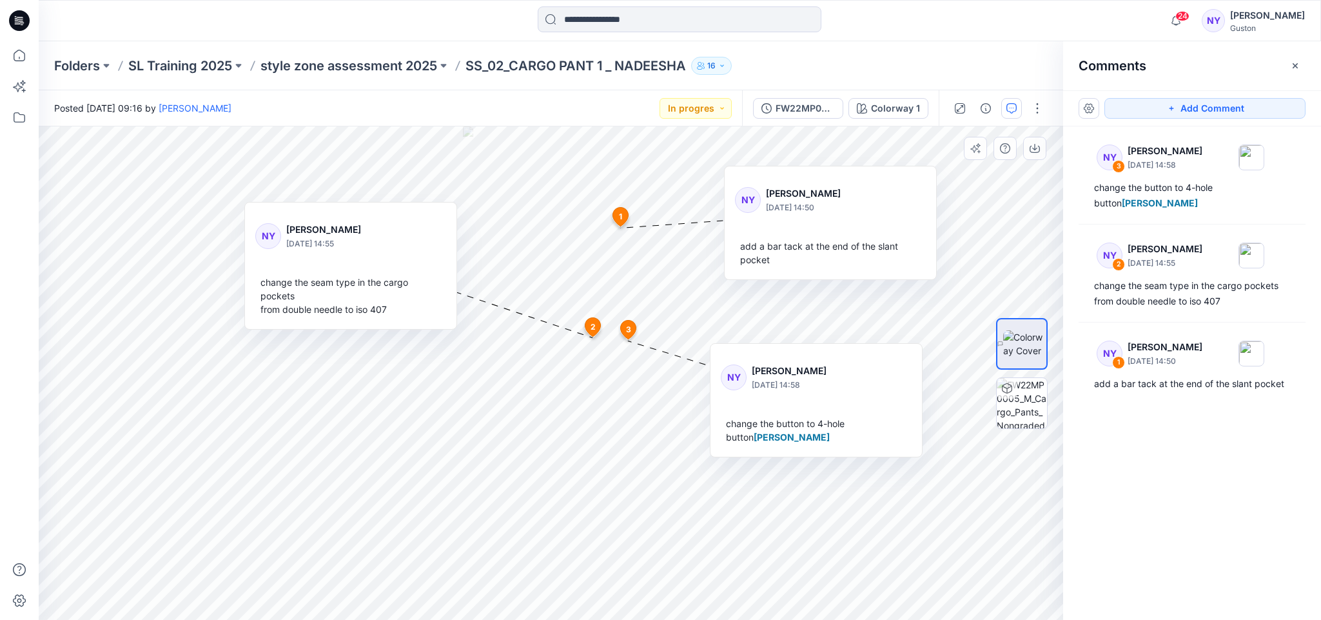
click at [904, 217] on div at bounding box center [886, 199] width 70 height 35
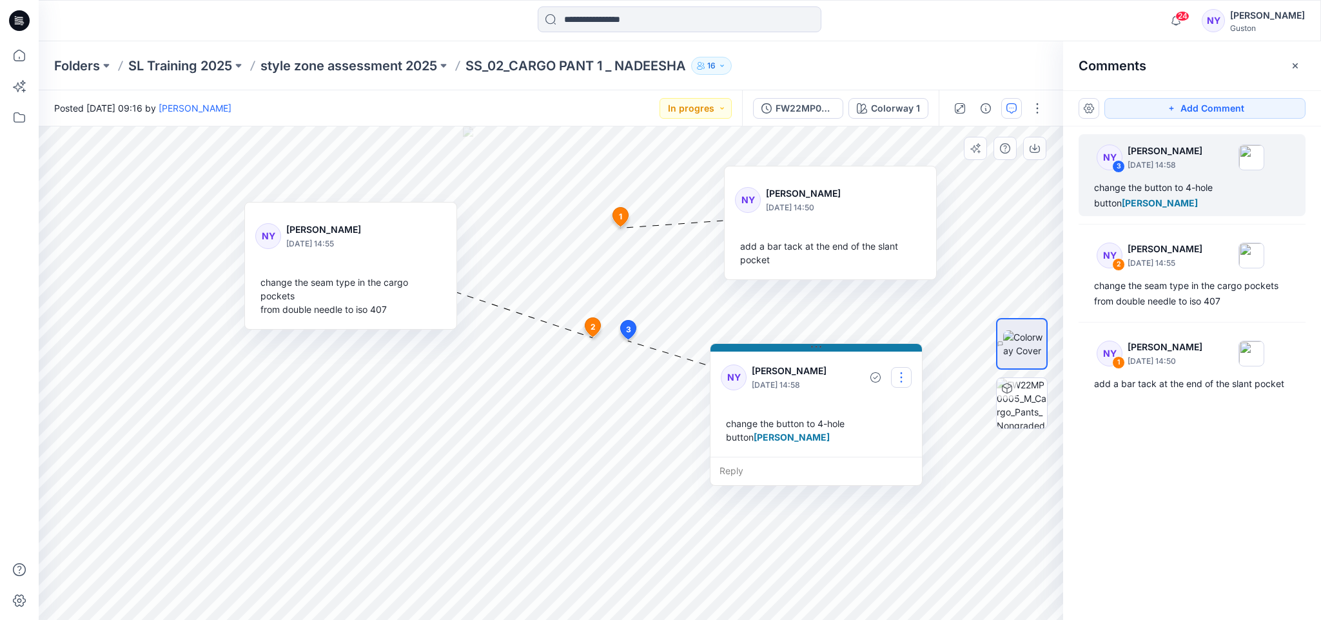
click at [900, 375] on button "button" at bounding box center [901, 377] width 21 height 21
click at [923, 403] on p "Edit comment" at bounding box center [904, 407] width 58 height 14
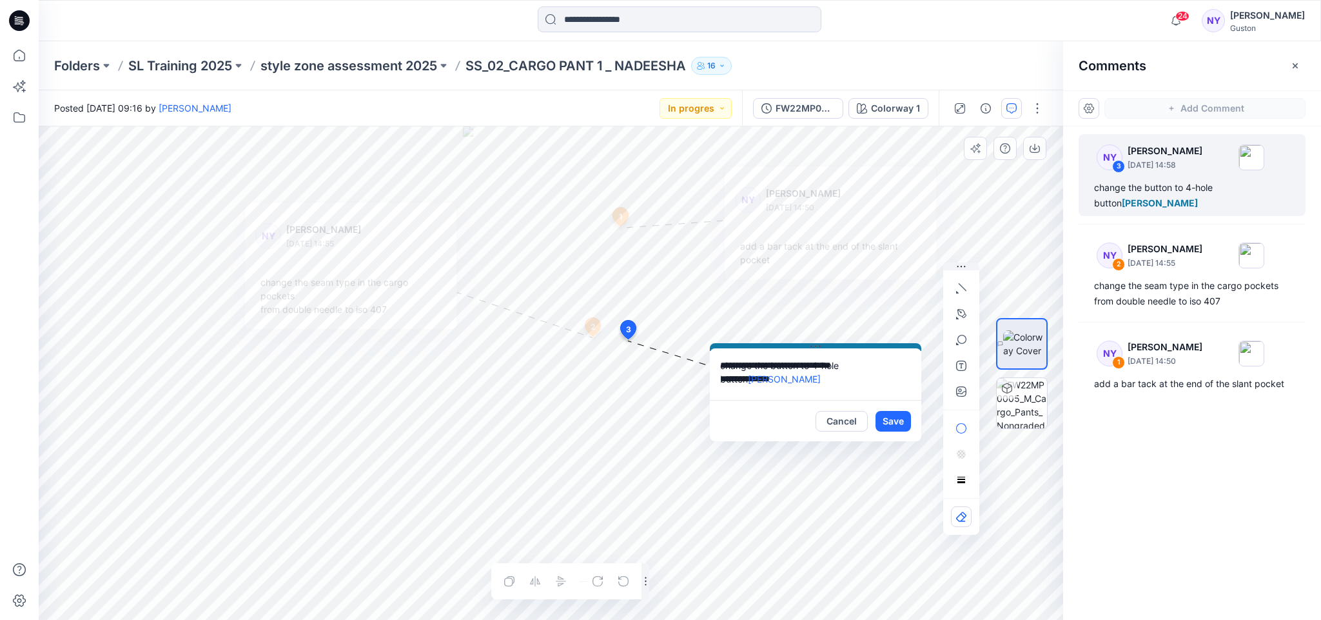
click at [808, 345] on button at bounding box center [815, 347] width 211 height 8
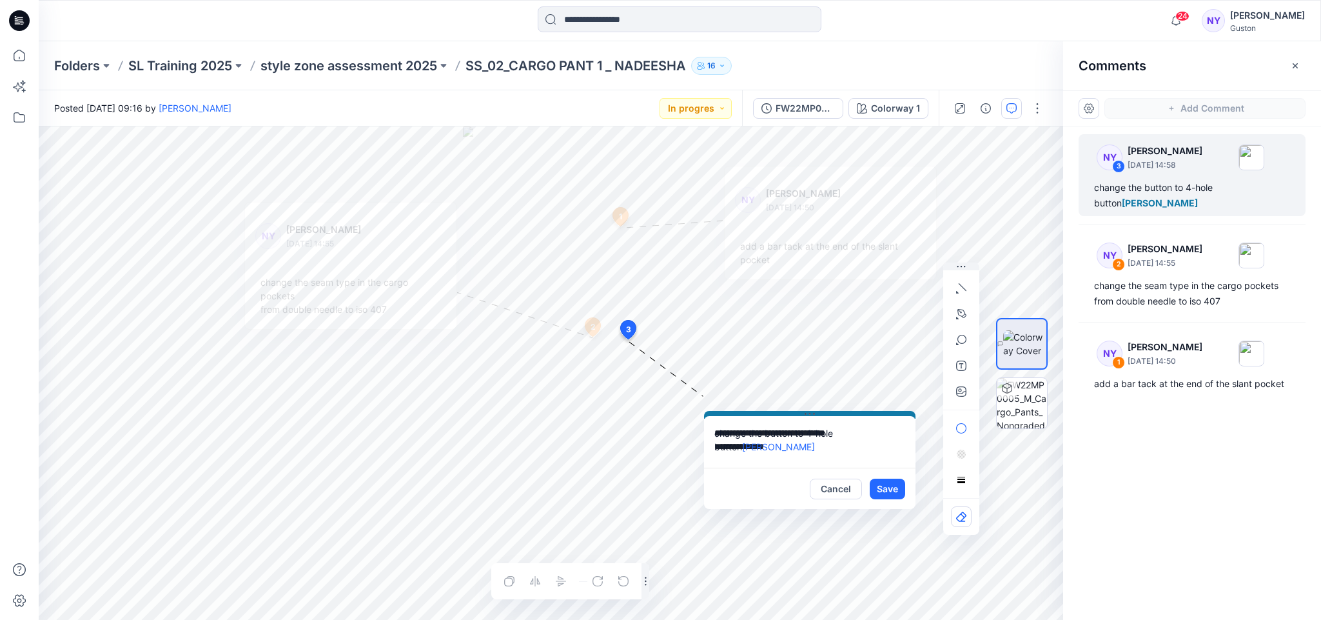
drag, startPoint x: 808, startPoint y: 345, endPoint x: 803, endPoint y: 413, distance: 67.9
click at [803, 413] on button at bounding box center [809, 415] width 211 height 8
click at [884, 489] on button "Save" at bounding box center [887, 488] width 35 height 21
type textarea "**********"
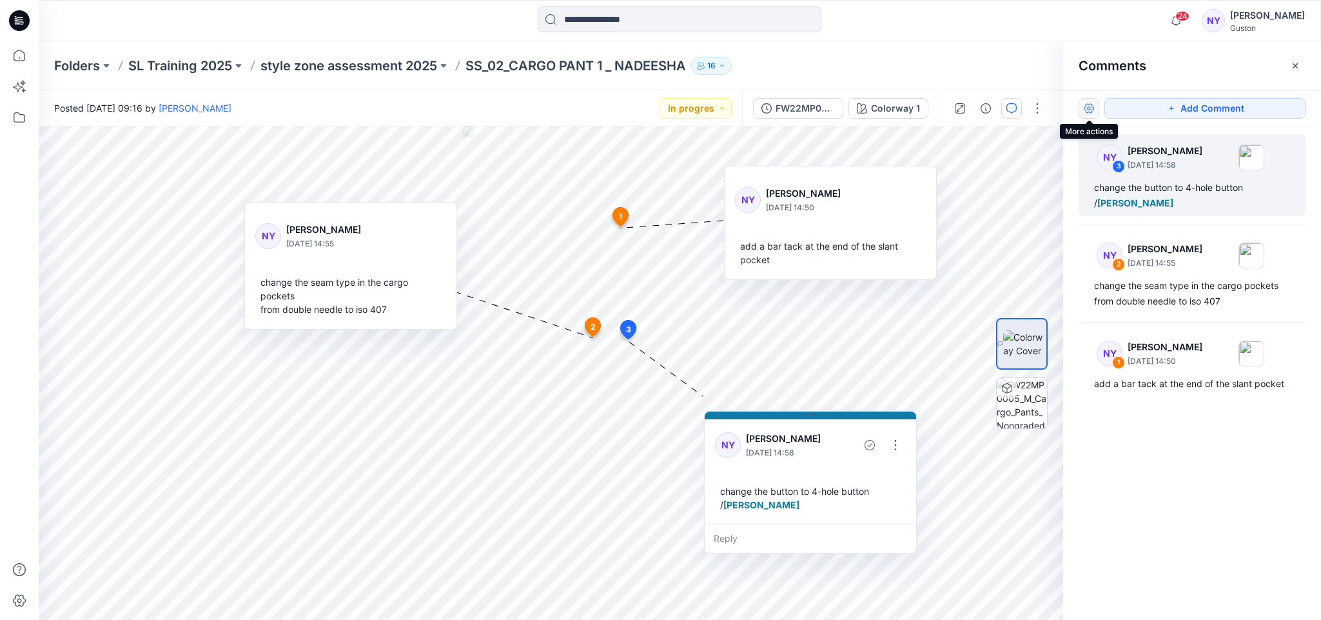
click at [1091, 107] on button "button" at bounding box center [1089, 108] width 21 height 21
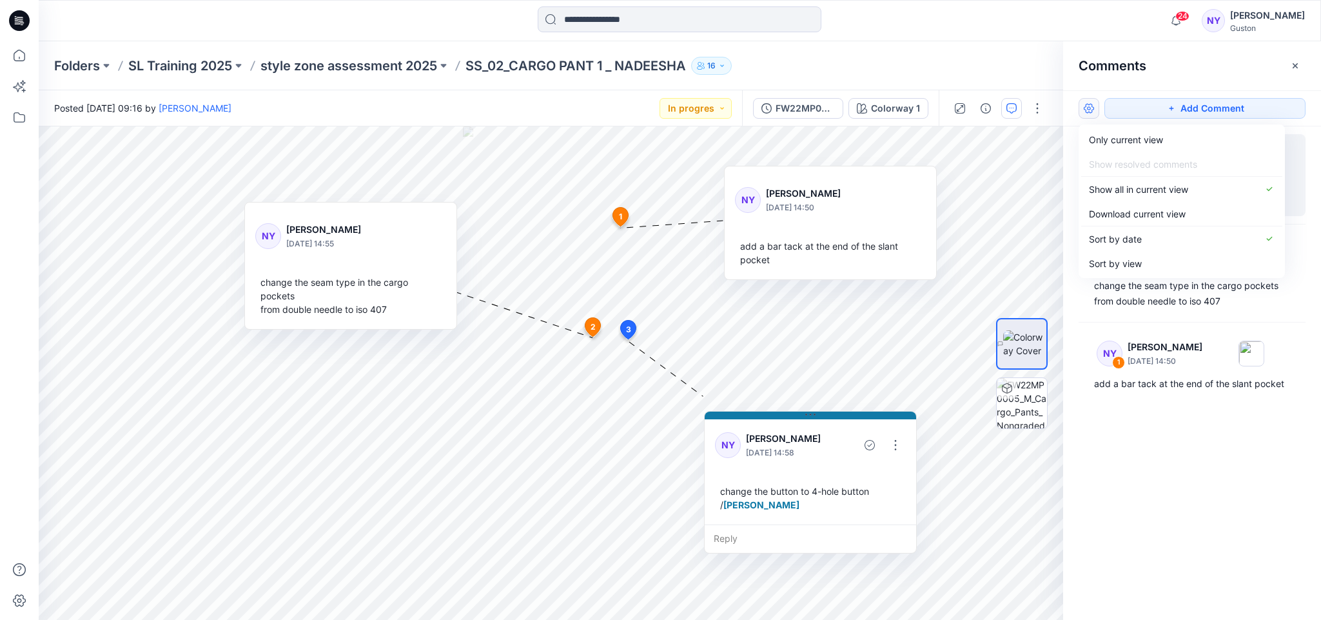
click at [1115, 474] on div "NY 3 Nadeesha Yapa August 21, 2025 14:58 change the button to 4-hole button / A…" at bounding box center [1192, 348] width 258 height 445
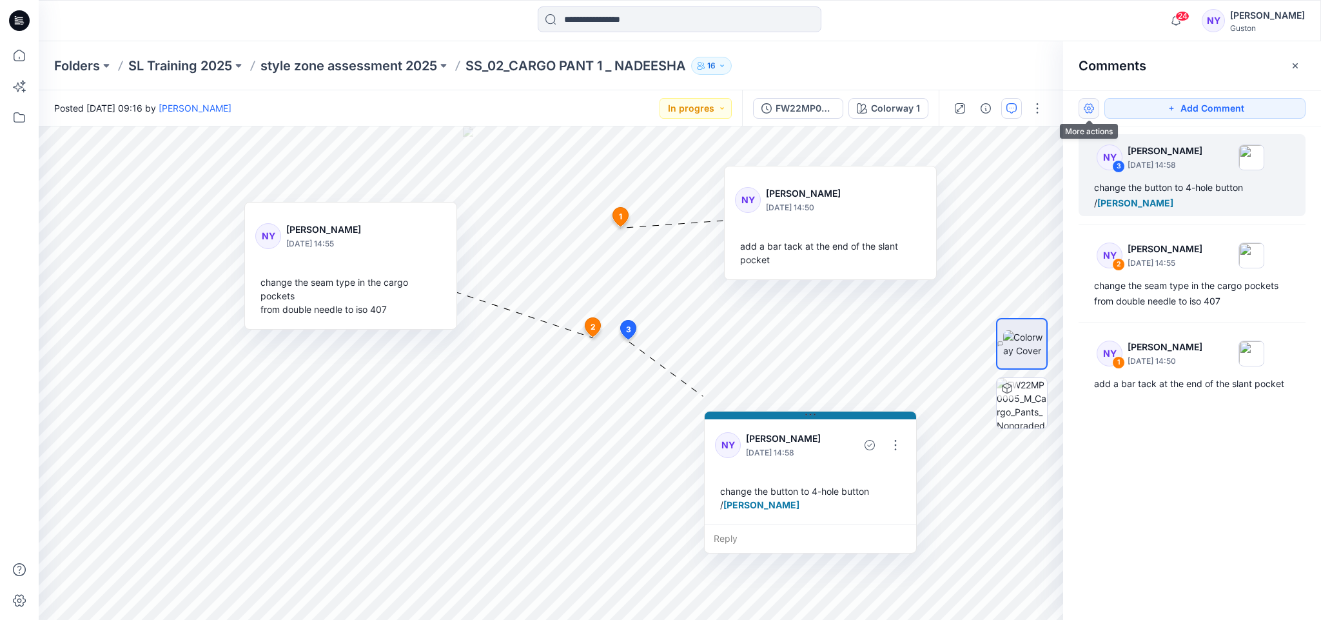
click at [1089, 110] on button "button" at bounding box center [1089, 108] width 21 height 21
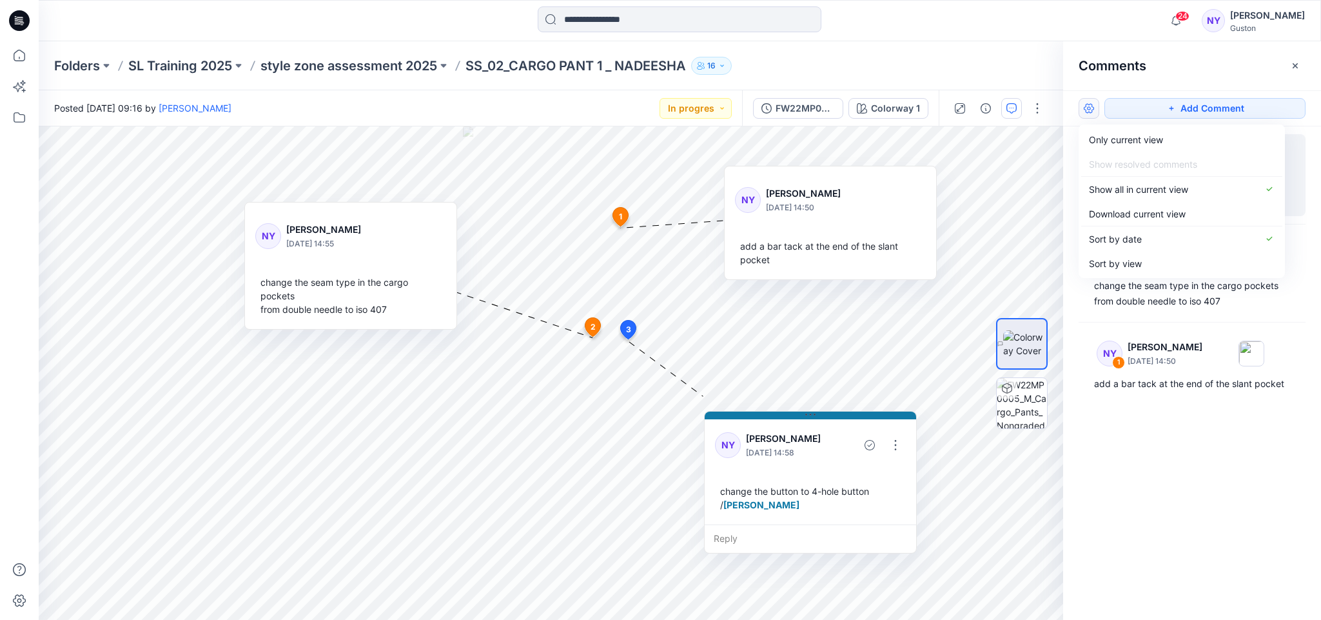
click at [1164, 518] on div "NY 3 Nadeesha Yapa August 21, 2025 14:58 change the button to 4-hole button / A…" at bounding box center [1192, 348] width 258 height 445
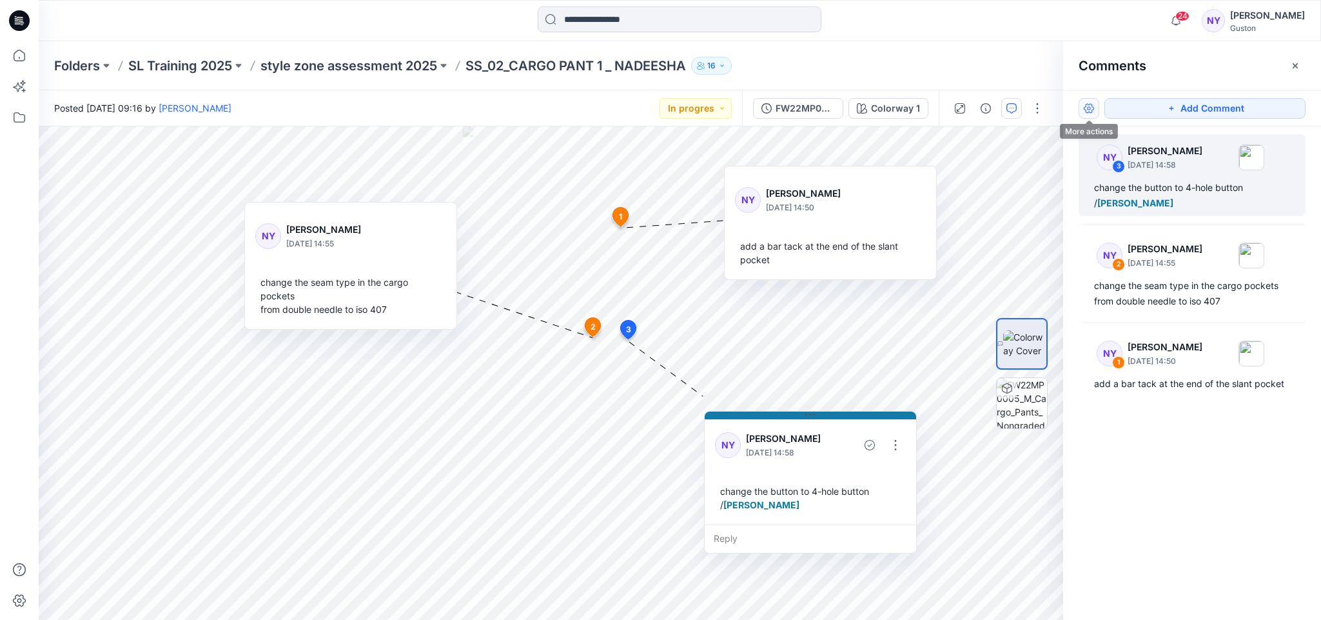
click at [1083, 103] on button "button" at bounding box center [1089, 108] width 21 height 21
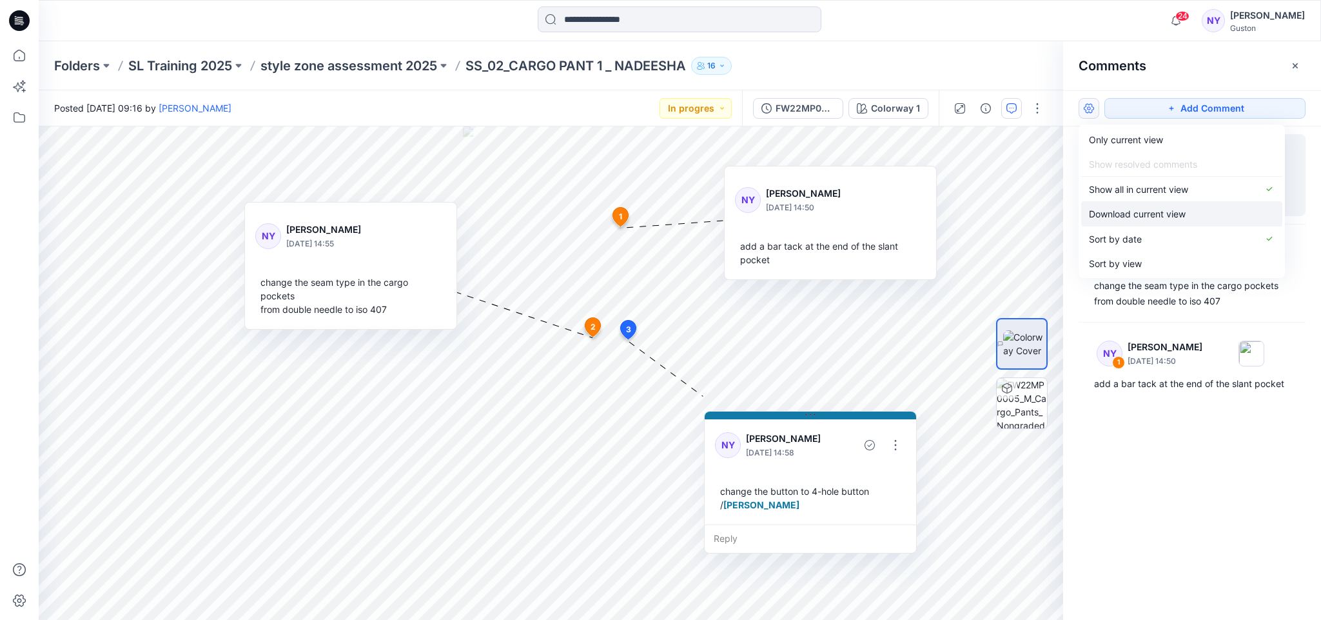
click at [1163, 215] on p "Download current view" at bounding box center [1137, 214] width 97 height 14
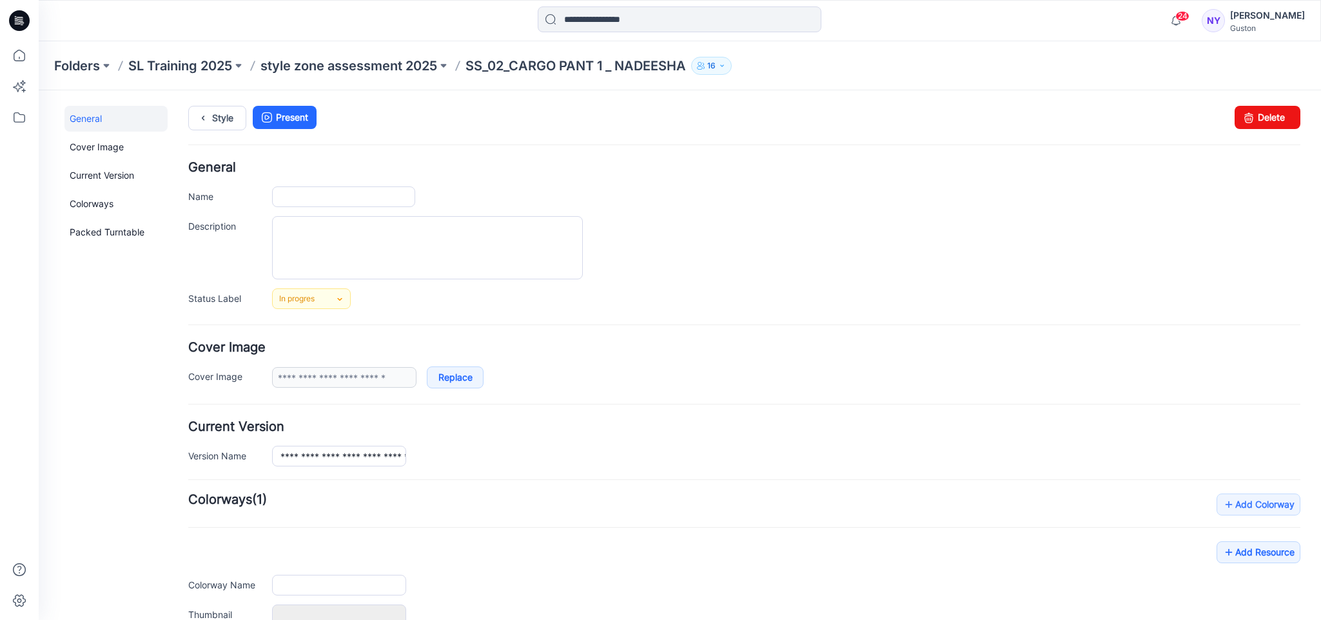
type input "**********"
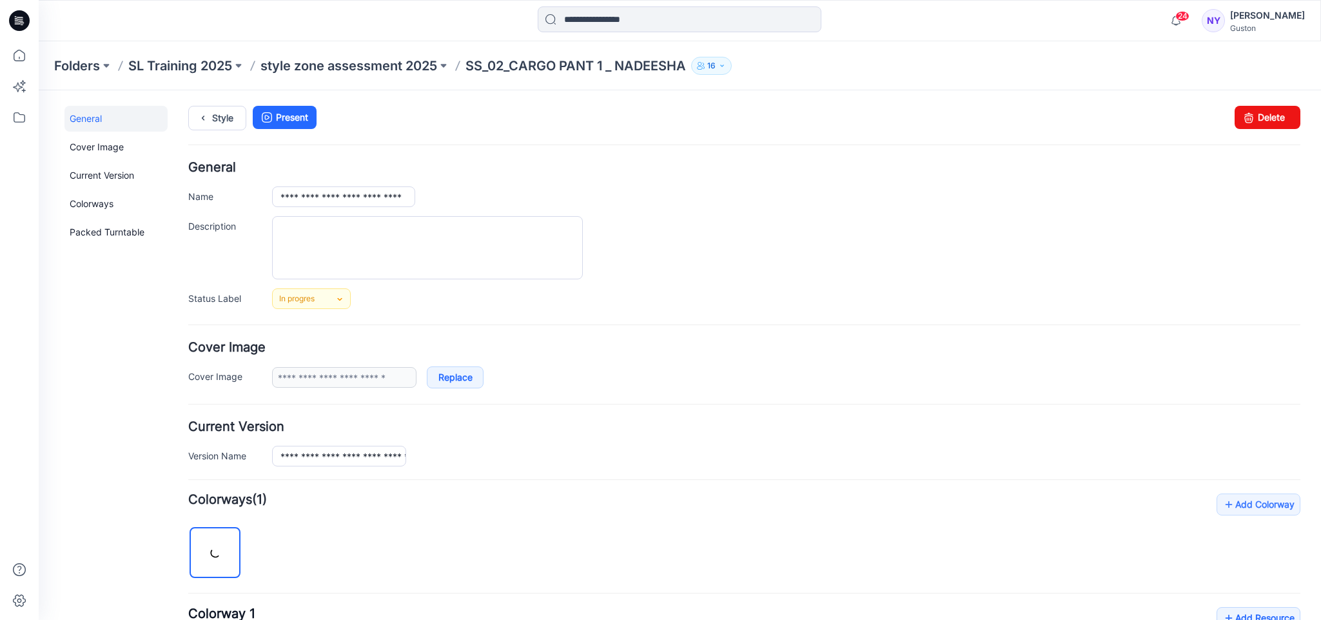
scroll to position [321, 0]
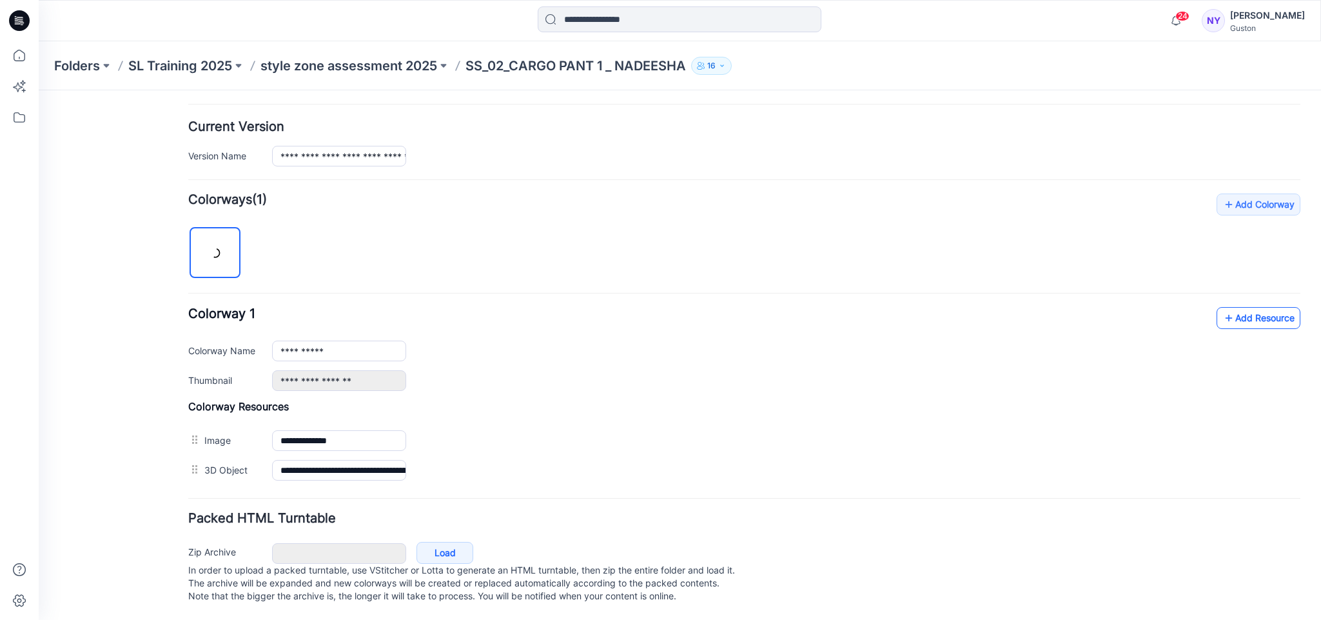
click at [1245, 307] on link "Add Resource" at bounding box center [1258, 318] width 84 height 22
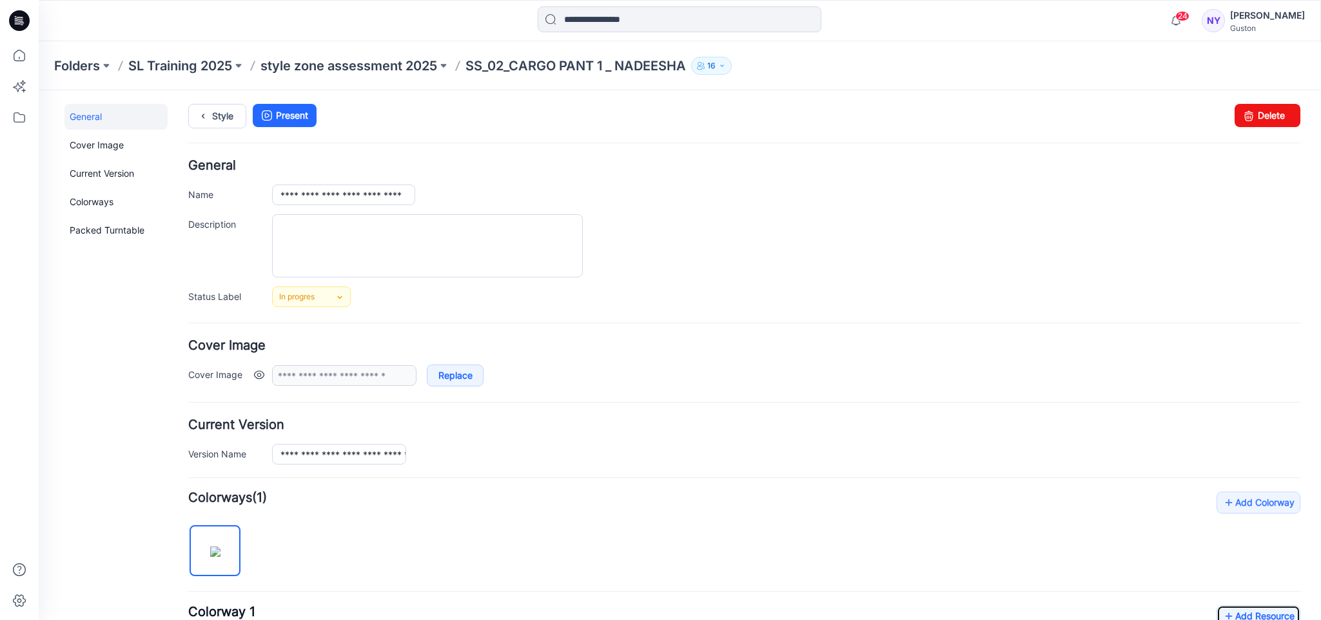
scroll to position [0, 0]
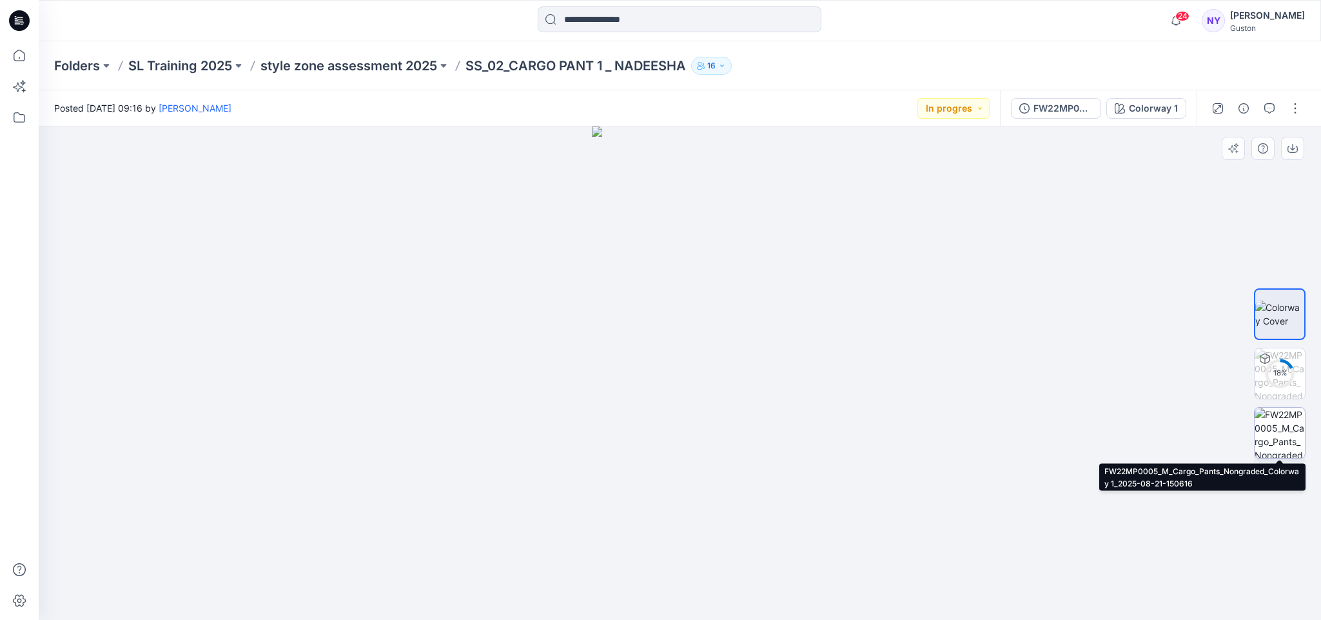
click at [1279, 429] on img at bounding box center [1279, 432] width 50 height 50
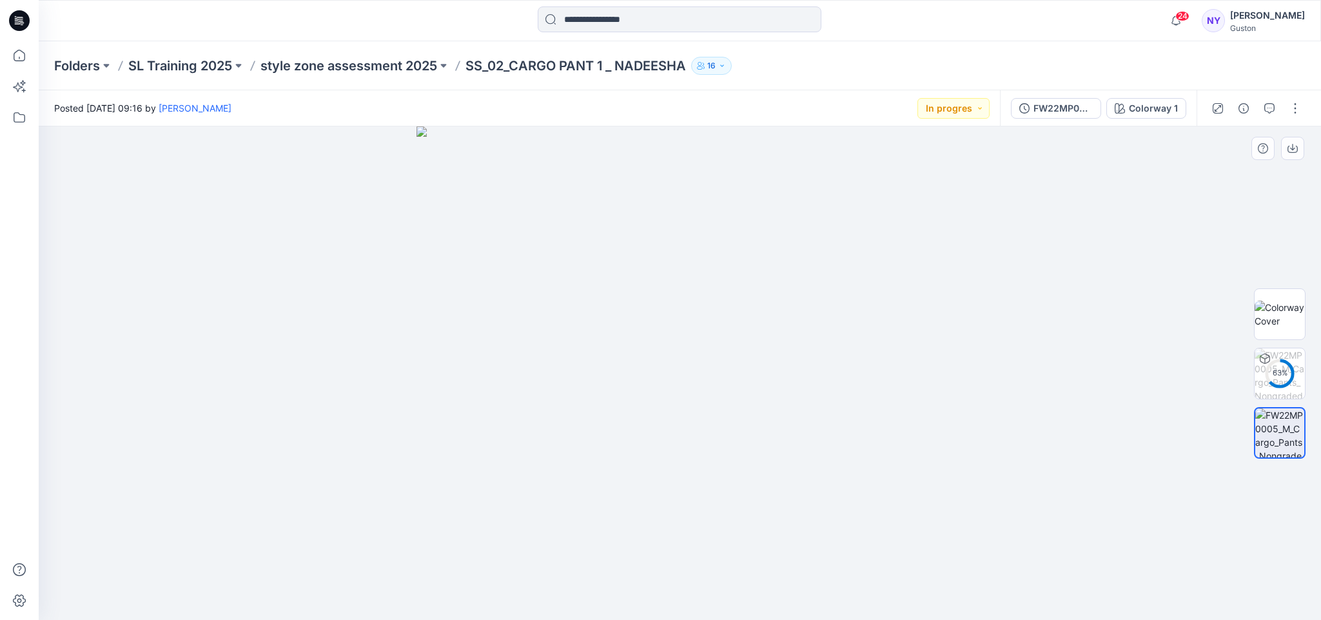
click at [694, 277] on img at bounding box center [679, 372] width 526 height 493
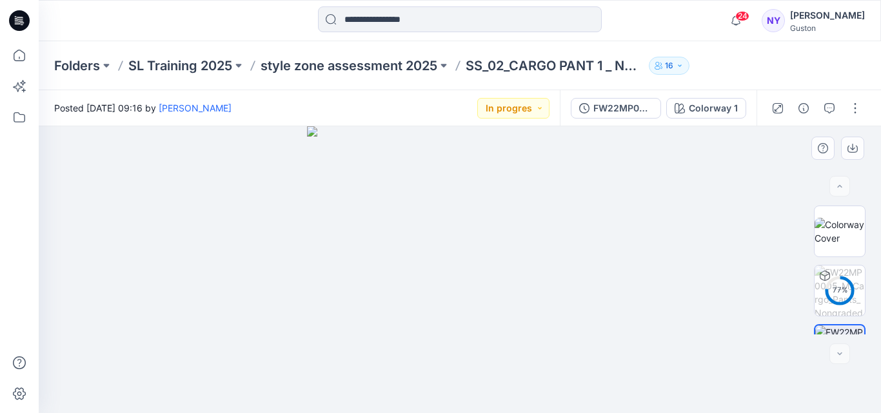
drag, startPoint x: 1302, startPoint y: 1, endPoint x: 293, endPoint y: 280, distance: 1047.4
click at [293, 280] on div at bounding box center [460, 269] width 842 height 287
drag, startPoint x: 424, startPoint y: 164, endPoint x: 348, endPoint y: 204, distance: 86.2
click at [348, 204] on img at bounding box center [459, 251] width 471 height 324
click at [581, 272] on img at bounding box center [459, 224] width 720 height 380
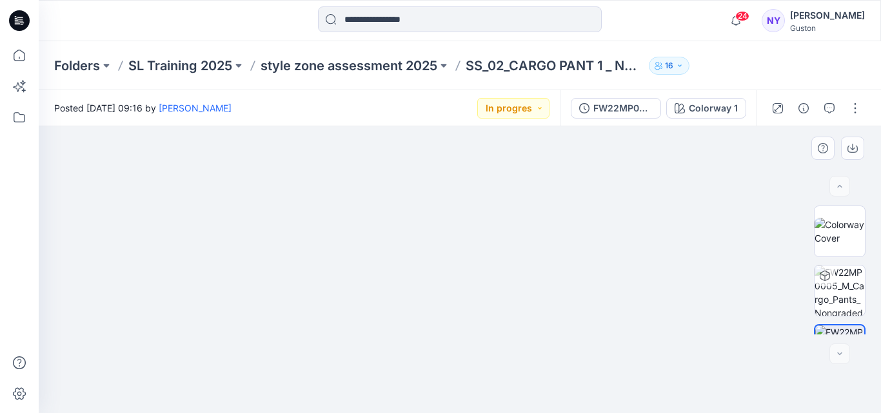
click at [364, 234] on img at bounding box center [460, 232] width 638 height 361
